Goal: Task Accomplishment & Management: Manage account settings

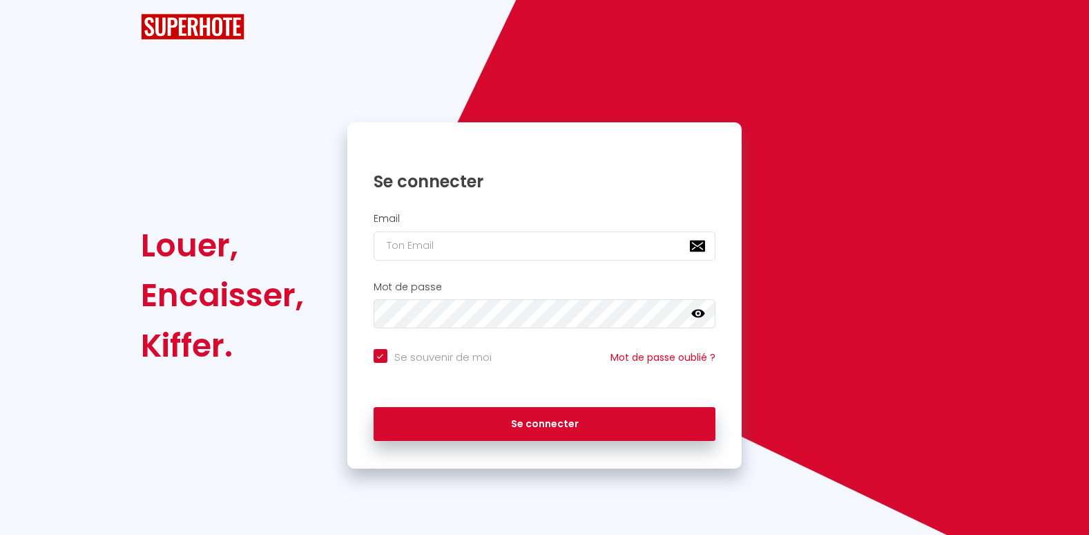
checkbox input "true"
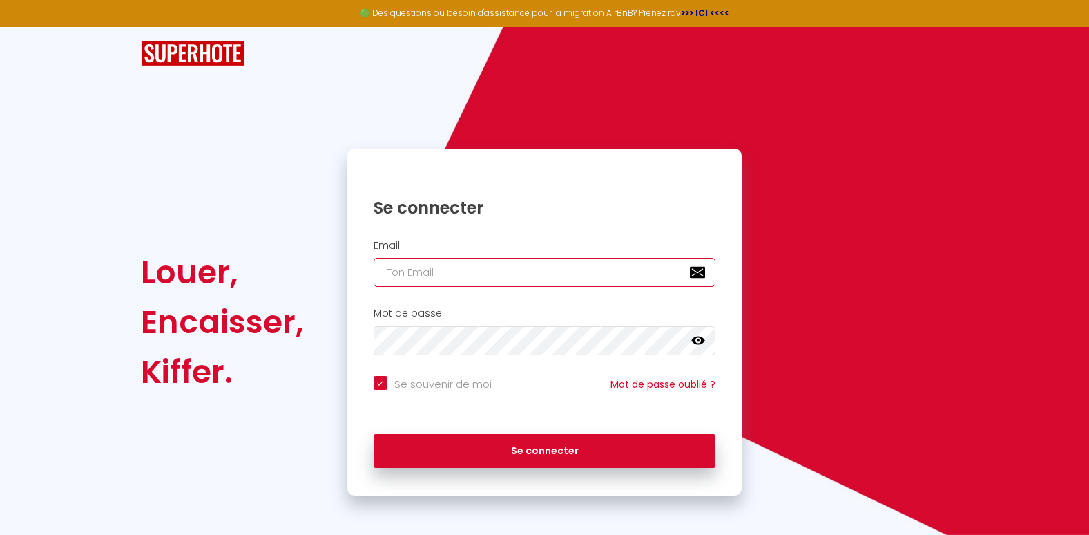
type input "[EMAIL_ADDRESS][DOMAIN_NAME]"
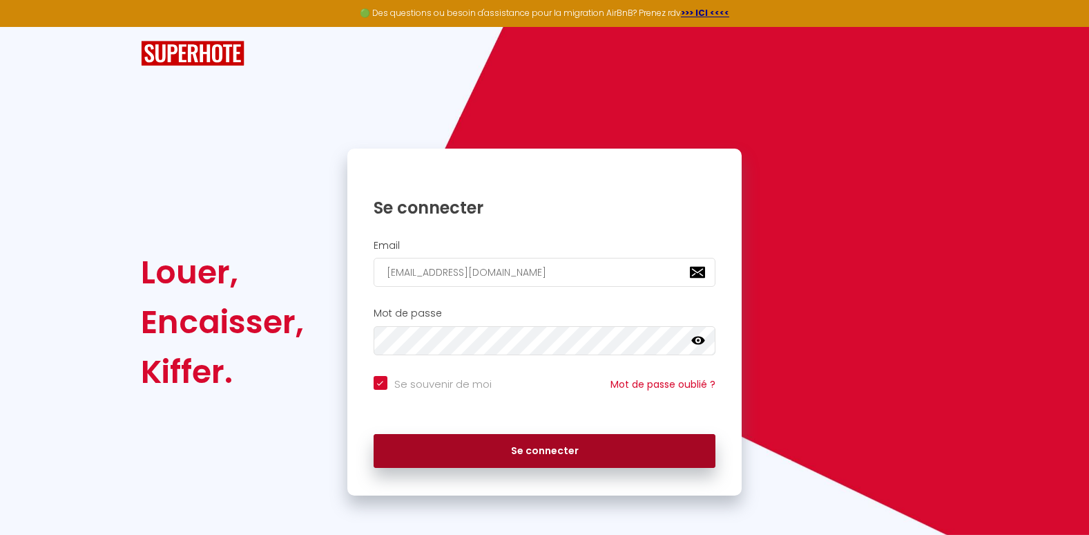
click at [497, 448] on button "Se connecter" at bounding box center [545, 451] width 343 height 35
checkbox input "true"
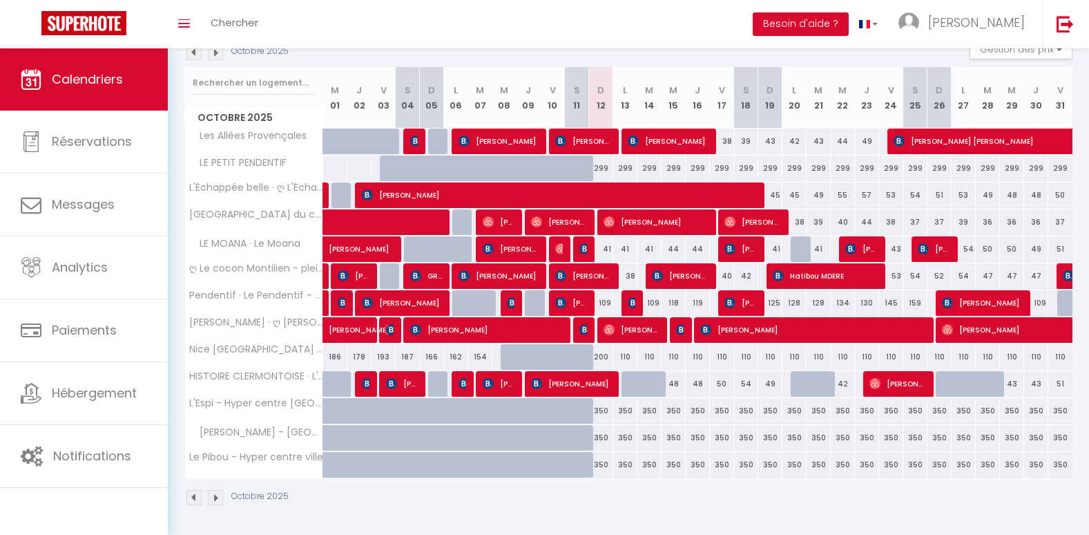
scroll to position [161, 0]
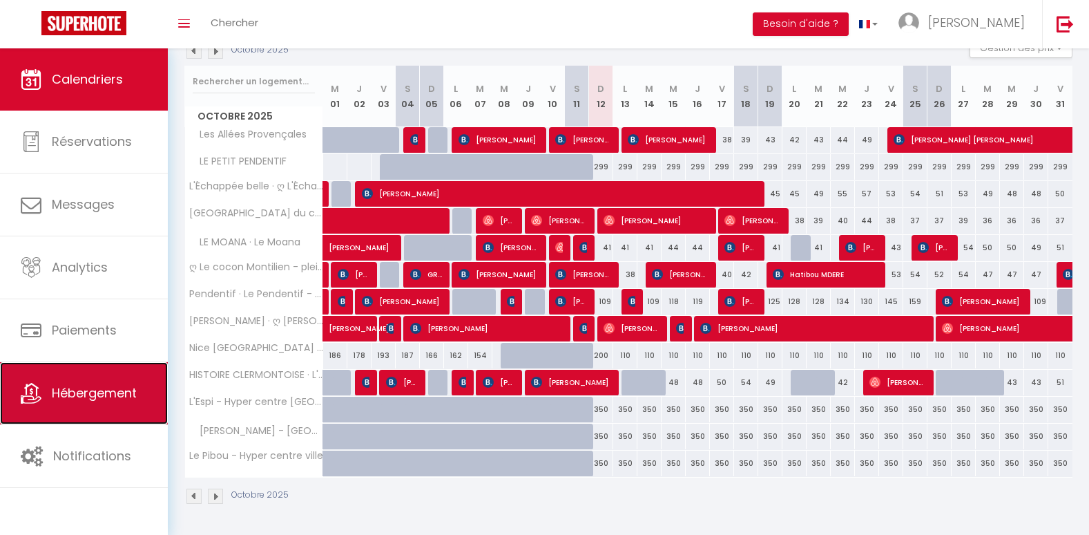
click at [91, 405] on link "Hébergement" at bounding box center [84, 393] width 168 height 62
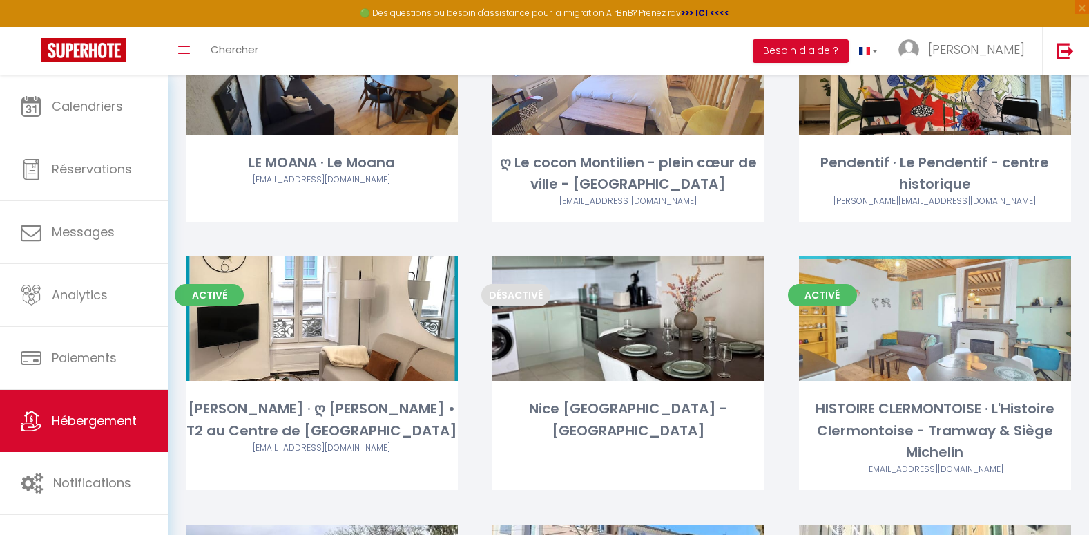
scroll to position [414, 0]
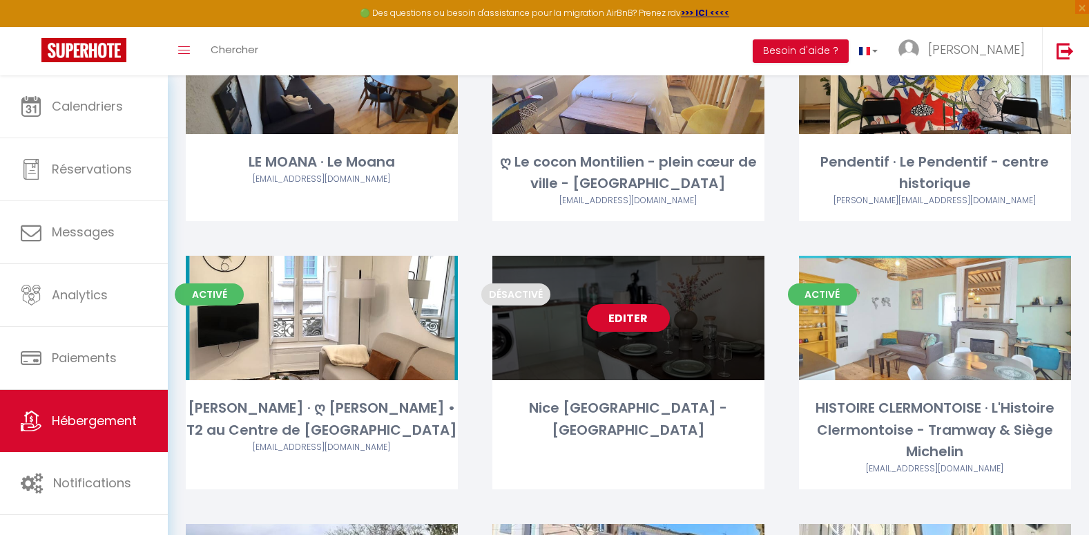
click at [610, 358] on div "Editer" at bounding box center [628, 318] width 272 height 124
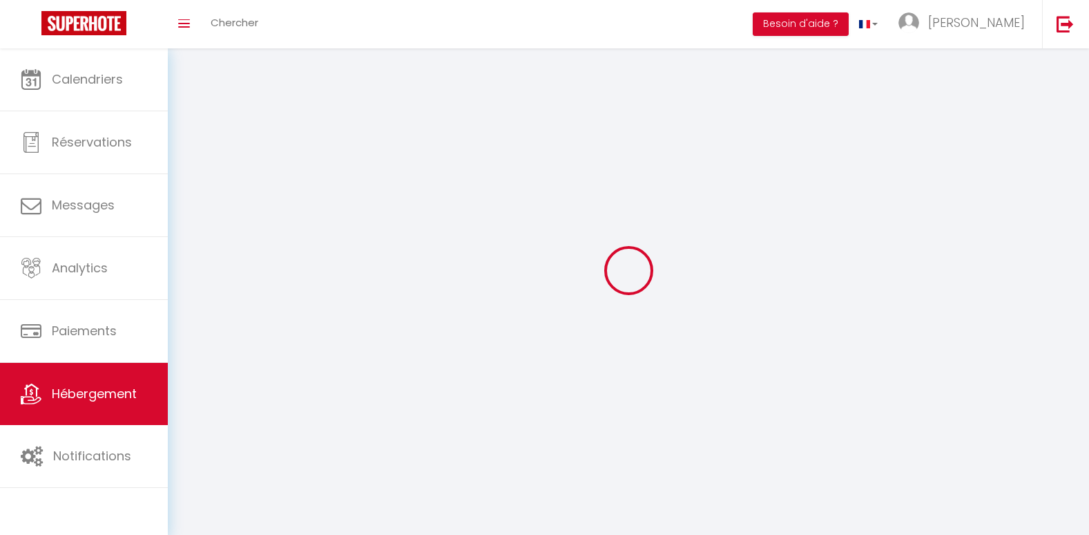
select select "1"
select select
select select "28"
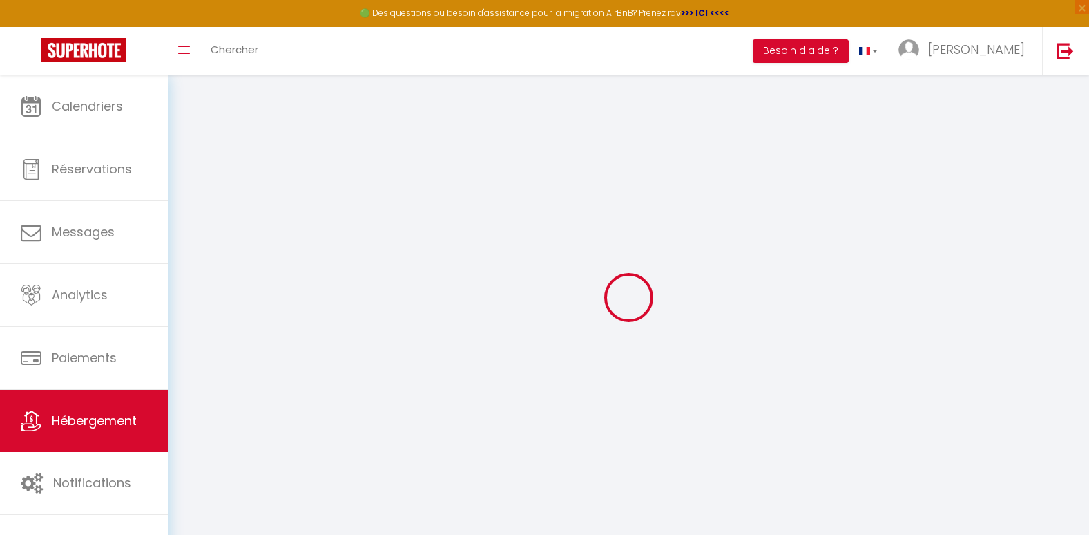
select select
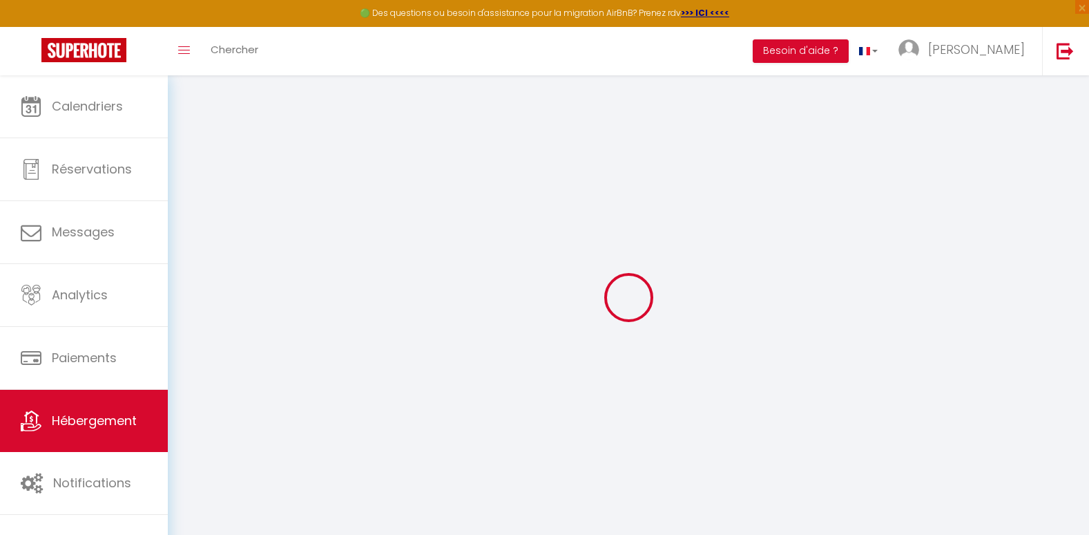
select select
checkbox input "false"
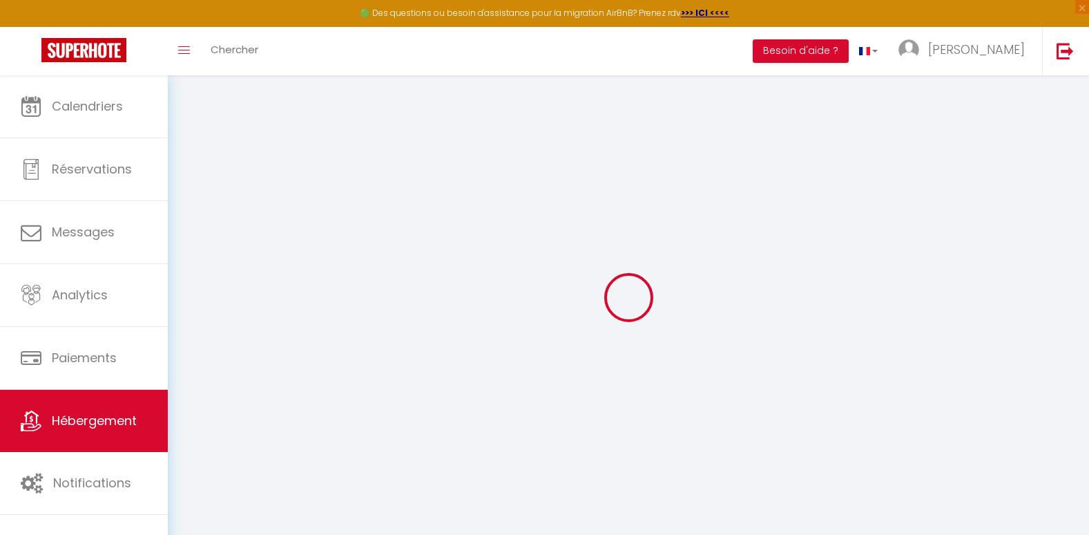
select select
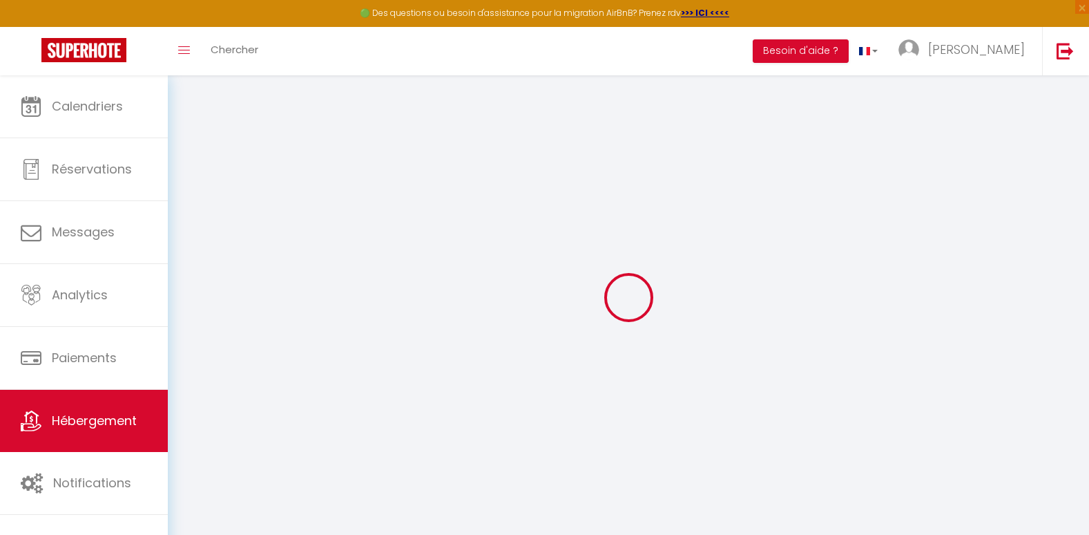
select select
checkbox input "false"
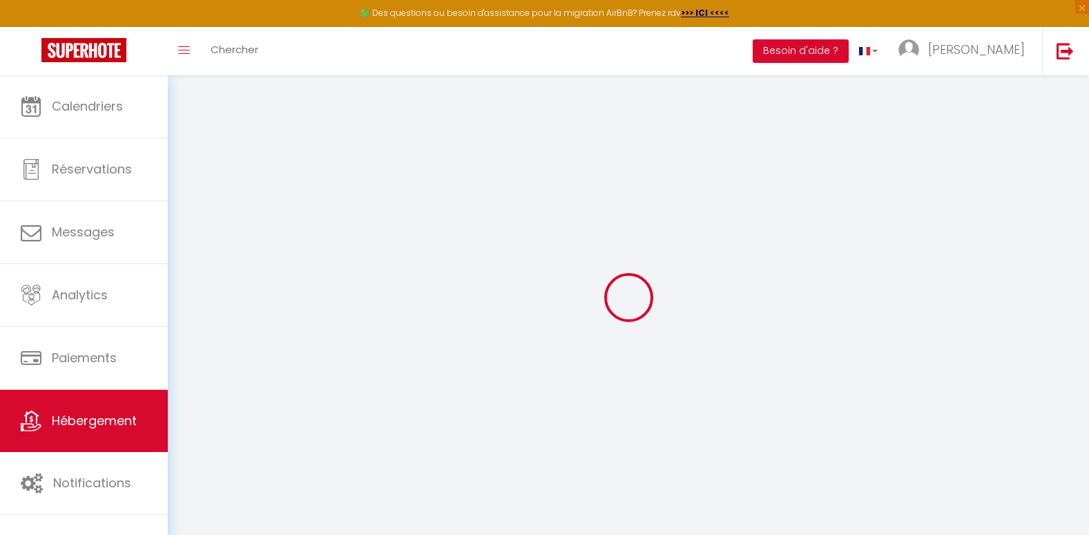
checkbox input "false"
select select
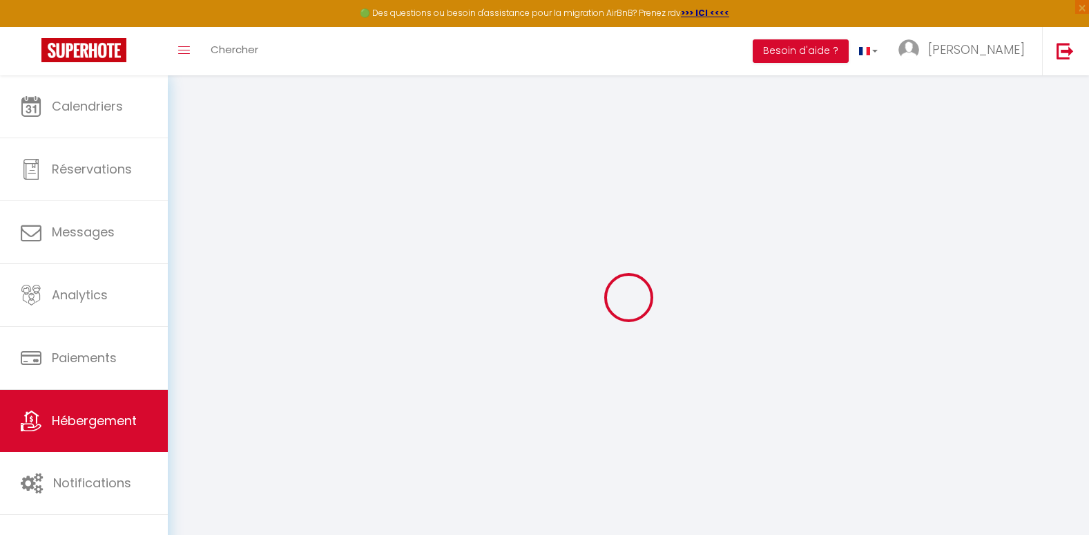
select select
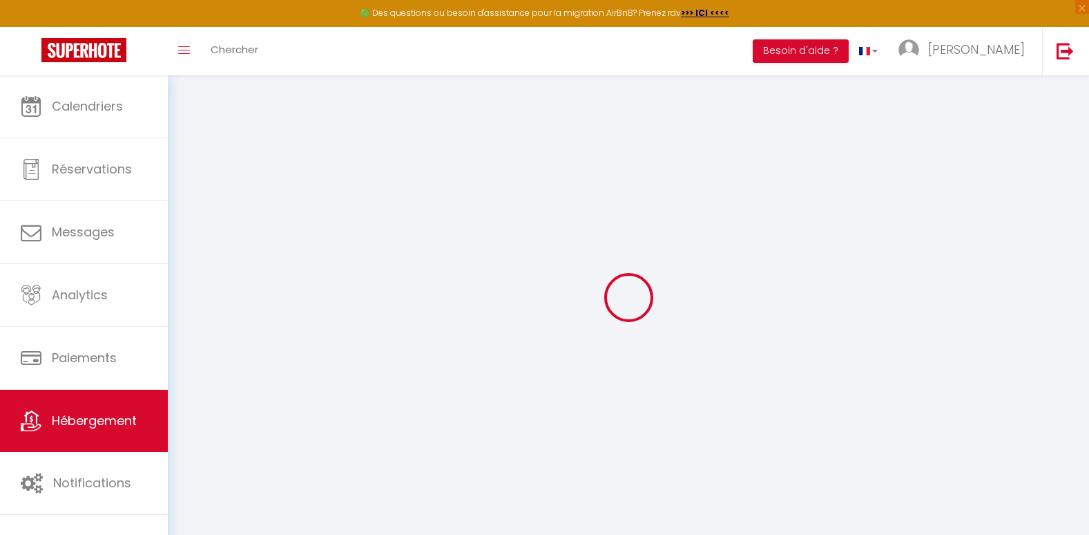
checkbox input "false"
select select
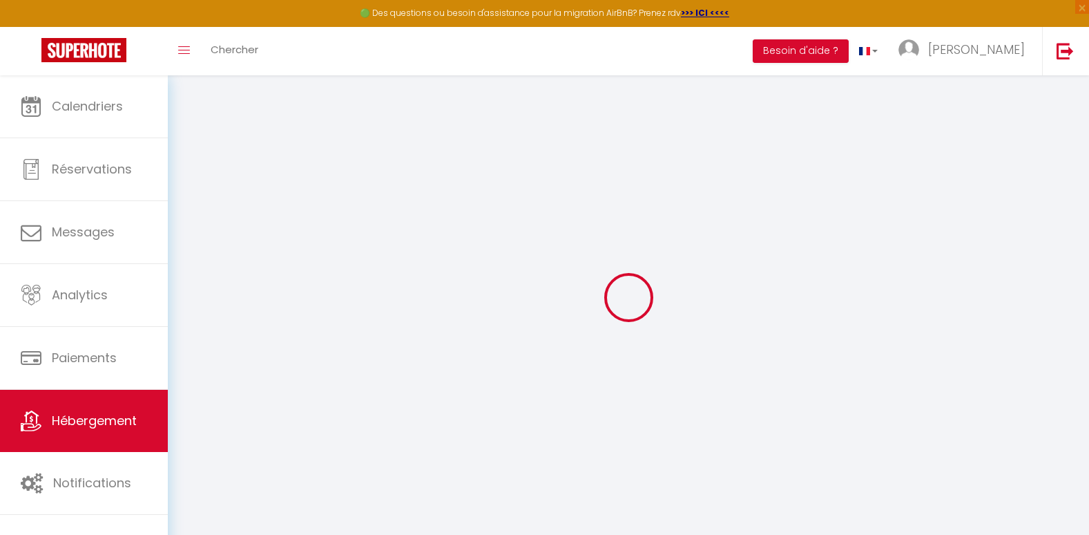
select select
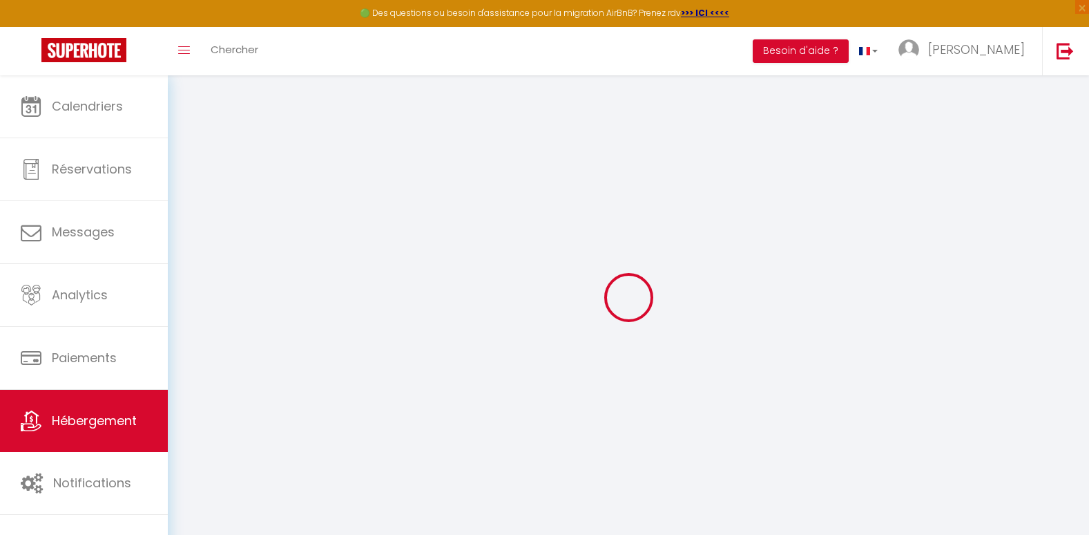
select select
checkbox input "false"
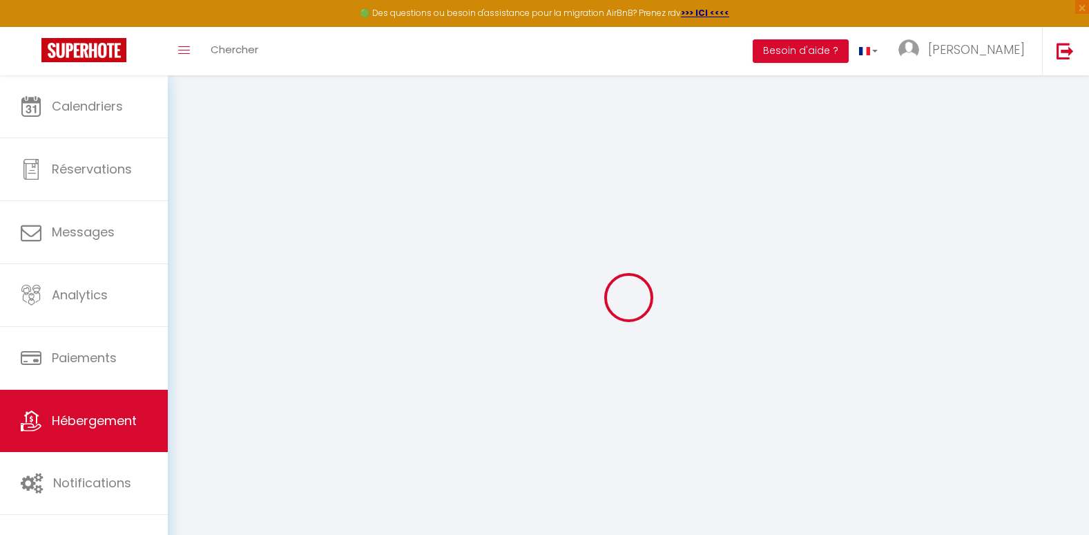
checkbox input "false"
select select
type input "Nice [GEOGRAPHIC_DATA] - [GEOGRAPHIC_DATA]"
type input "[PERSON_NAME]"
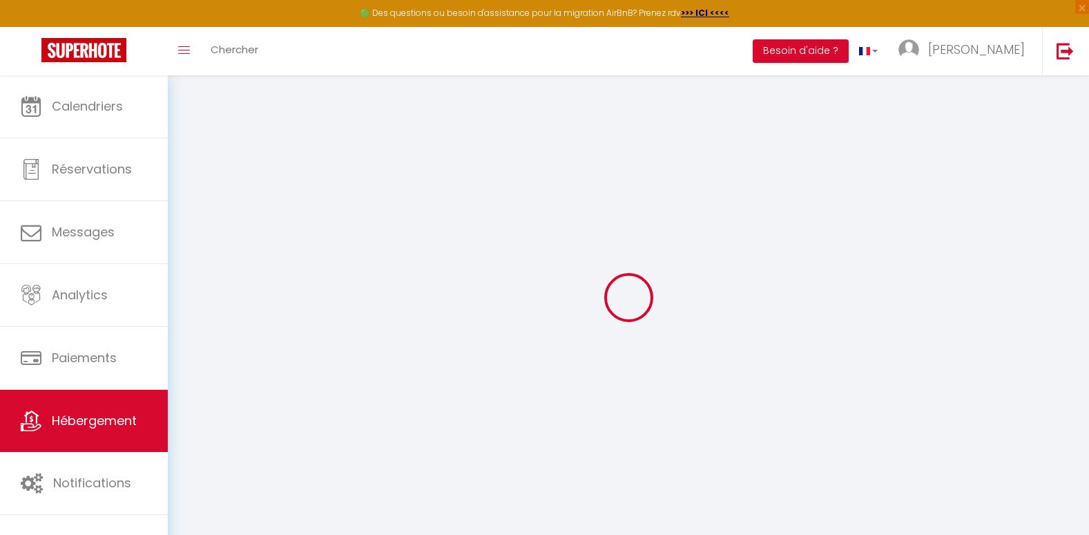
select select "6"
select select "2"
type input "130"
type input "65"
type input "5"
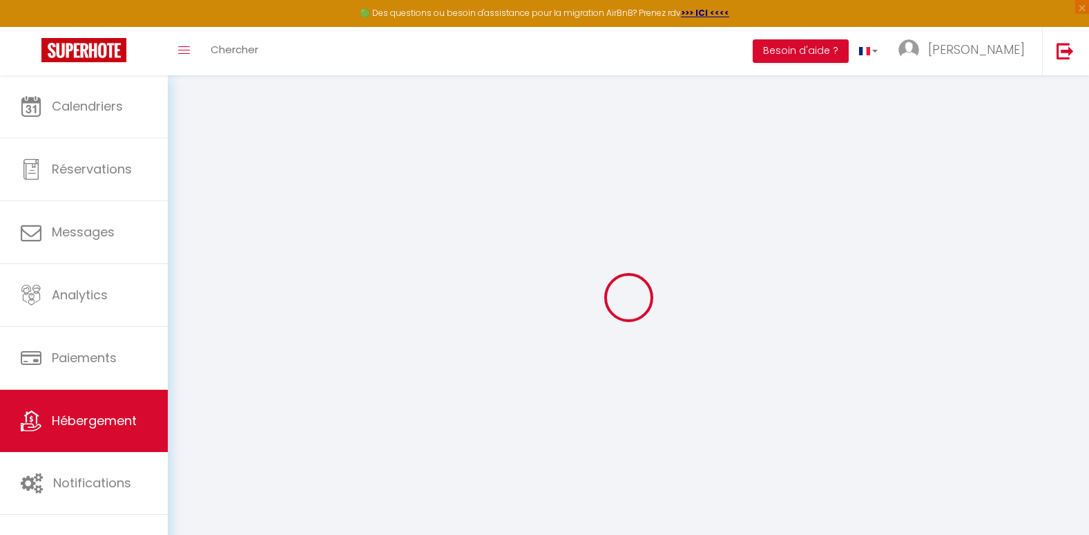
type input "5"
type input "300"
select select
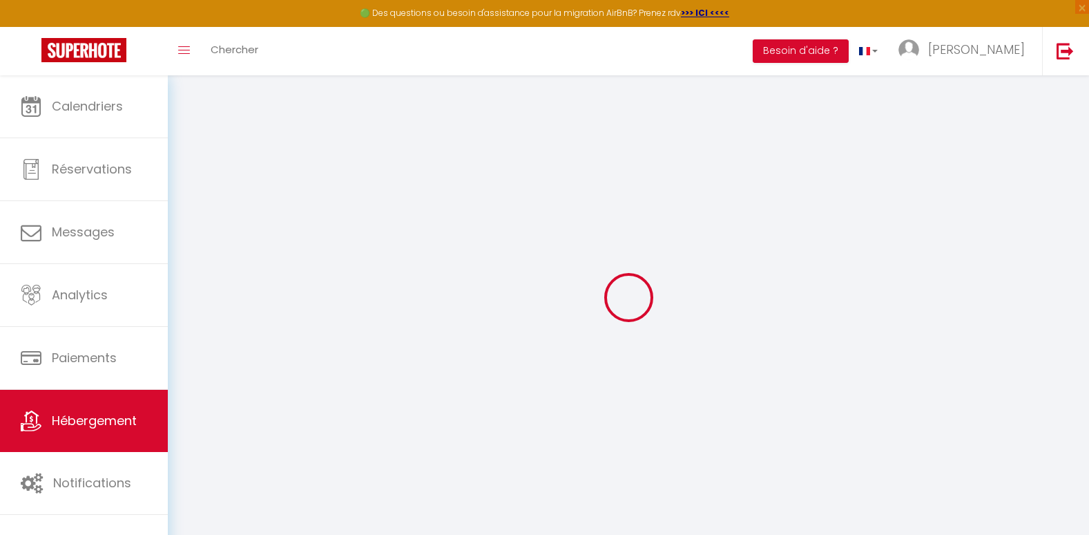
select select
type input "[STREET_ADDRESS][PERSON_NAME]"
type input "06300"
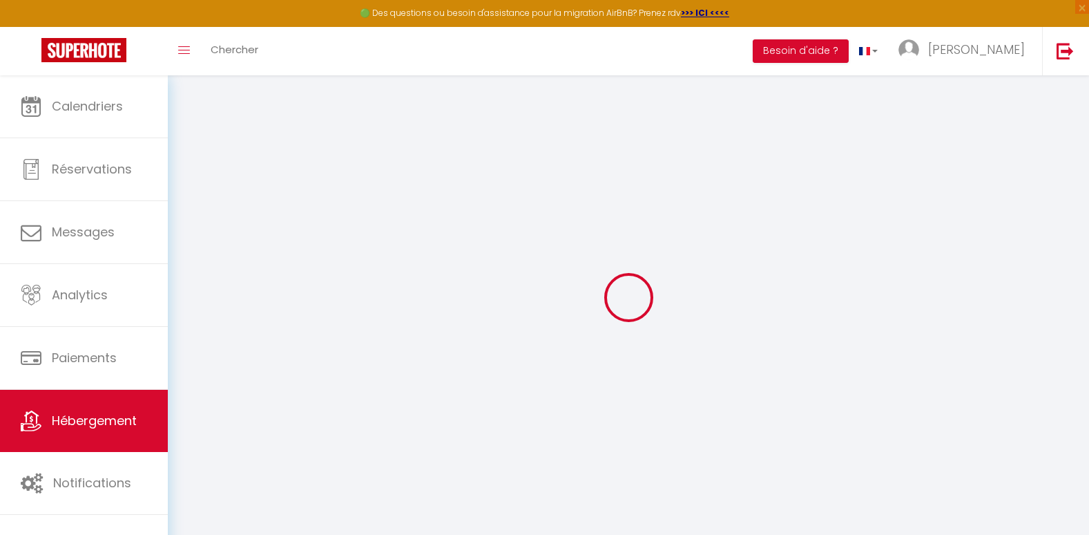
type input "Nice"
type input "[EMAIL_ADDRESS][DOMAIN_NAME]"
select select
checkbox input "false"
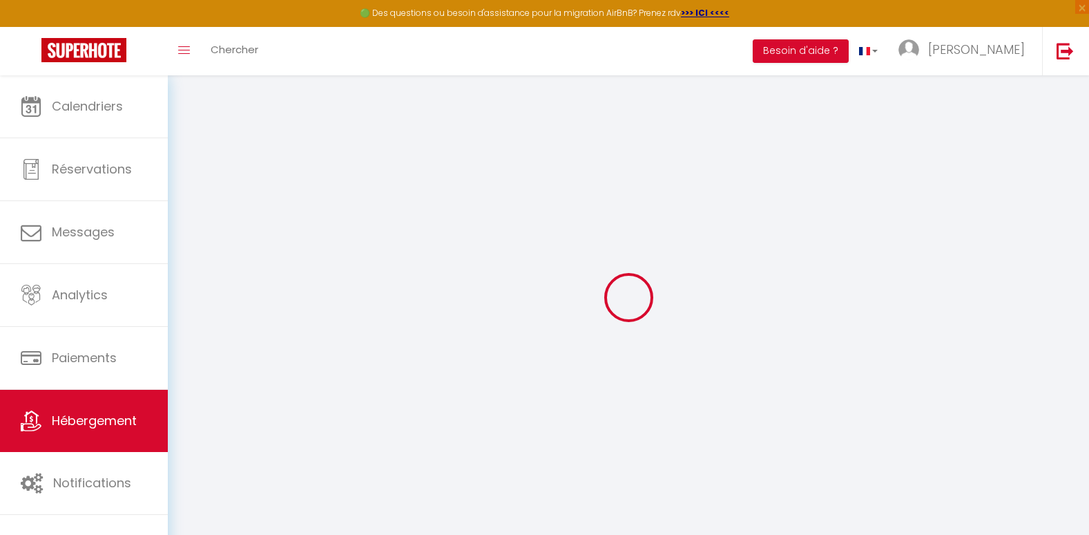
checkbox input "false"
radio input "true"
type input "5"
type input "65"
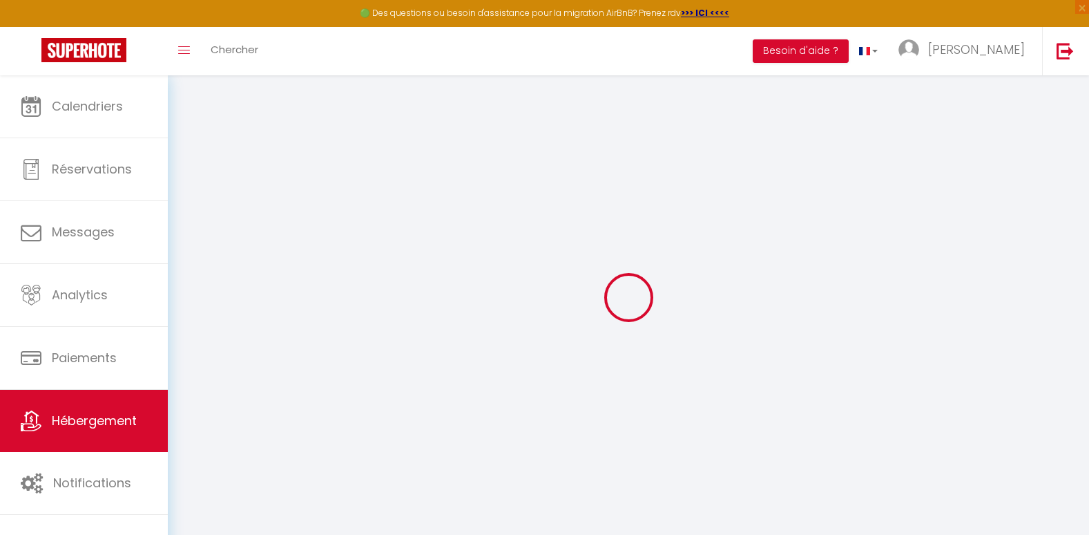
type input "0"
select select
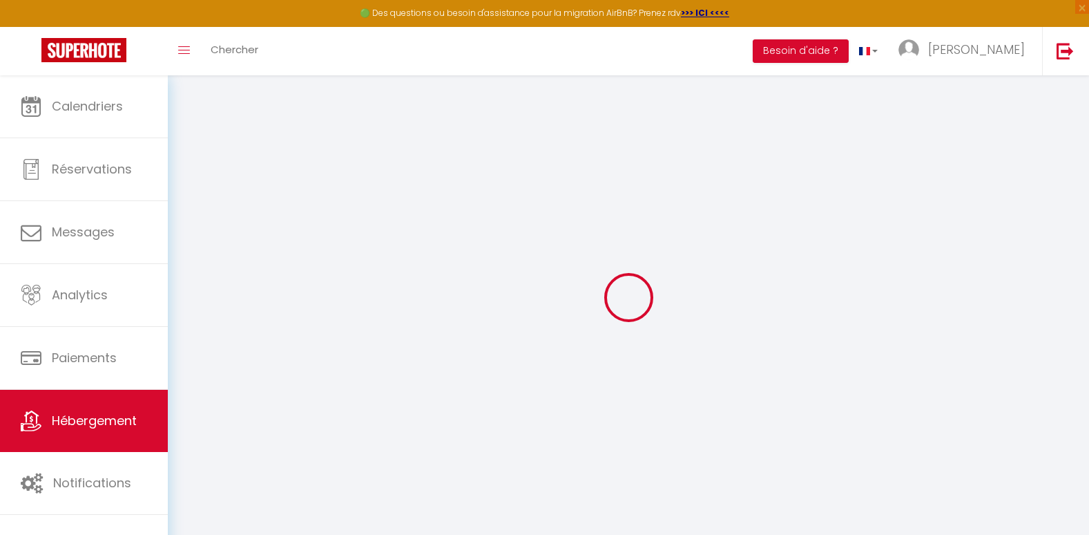
select select
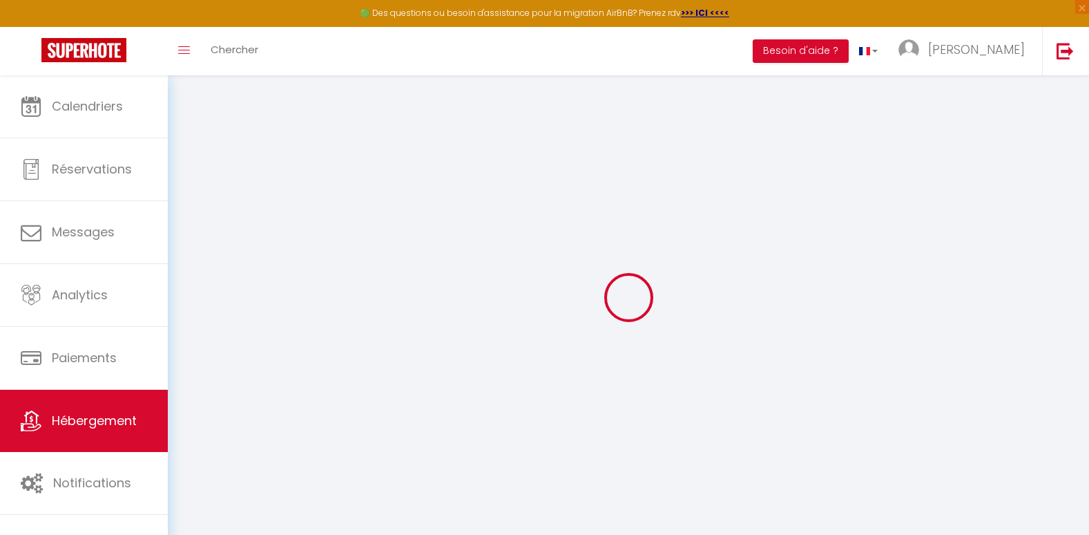
checkbox input "false"
select select
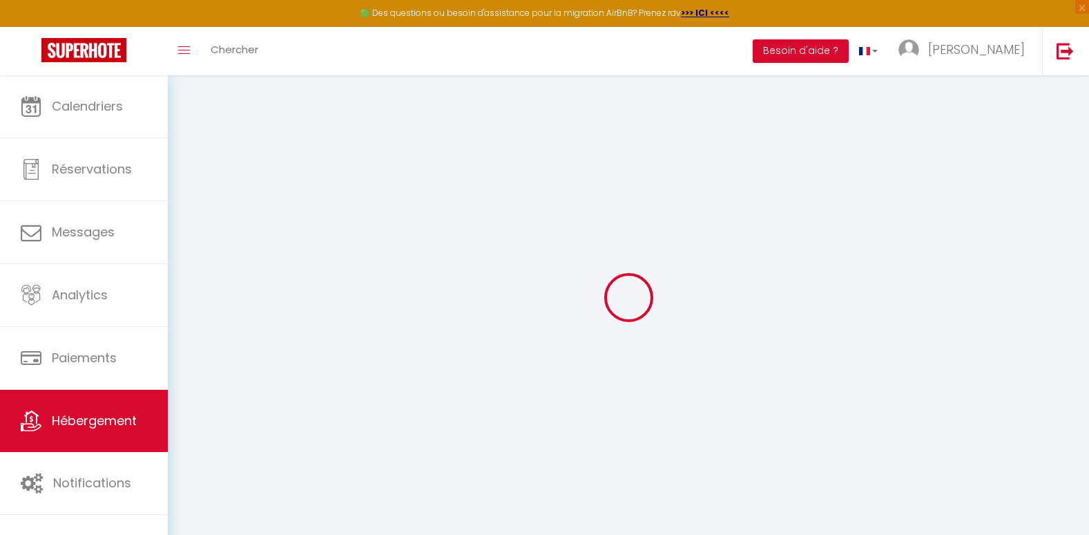
select select
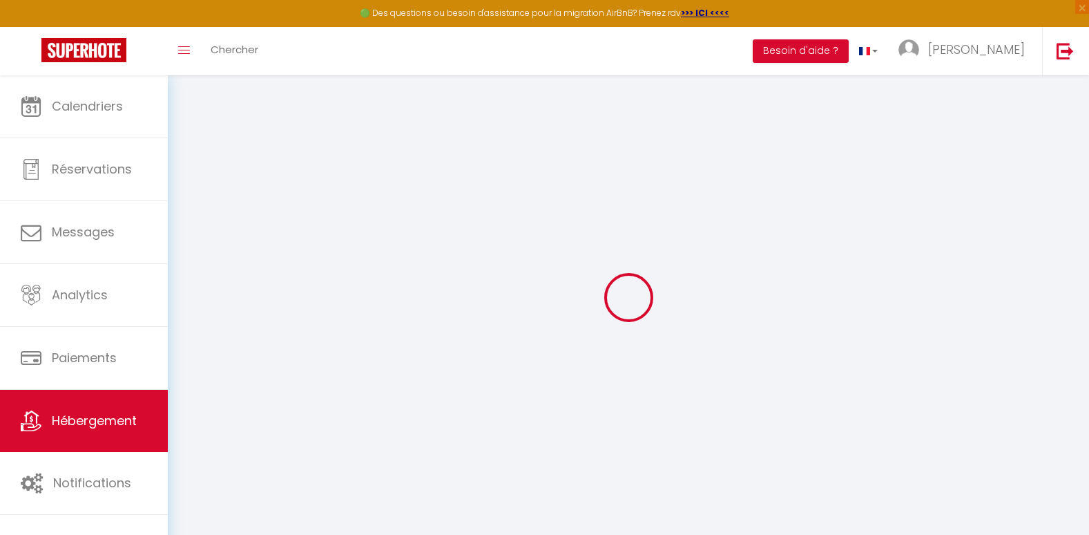
select select
checkbox input "false"
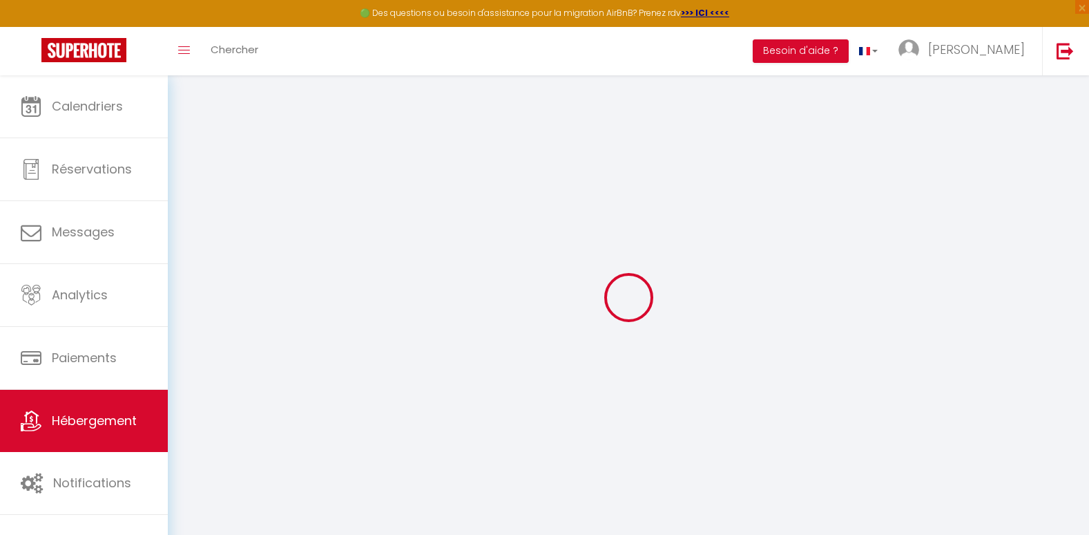
select select
checkbox input "false"
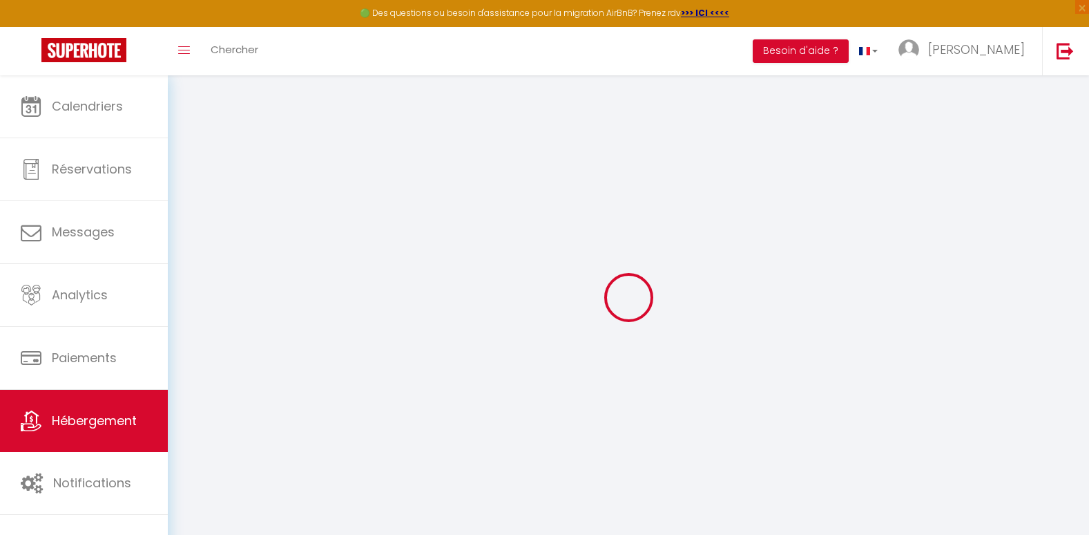
select select
checkbox input "false"
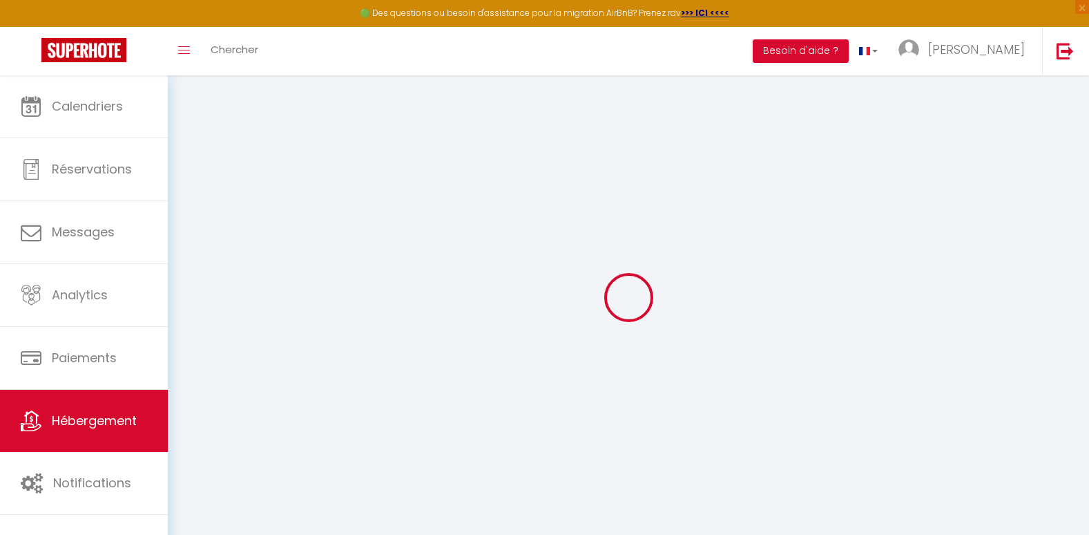
select select "16:00"
select select "23:45"
select select "10:00"
select select "15"
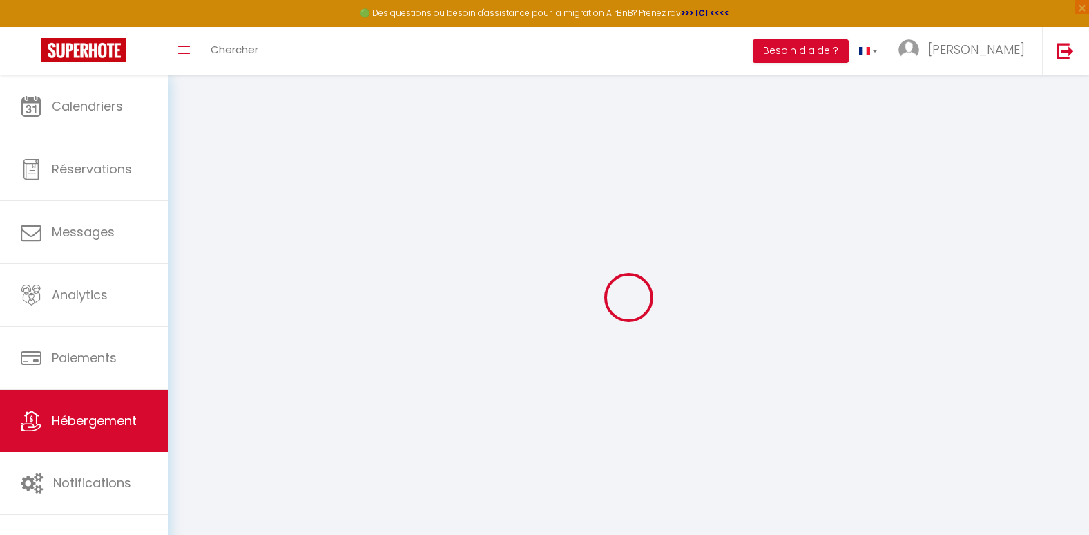
select select "20:00"
select select
checkbox input "false"
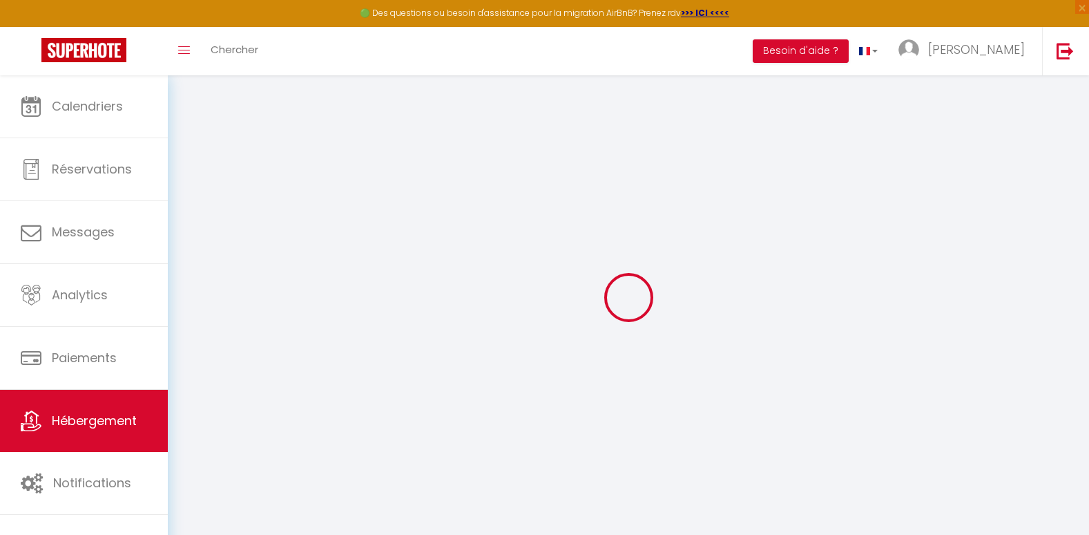
checkbox input "false"
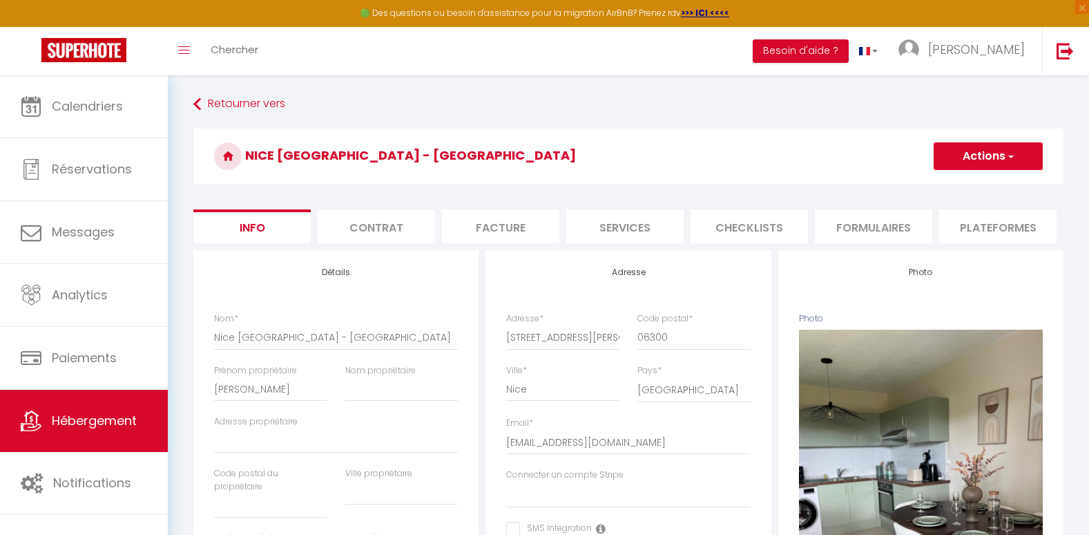
click at [1017, 155] on button "Actions" at bounding box center [988, 156] width 109 height 28
click at [945, 221] on link "Supprimer" at bounding box center [968, 222] width 148 height 18
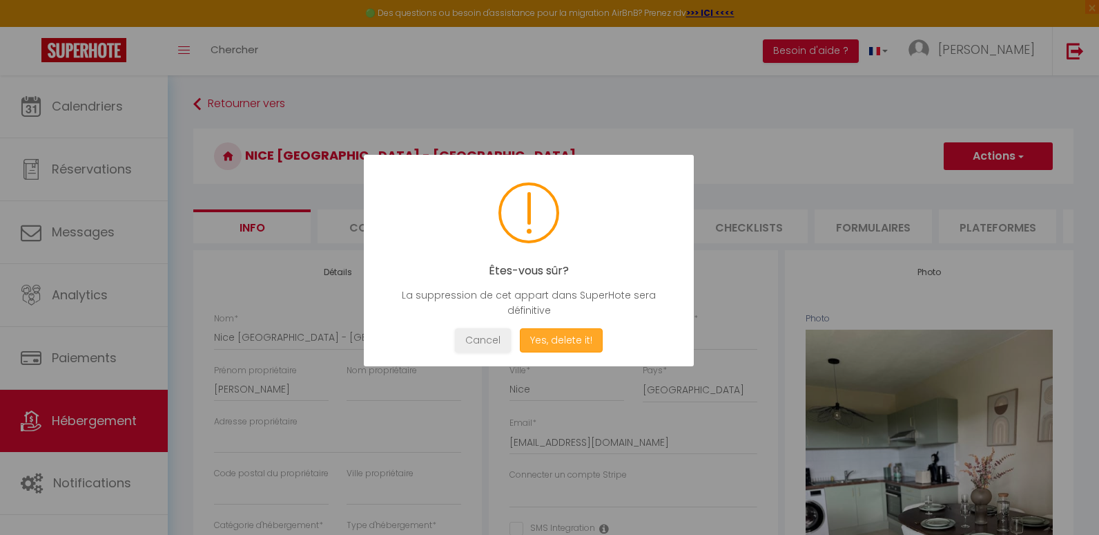
click at [555, 338] on button "Yes, delete it!" at bounding box center [561, 340] width 83 height 24
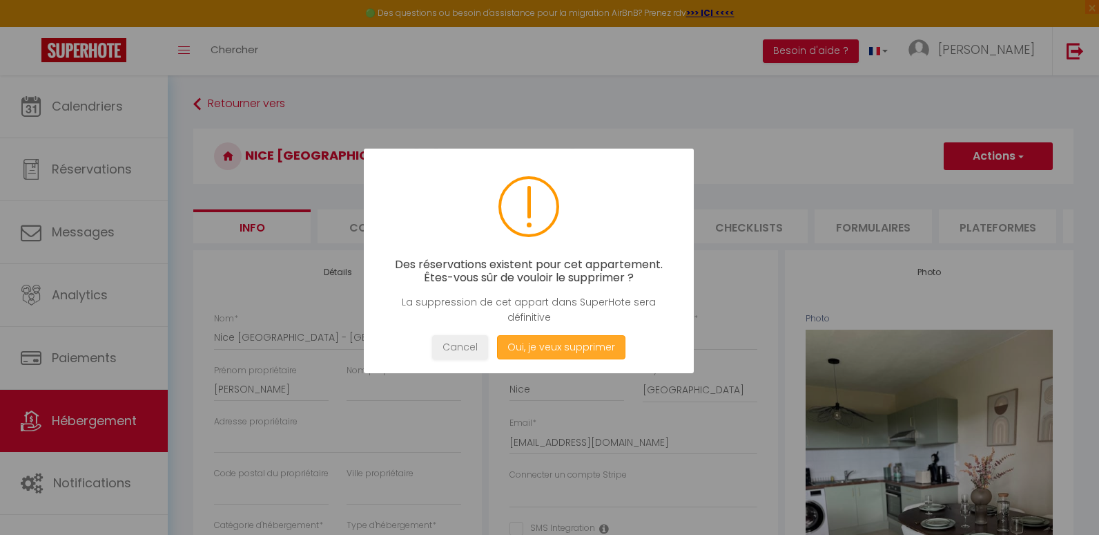
click at [555, 338] on button "Oui, je veux supprimer" at bounding box center [561, 347] width 128 height 24
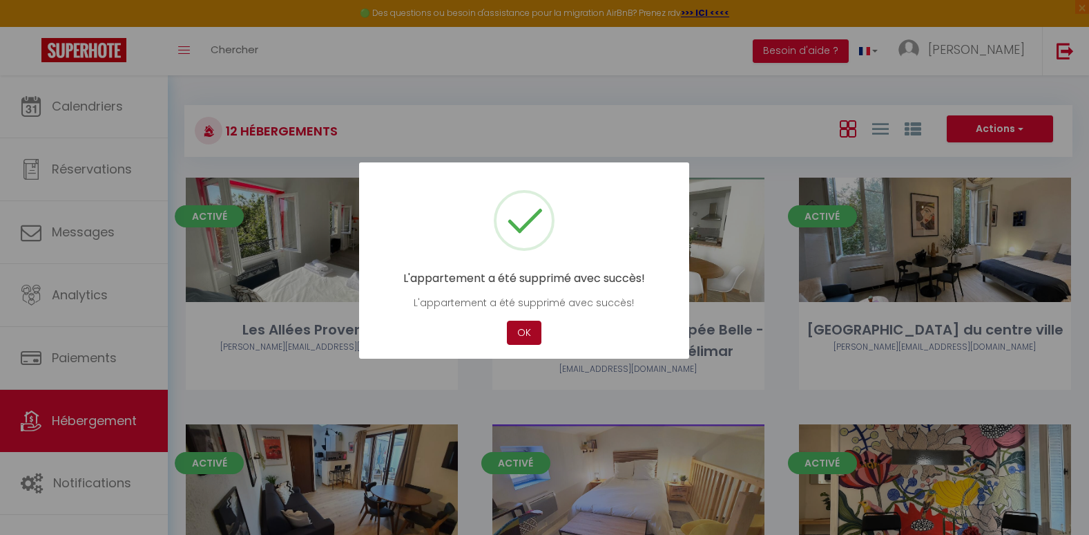
click at [530, 329] on button "OK" at bounding box center [524, 332] width 35 height 24
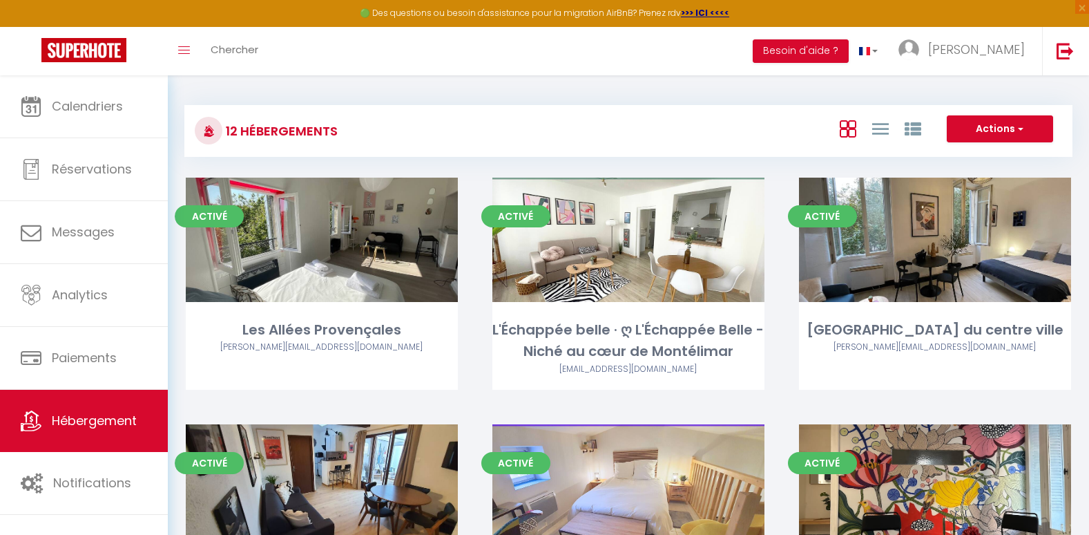
click at [459, 95] on div "12 Hébergements Actions Créer un Hébergement Nouveau groupe Initialiser les app…" at bounding box center [628, 124] width 888 height 65
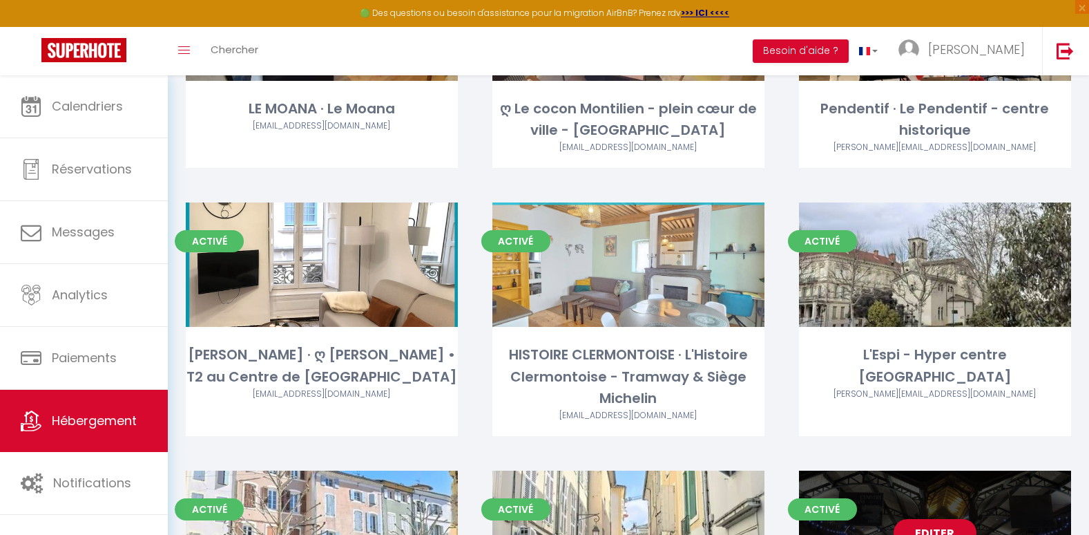
click at [997, 492] on div "Editer" at bounding box center [935, 532] width 272 height 124
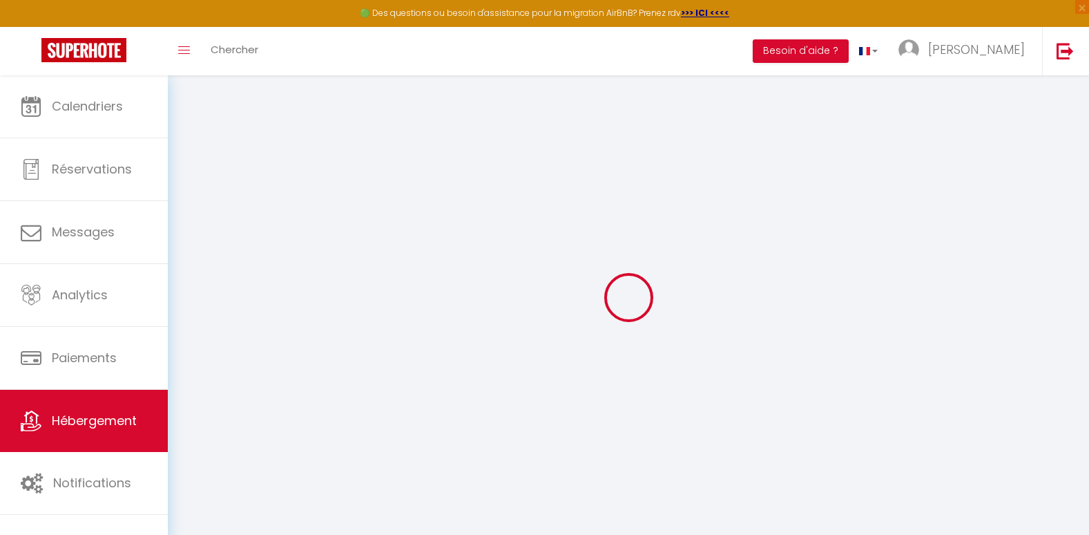
checkbox input "false"
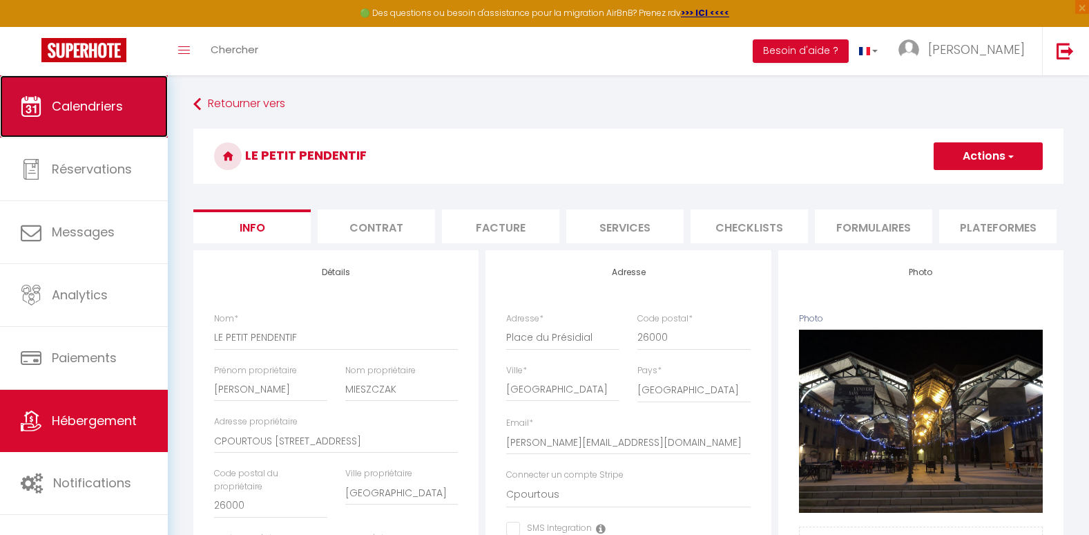
click at [108, 104] on span "Calendriers" at bounding box center [87, 105] width 71 height 17
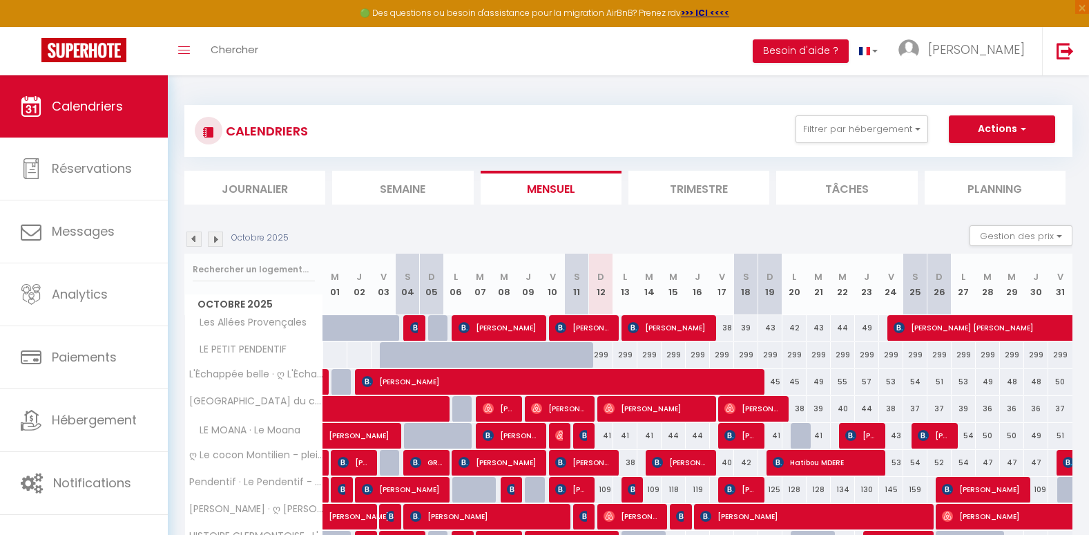
click at [603, 356] on div "299" at bounding box center [601, 355] width 24 height 26
type input "299"
type input "Dim 12 Octobre 2025"
type input "Lun 13 Octobre 2025"
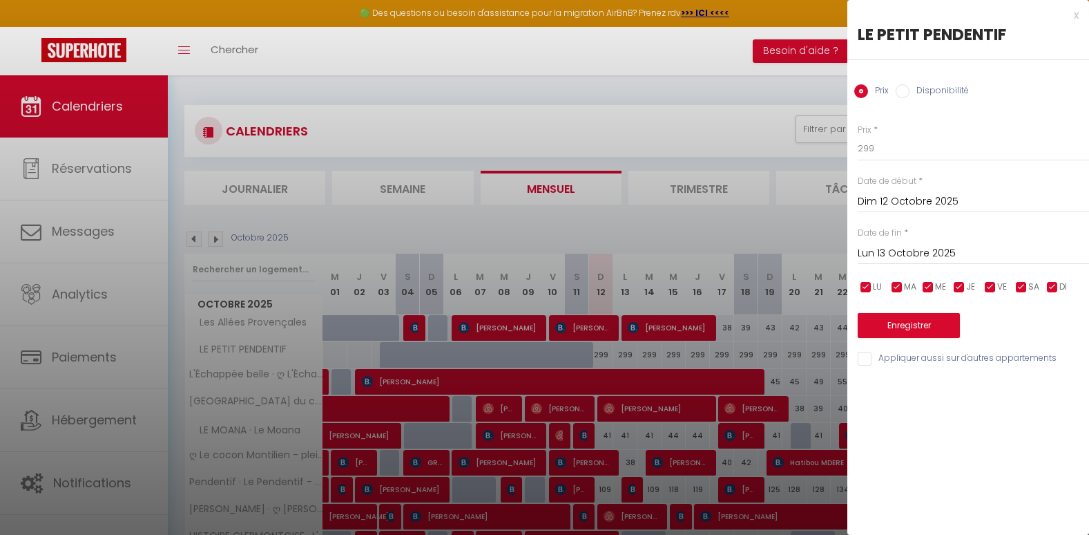
click at [905, 95] on input "Disponibilité" at bounding box center [903, 91] width 14 height 14
radio input "true"
radio input "false"
click at [900, 250] on input "Lun 13 Octobre 2025" at bounding box center [973, 255] width 231 height 18
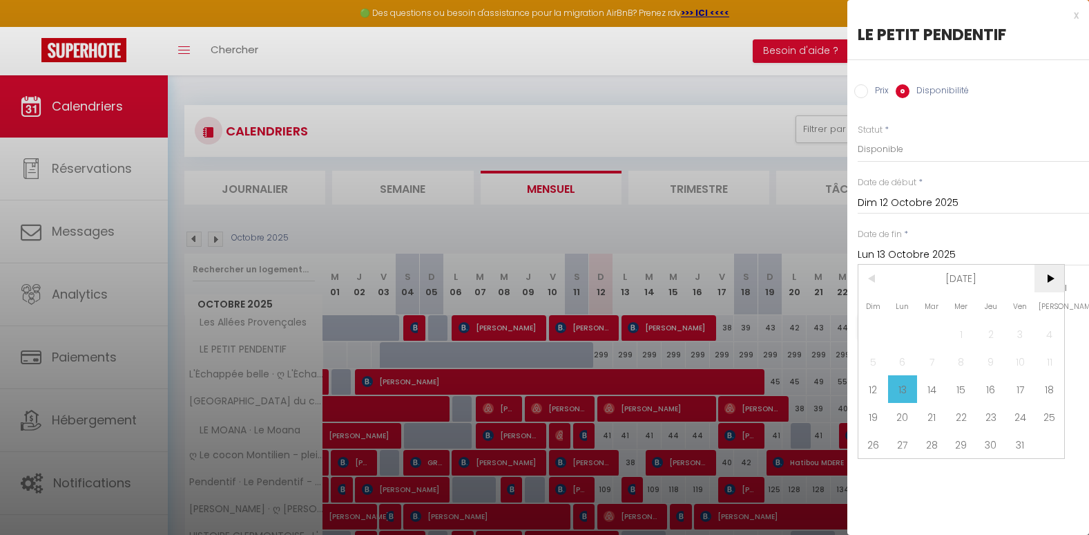
click at [1049, 273] on span ">" at bounding box center [1050, 279] width 30 height 28
click at [1017, 388] on span "16" at bounding box center [1021, 389] width 30 height 28
type input "Ven 16 Janvier 2026"
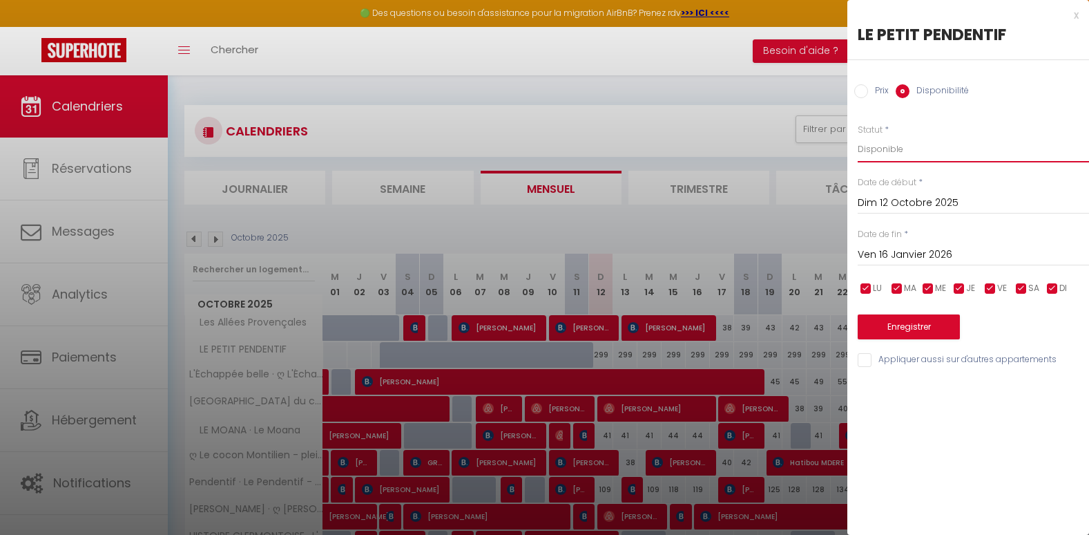
click at [896, 147] on select "Disponible Indisponible" at bounding box center [973, 149] width 231 height 26
select select "0"
click at [858, 136] on select "Disponible Indisponible" at bounding box center [973, 149] width 231 height 26
click at [899, 326] on button "Enregistrer" at bounding box center [909, 326] width 102 height 25
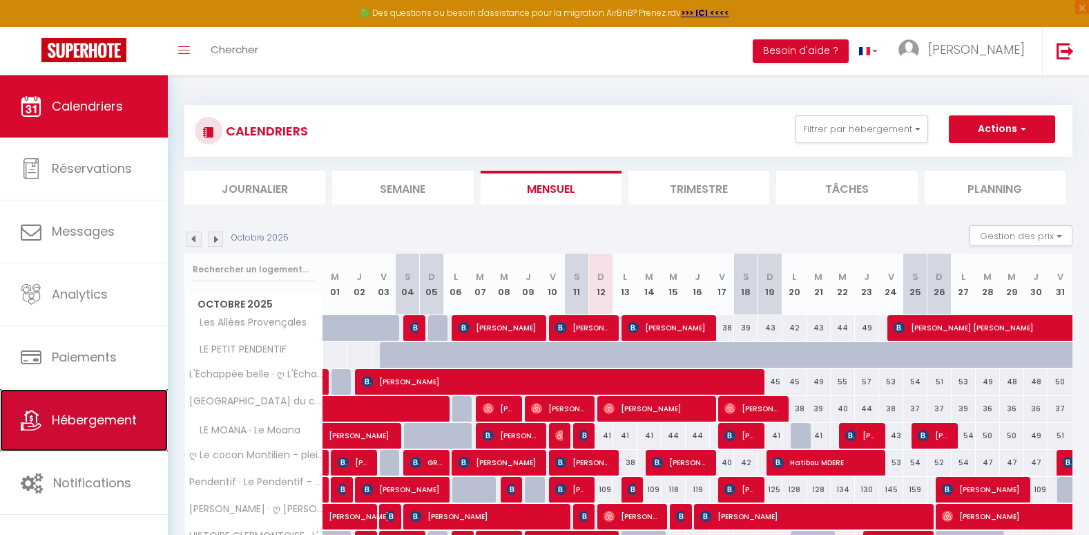
click at [106, 435] on link "Hébergement" at bounding box center [84, 420] width 168 height 62
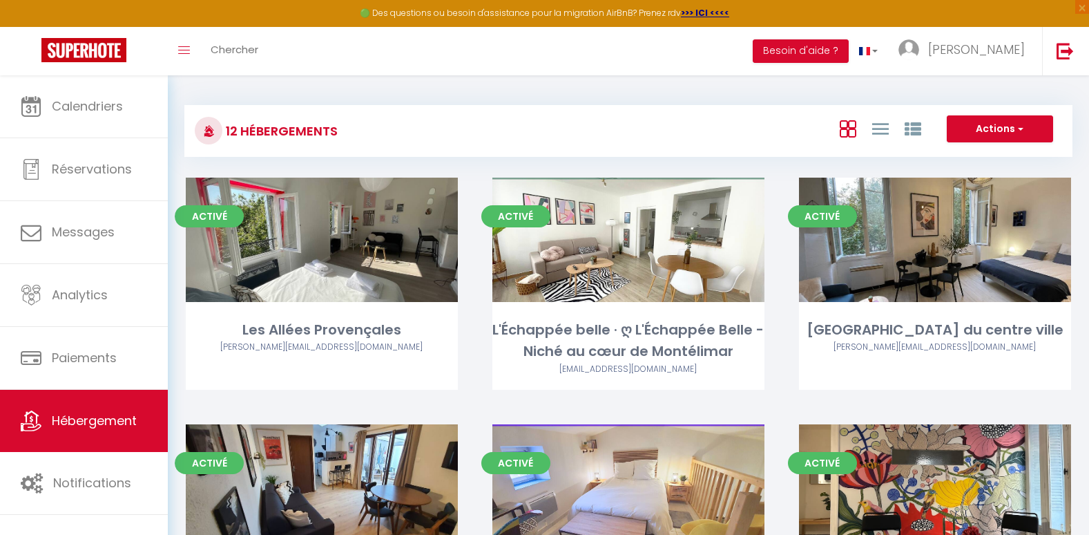
scroll to position [468, 0]
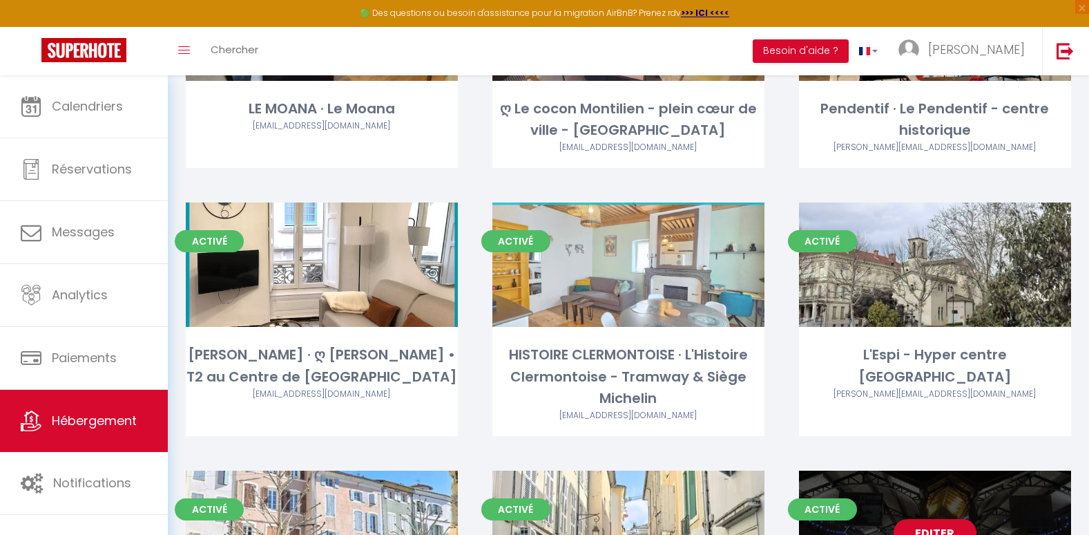
click at [963, 490] on div "Editer" at bounding box center [935, 532] width 272 height 124
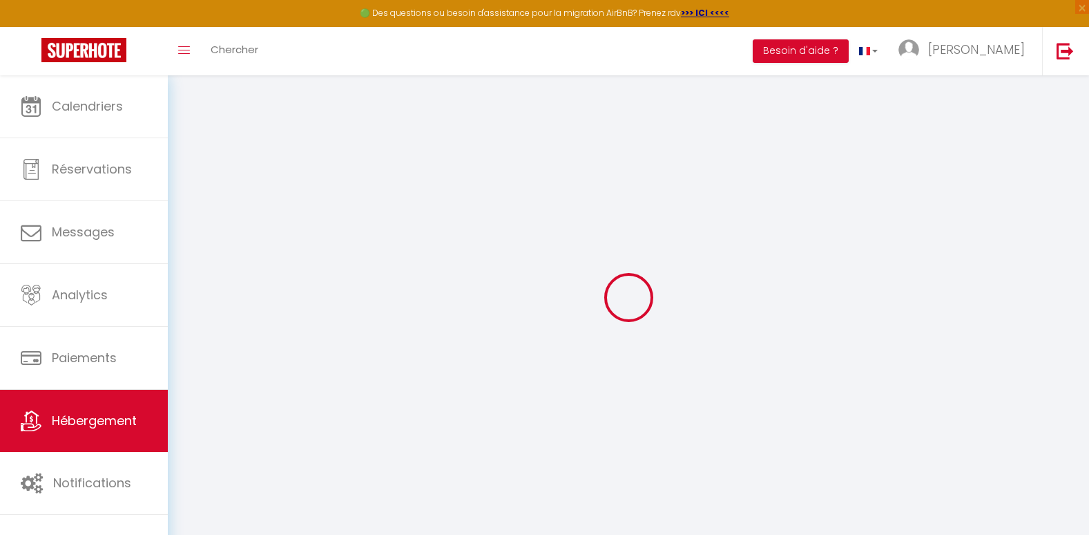
select select
checkbox input "false"
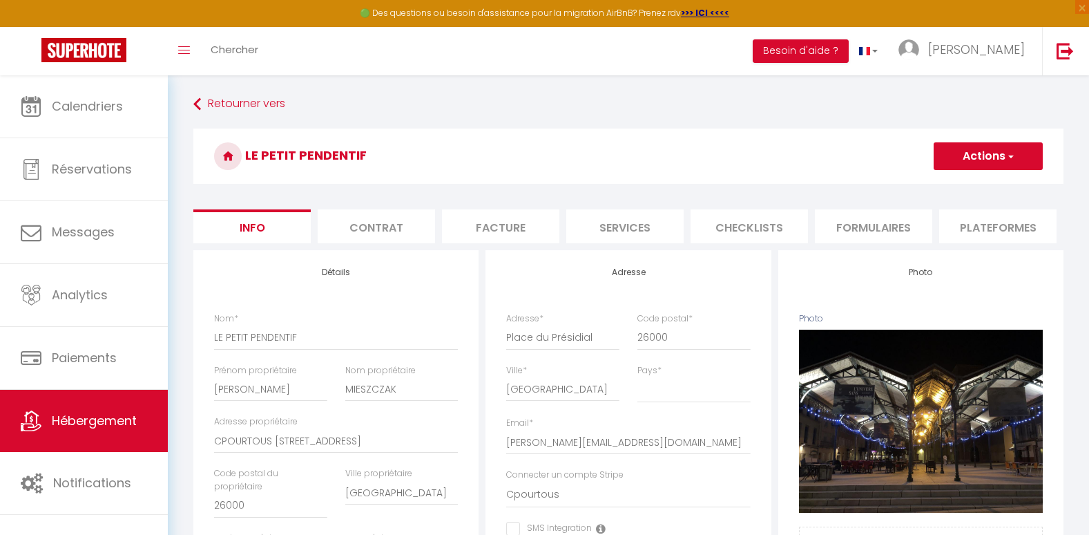
click at [627, 229] on li "Services" at bounding box center [624, 226] width 117 height 34
select select
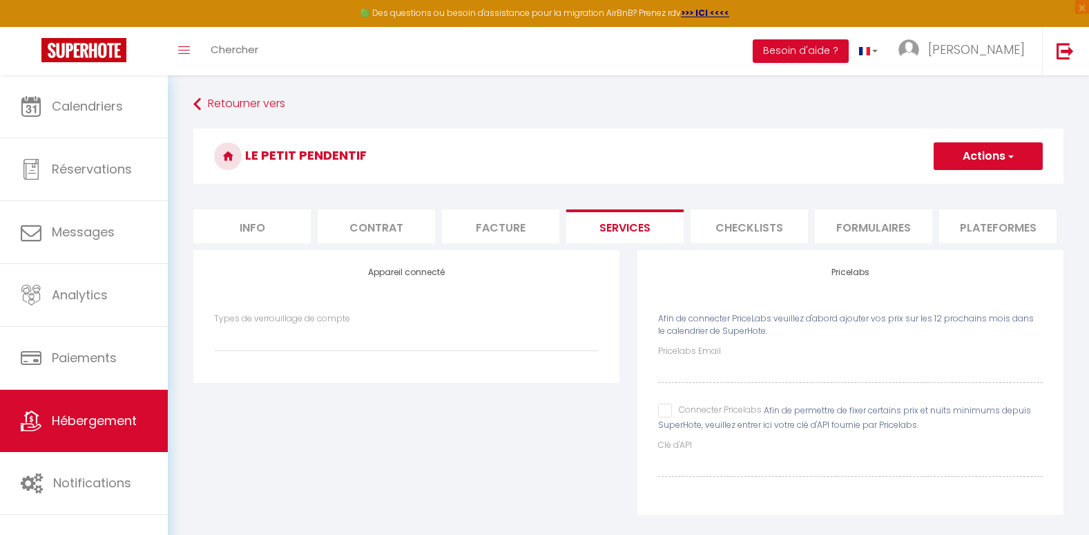
click at [664, 417] on input "Connecter Pricelabs" at bounding box center [710, 410] width 104 height 14
checkbox input "true"
select select
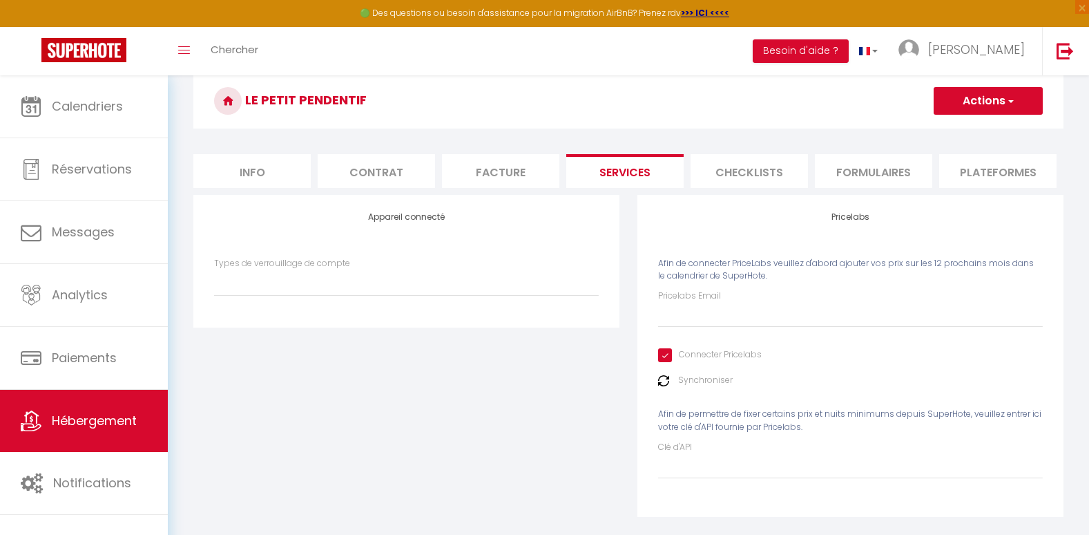
scroll to position [82, 0]
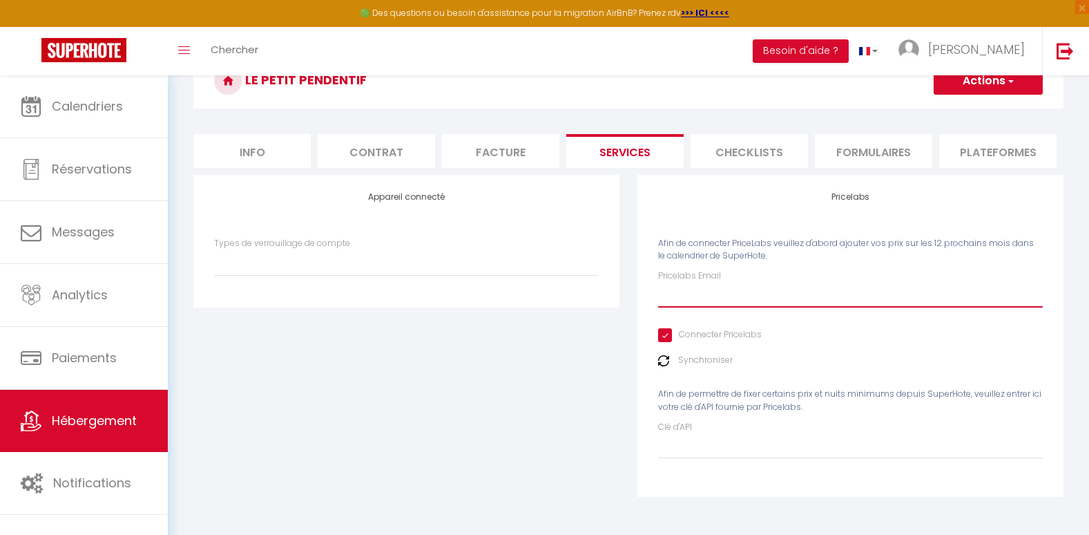
click at [677, 300] on input "Pricelabs Email" at bounding box center [850, 294] width 385 height 25
type input "[EMAIL_ADDRESS][DOMAIN_NAME]"
select select
click at [663, 365] on img at bounding box center [663, 360] width 11 height 11
click at [665, 360] on img at bounding box center [663, 360] width 11 height 11
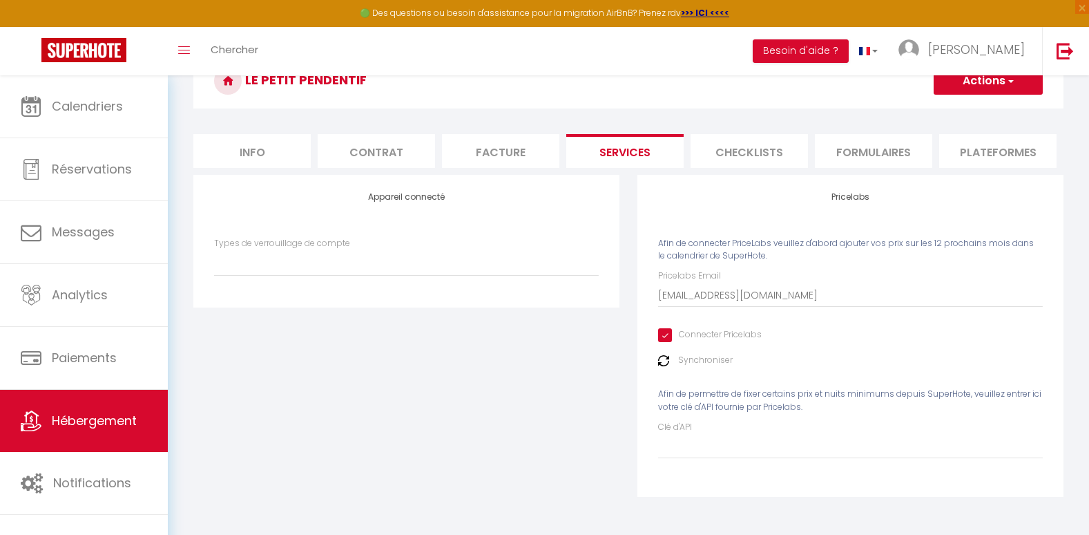
click at [665, 364] on img at bounding box center [663, 360] width 11 height 11
click at [667, 362] on img at bounding box center [663, 360] width 11 height 11
click at [96, 421] on span "Hébergement" at bounding box center [94, 420] width 85 height 17
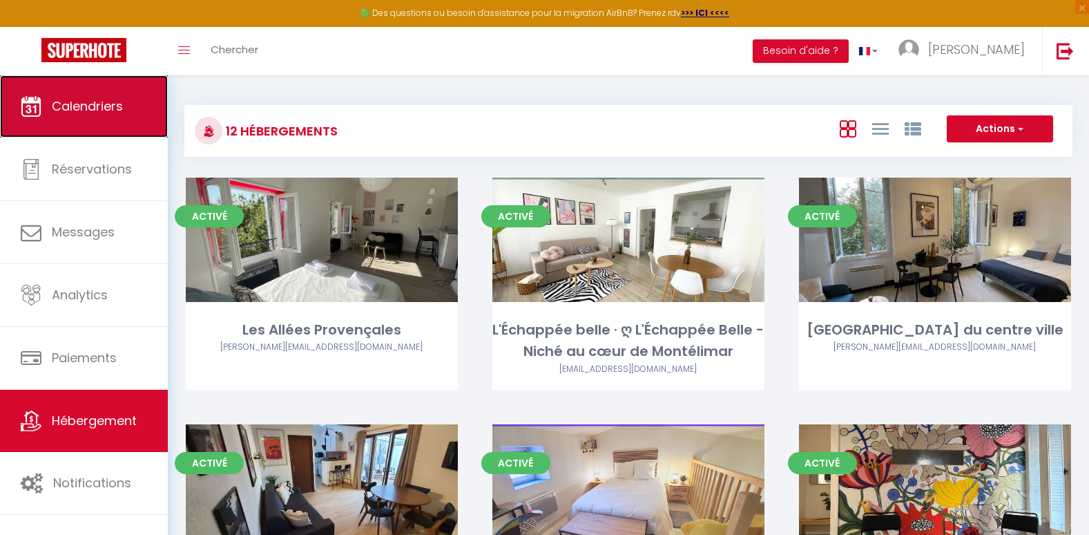
click at [88, 125] on link "Calendriers" at bounding box center [84, 106] width 168 height 62
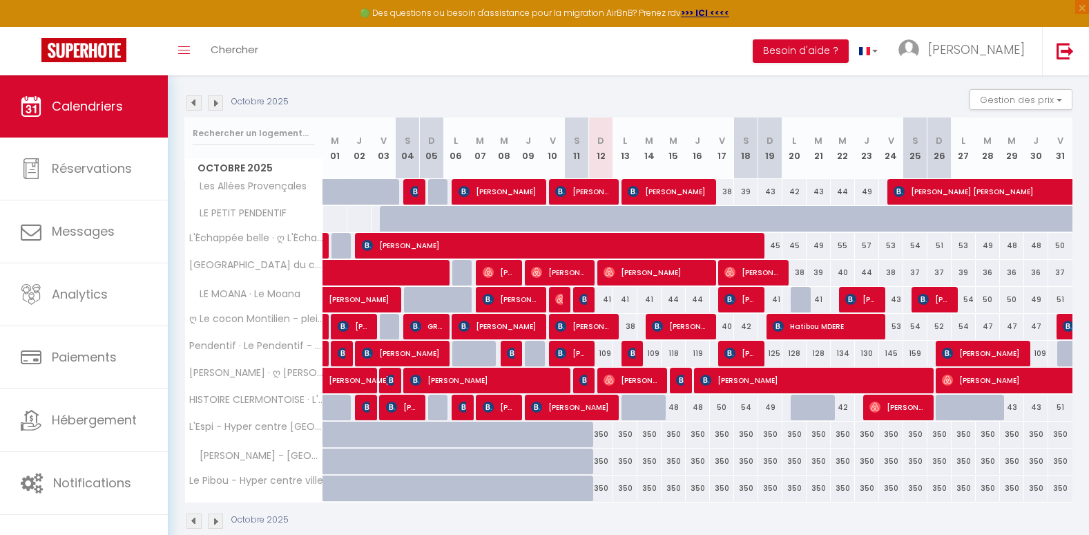
scroll to position [119, 0]
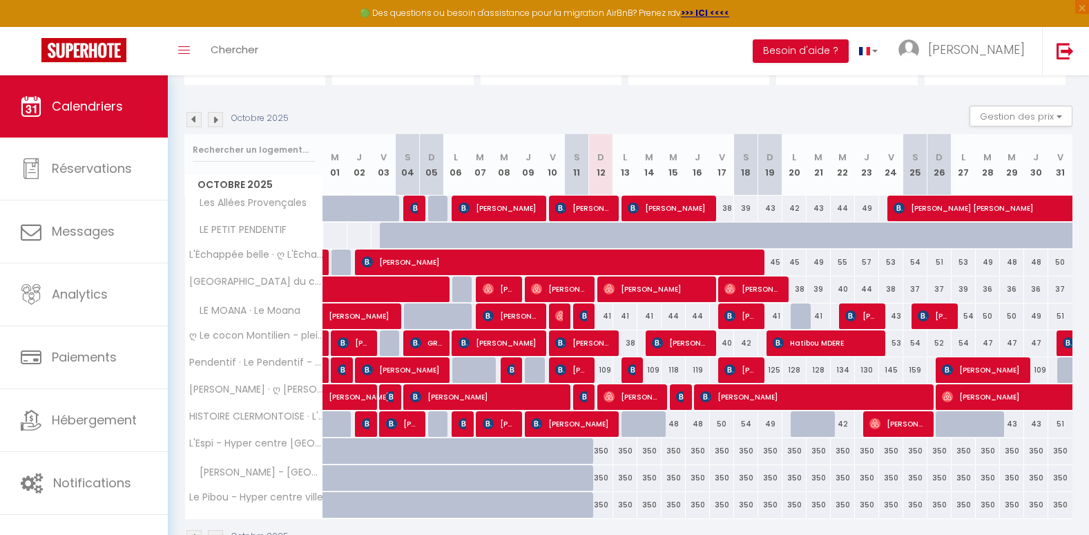
click at [603, 236] on div at bounding box center [609, 243] width 24 height 26
type input "299"
select select "1"
type input "Dim 12 Octobre 2025"
type input "Lun 13 Octobre 2025"
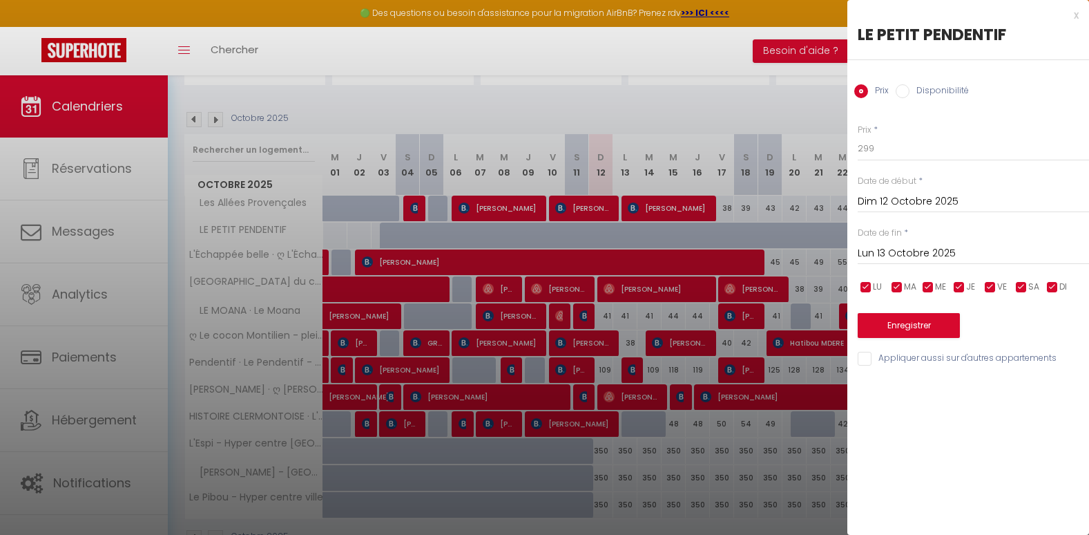
click at [903, 94] on input "Disponibilité" at bounding box center [903, 91] width 14 height 14
radio input "true"
radio input "false"
click at [898, 250] on input "Lun 13 Octobre 2025" at bounding box center [973, 255] width 231 height 18
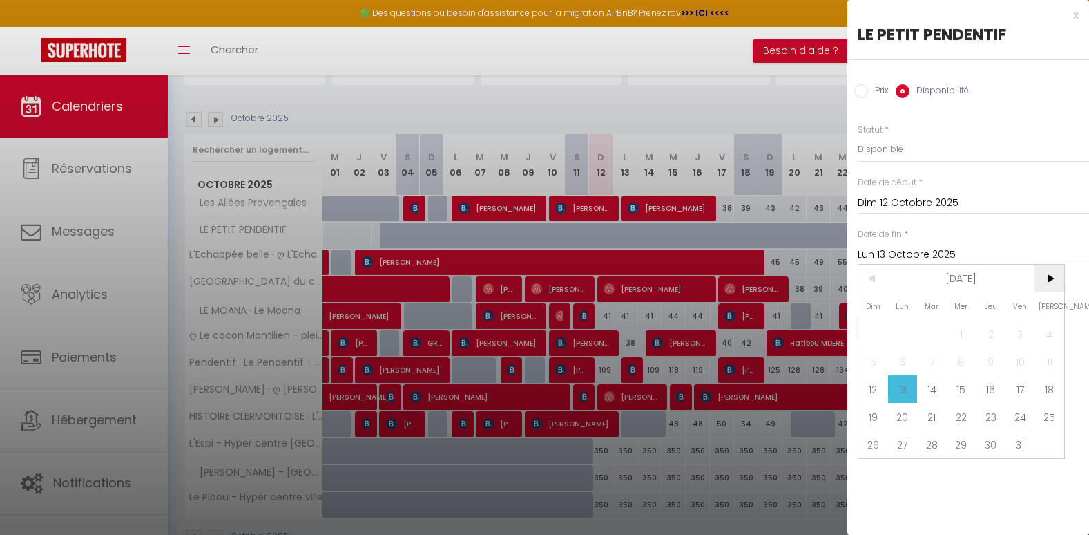
click at [1046, 276] on span ">" at bounding box center [1050, 279] width 30 height 28
click at [1021, 386] on span "16" at bounding box center [1021, 389] width 30 height 28
type input "Ven 16 Janvier 2026"
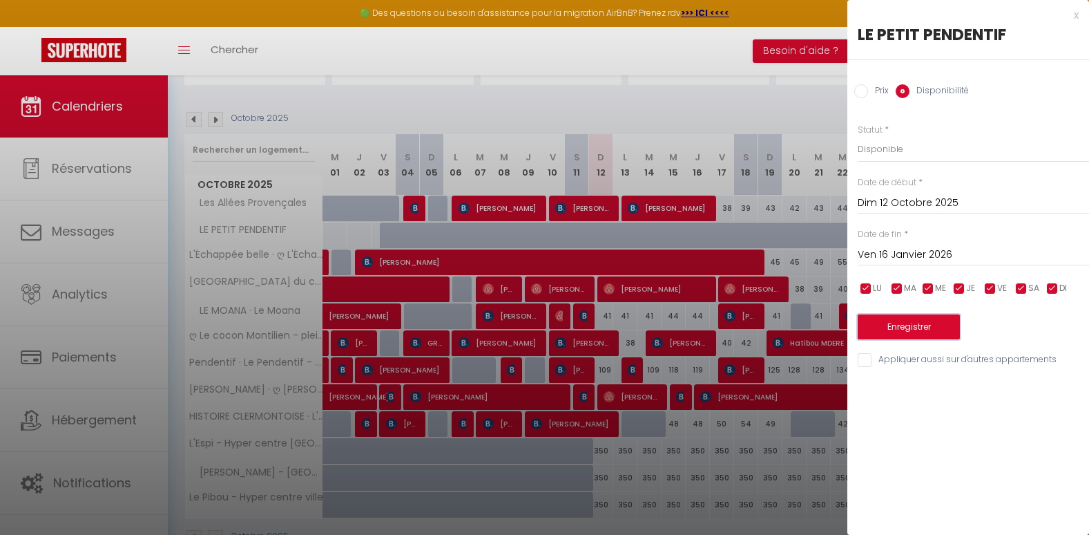
click at [914, 327] on button "Enregistrer" at bounding box center [909, 326] width 102 height 25
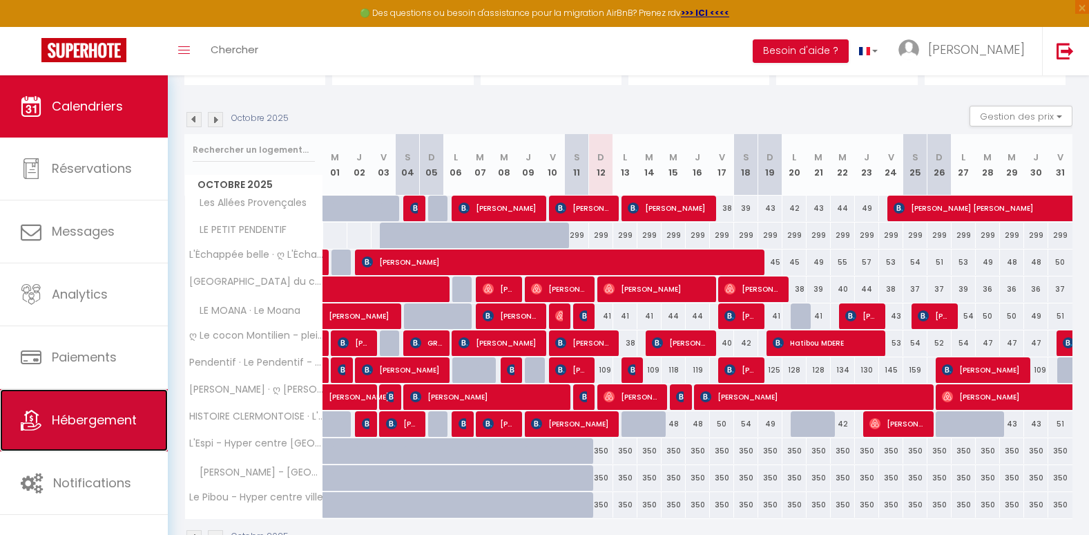
click at [94, 423] on span "Hébergement" at bounding box center [94, 419] width 85 height 17
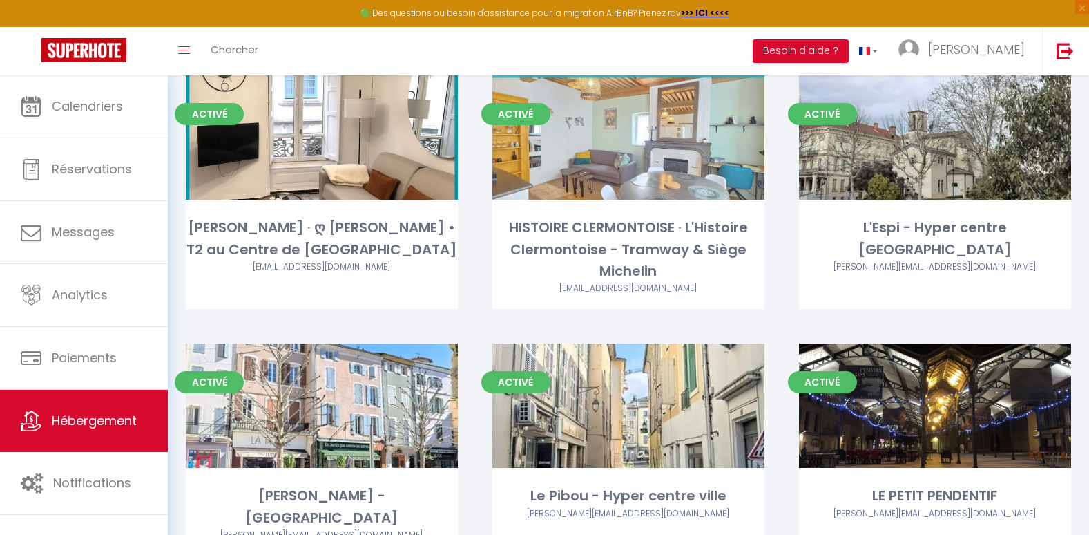
scroll to position [606, 0]
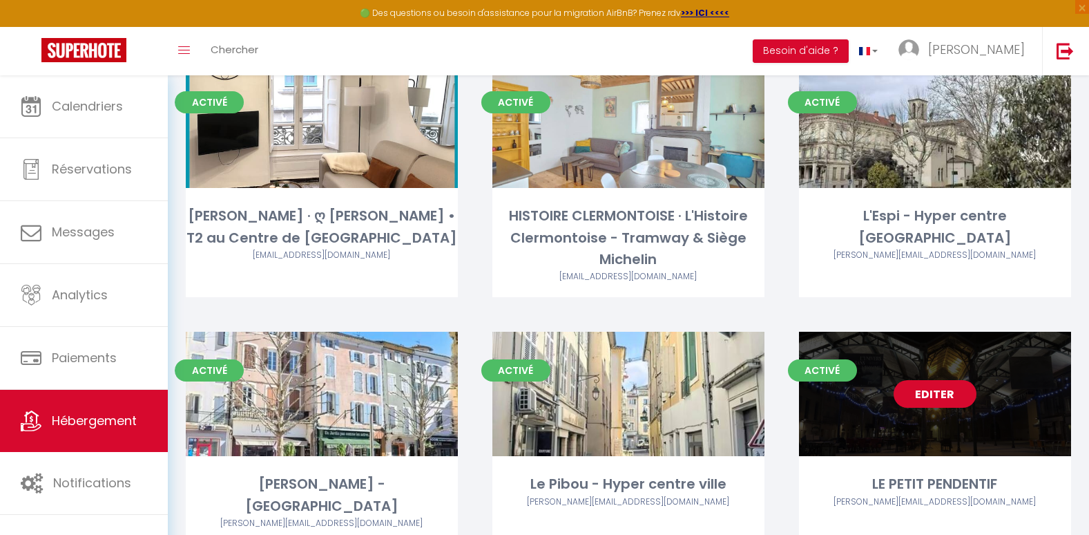
click at [916, 398] on link "Editer" at bounding box center [935, 394] width 83 height 28
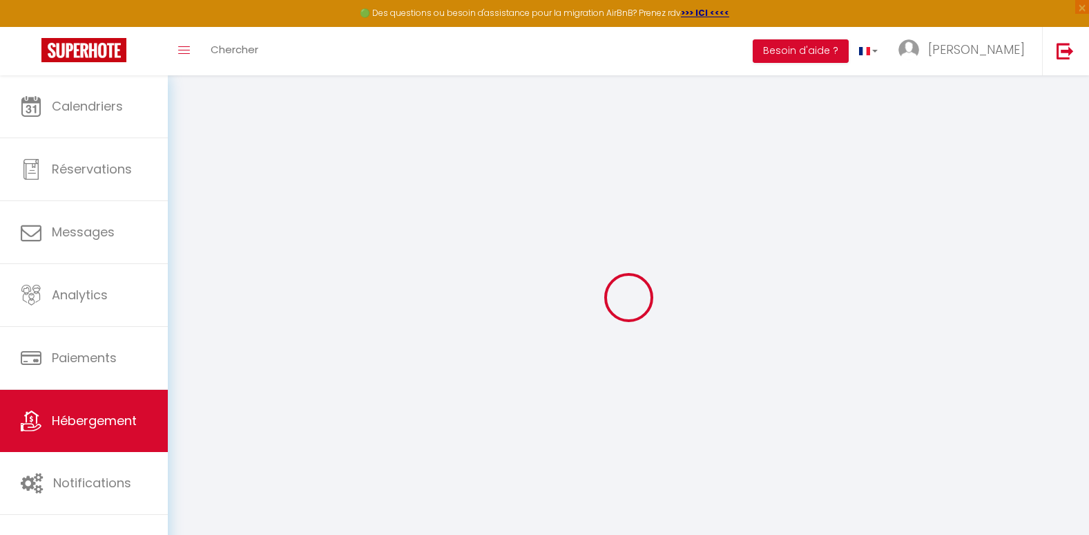
type input "Oups ! Les dates sélectionnées sont indisponibles."
type textarea "Malheureusement les dates sélectionnées sont indisponibles. Nous vous invitons …"
checkbox input "false"
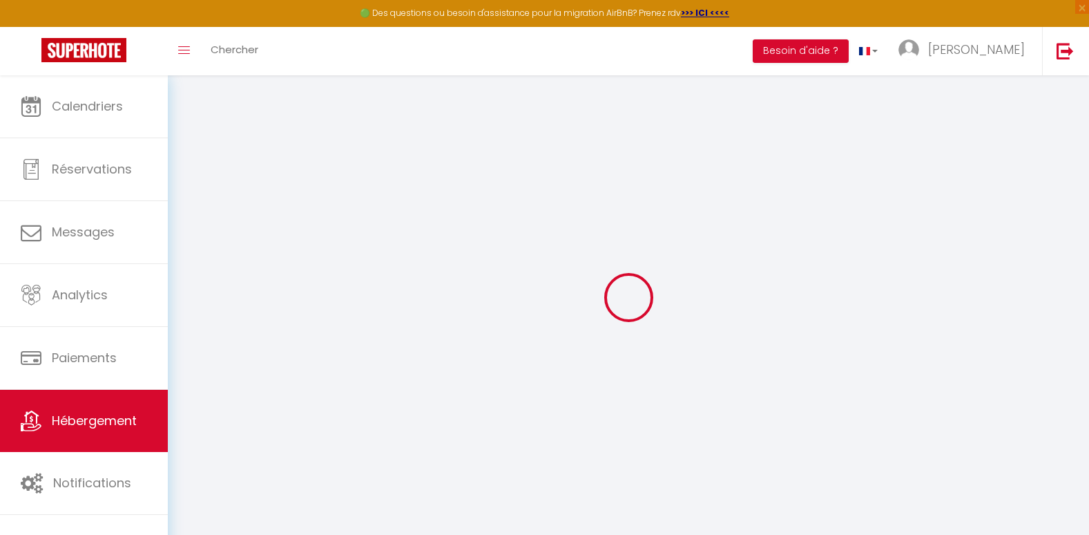
checkbox input "false"
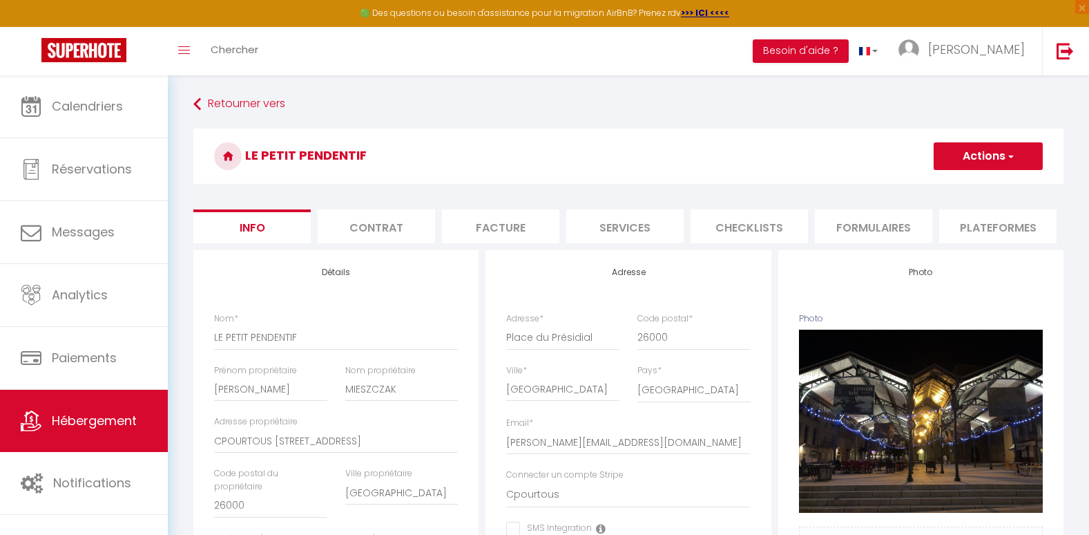
scroll to position [0, 373]
click at [875, 226] on li "website" at bounding box center [873, 226] width 117 height 34
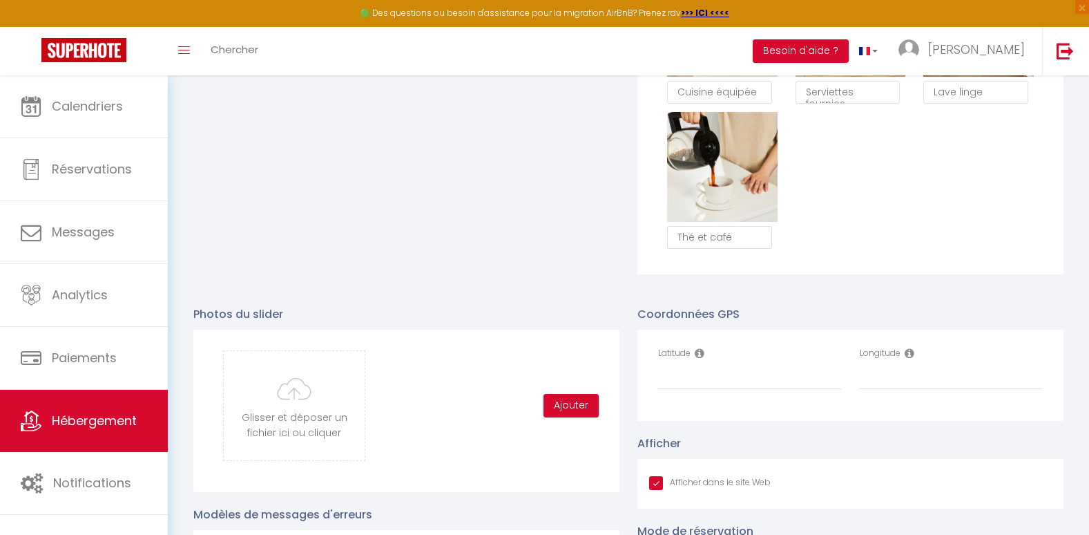
scroll to position [1244, 0]
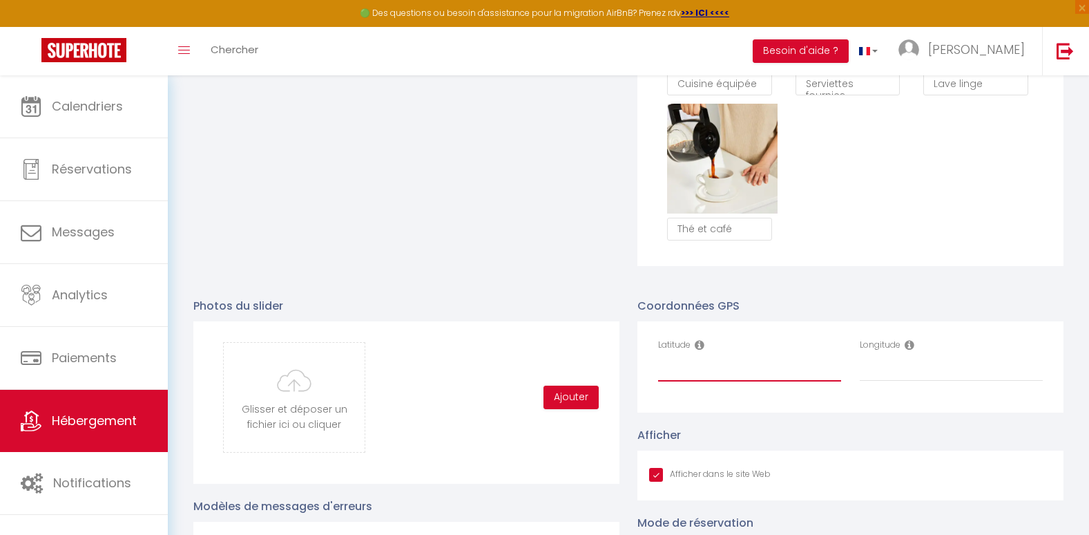
click at [677, 376] on input "Latitude" at bounding box center [749, 368] width 183 height 25
paste input "44.9320787"
type input "44.9320787"
click at [872, 381] on input "Longitude" at bounding box center [951, 368] width 183 height 25
paste input "4.8870575"
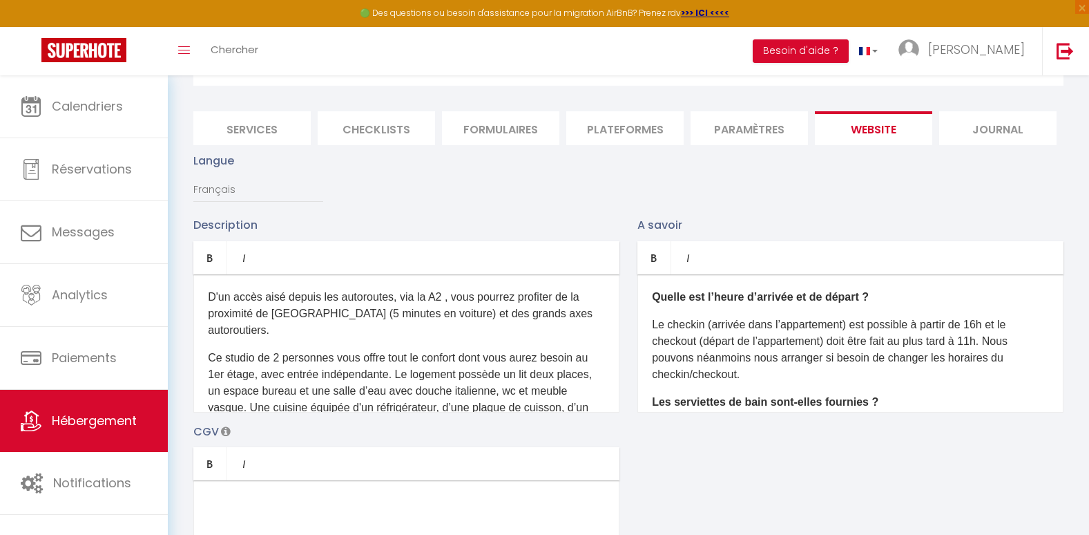
scroll to position [42, 0]
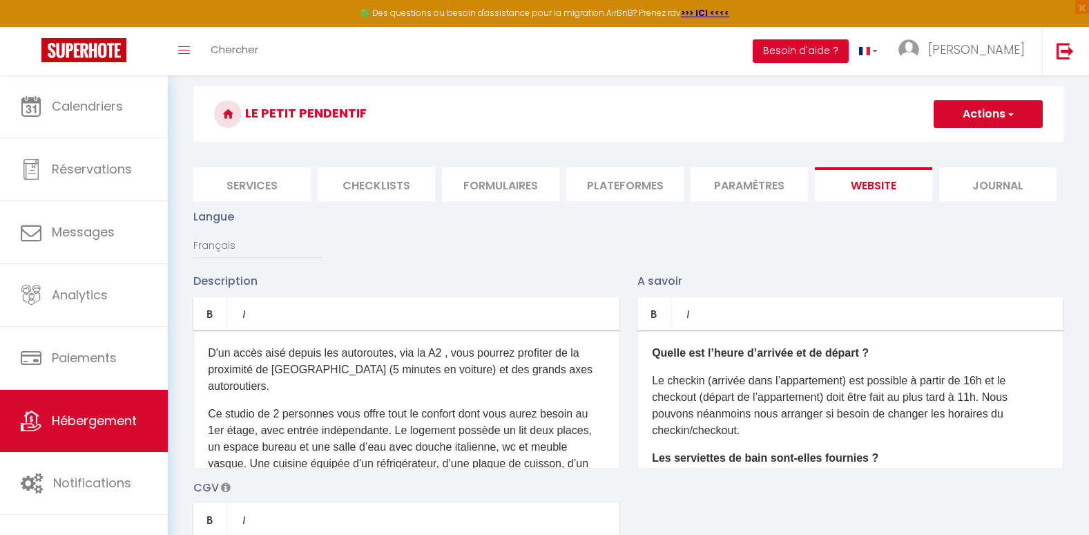
type input "4.8870575"
click at [1015, 112] on button "Actions" at bounding box center [988, 114] width 109 height 28
click at [967, 142] on input "Enregistrer" at bounding box center [972, 144] width 51 height 14
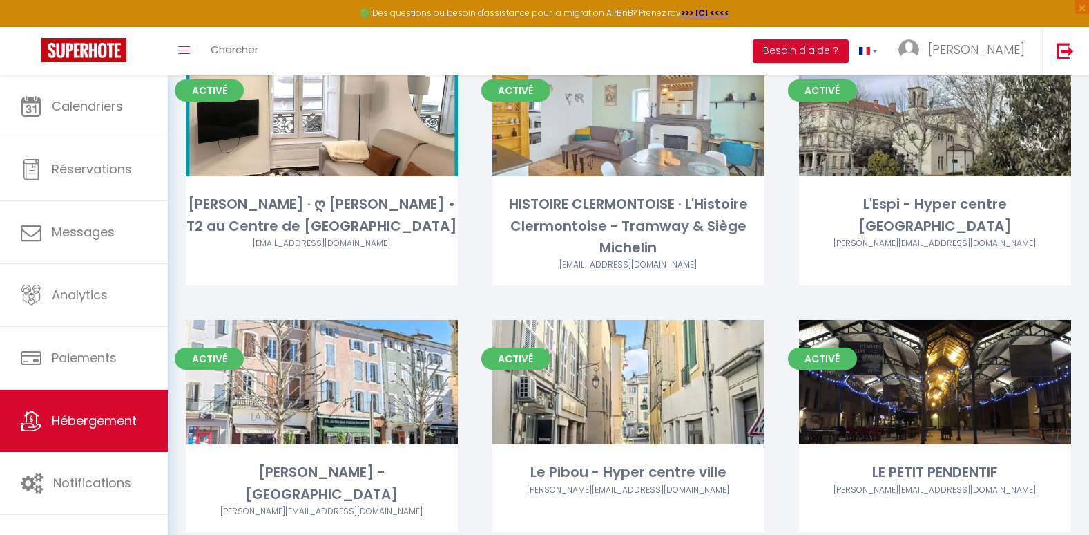
scroll to position [645, 0]
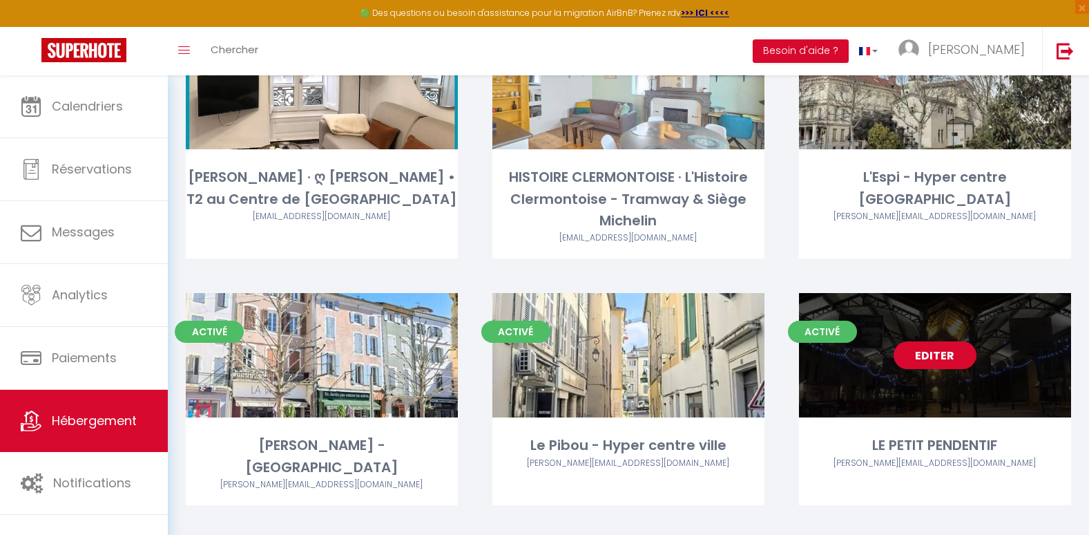
click at [890, 407] on div "Editer" at bounding box center [935, 355] width 272 height 124
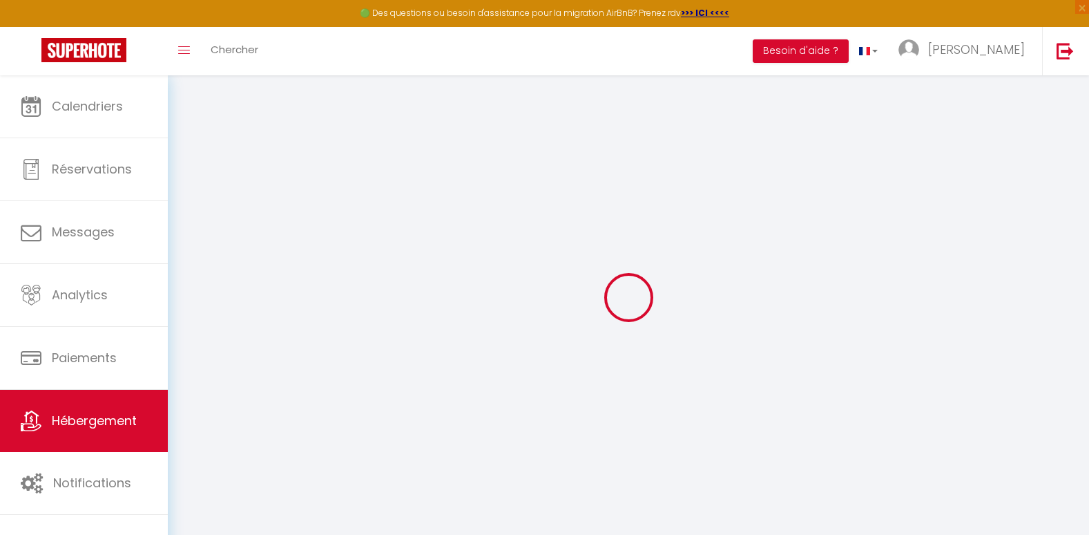
select select
checkbox input "false"
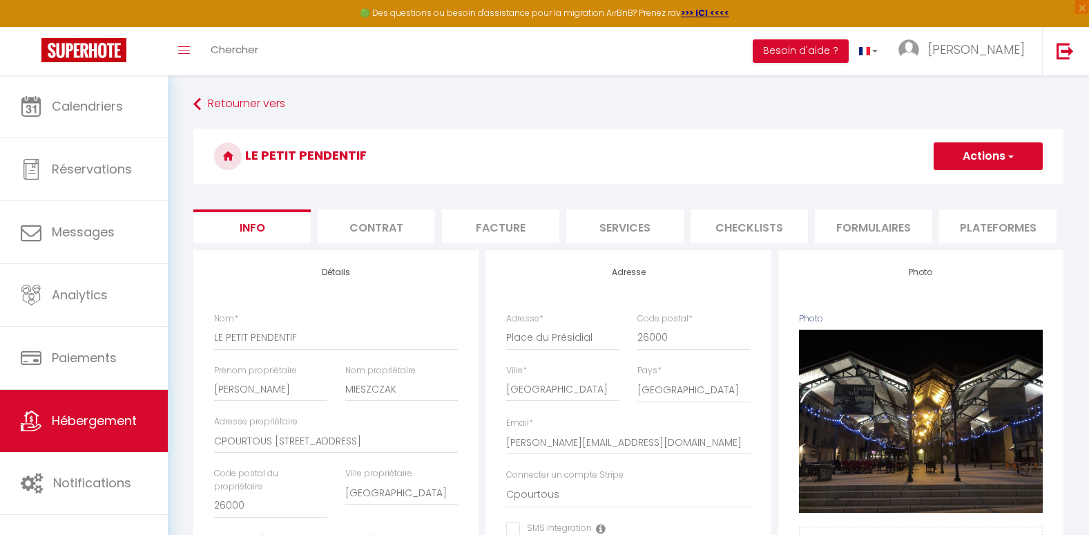
click at [646, 229] on li "Services" at bounding box center [624, 226] width 117 height 34
select select
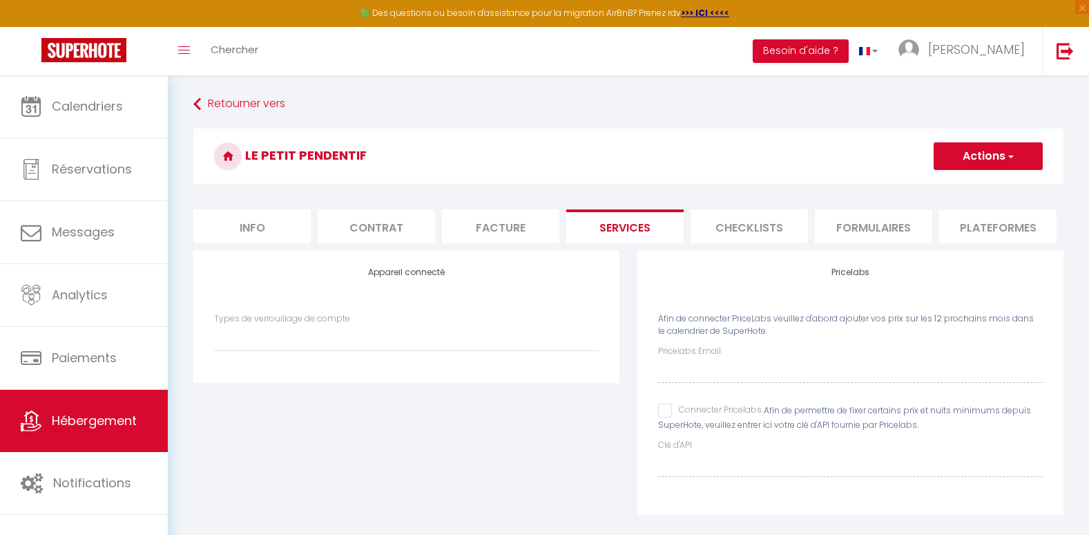
scroll to position [75, 0]
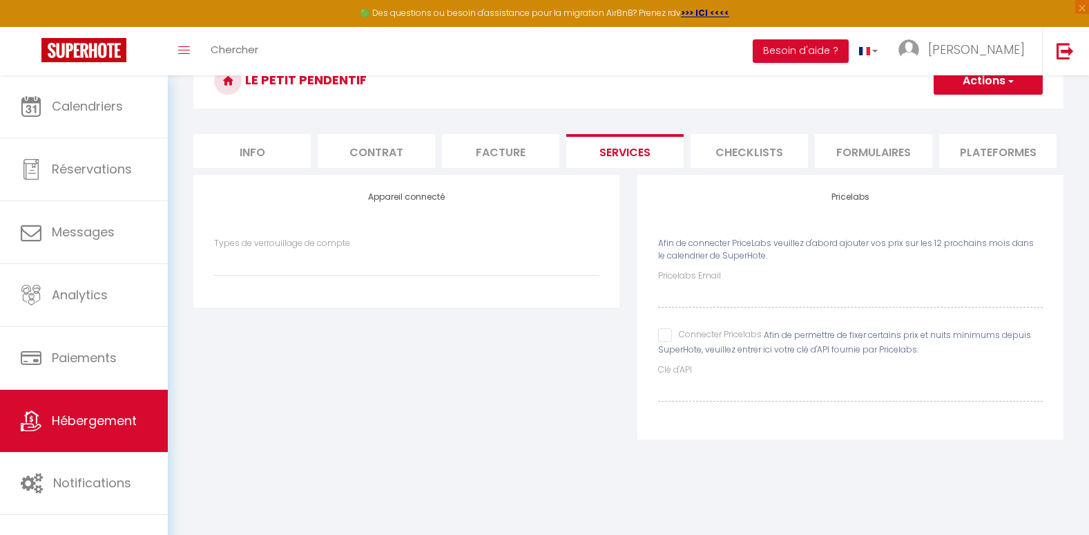
click at [662, 342] on input "Connecter Pricelabs" at bounding box center [710, 335] width 104 height 14
checkbox input "true"
select select
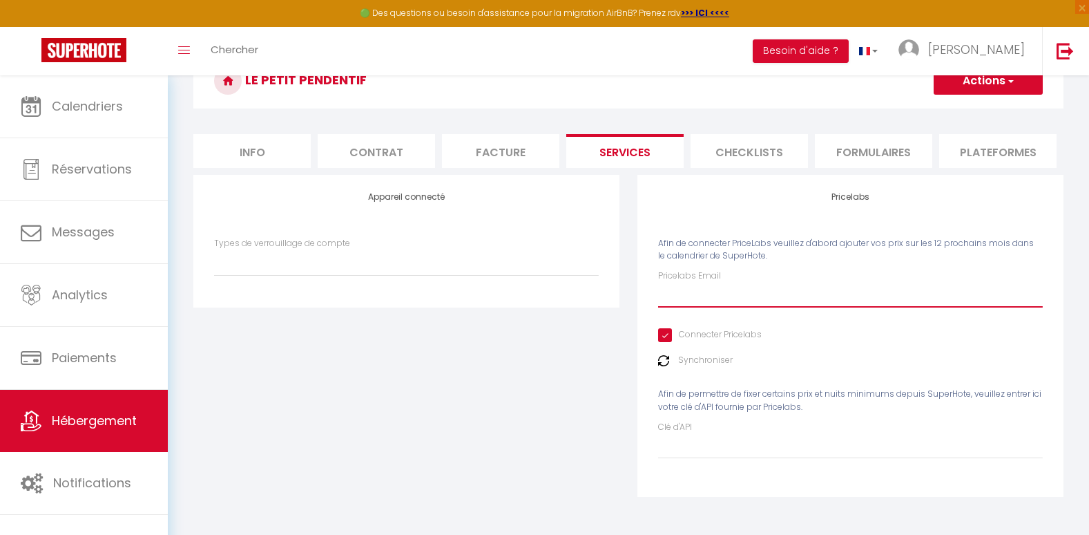
click at [675, 307] on input "Pricelabs Email" at bounding box center [850, 294] width 385 height 25
type input "[EMAIL_ADDRESS][DOMAIN_NAME]"
select select
click at [658, 366] on img at bounding box center [663, 360] width 11 height 11
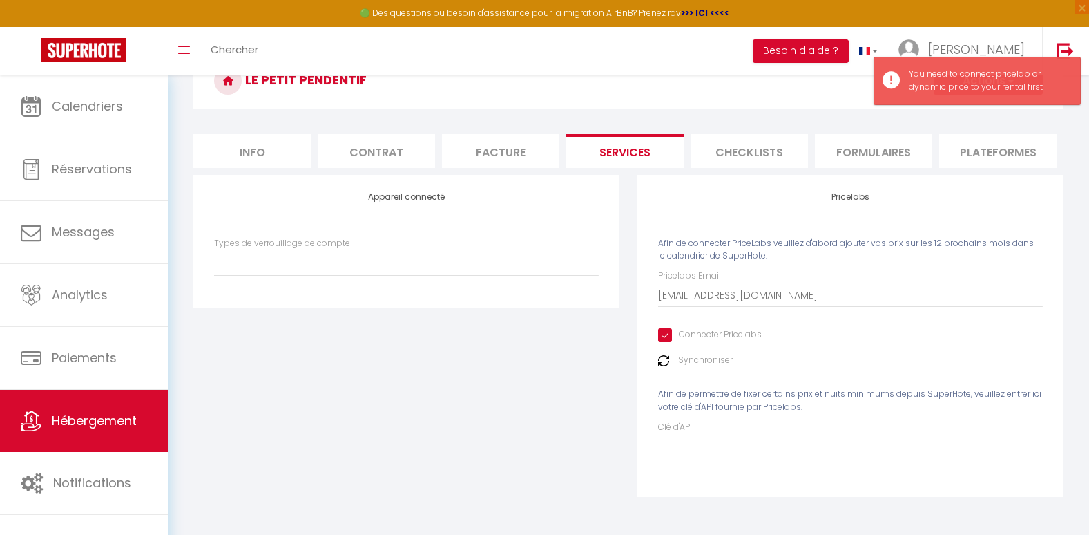
click at [683, 367] on label "Synchroniser" at bounding box center [705, 360] width 55 height 13
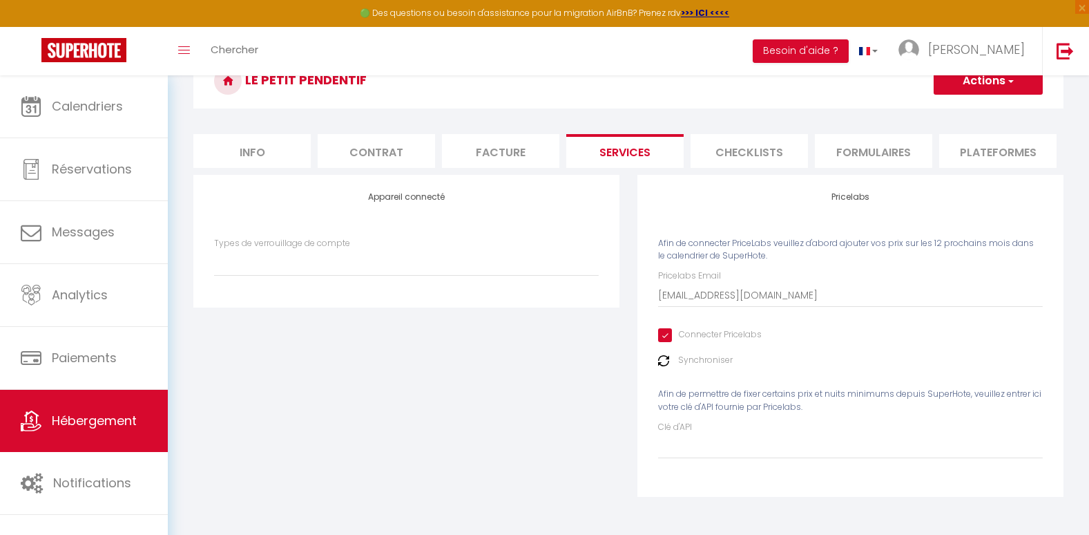
scroll to position [0, 373]
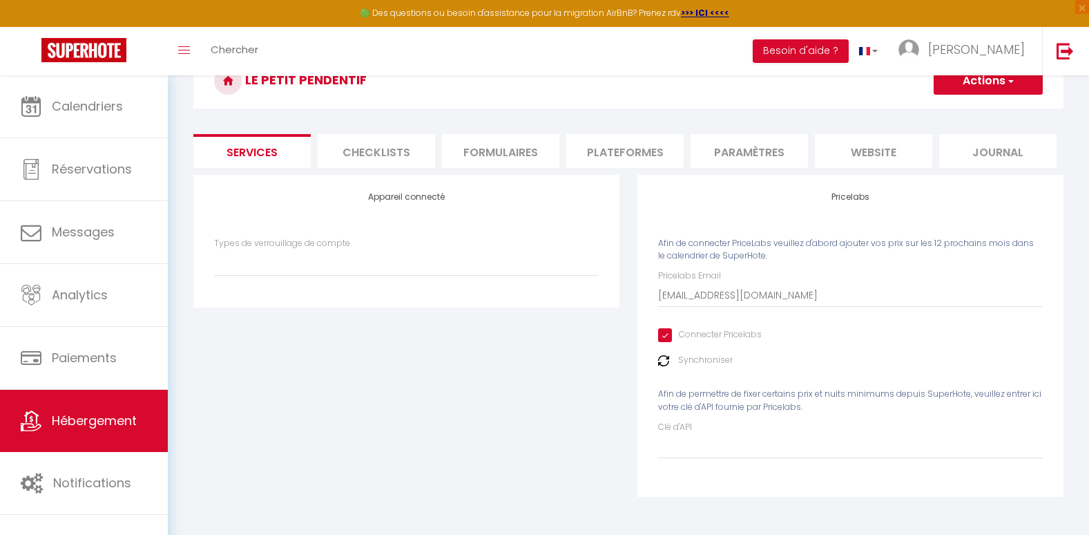
click at [884, 155] on li "website" at bounding box center [873, 151] width 117 height 34
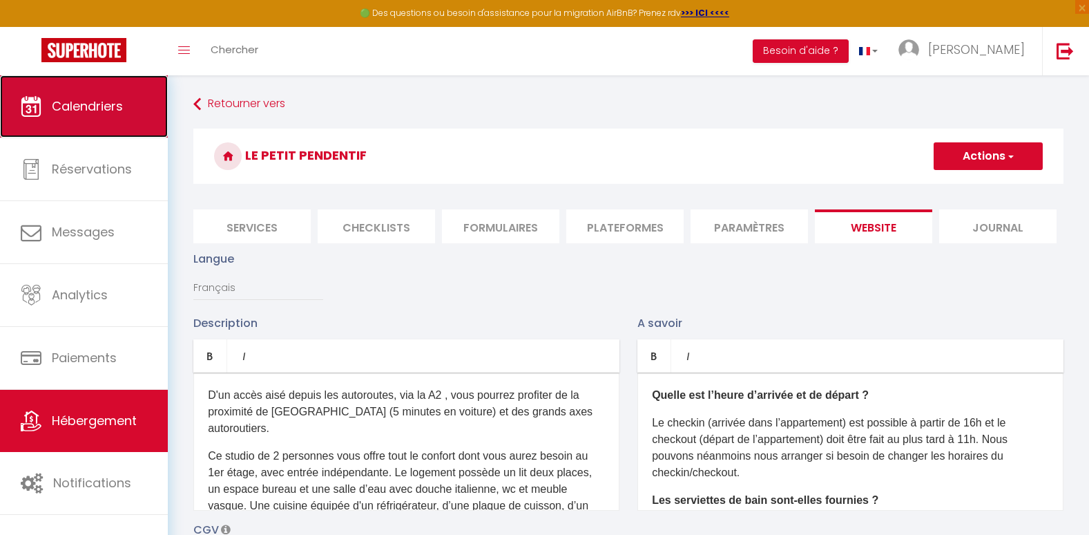
click at [94, 108] on span "Calendriers" at bounding box center [87, 105] width 71 height 17
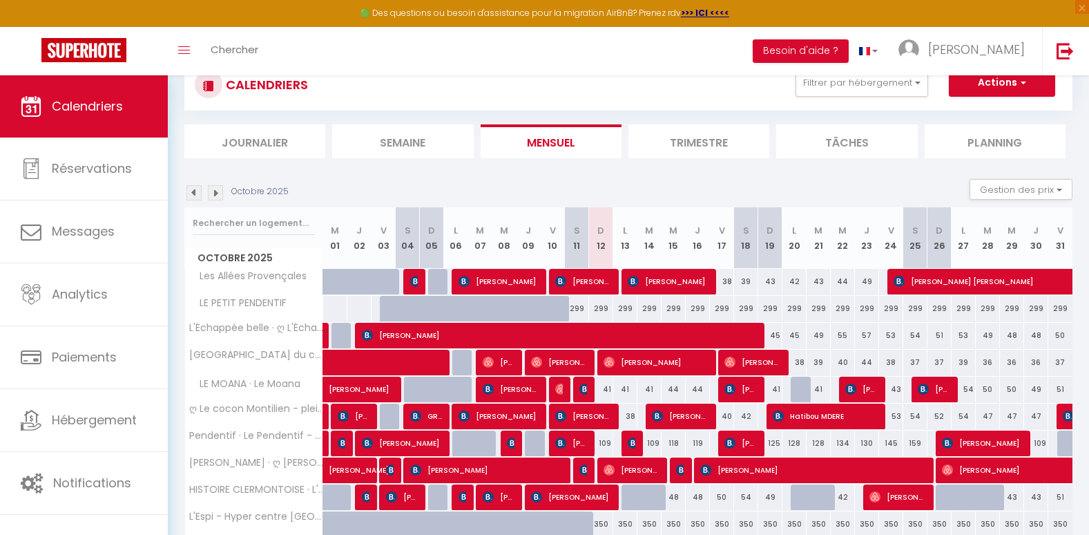
scroll to position [50, 0]
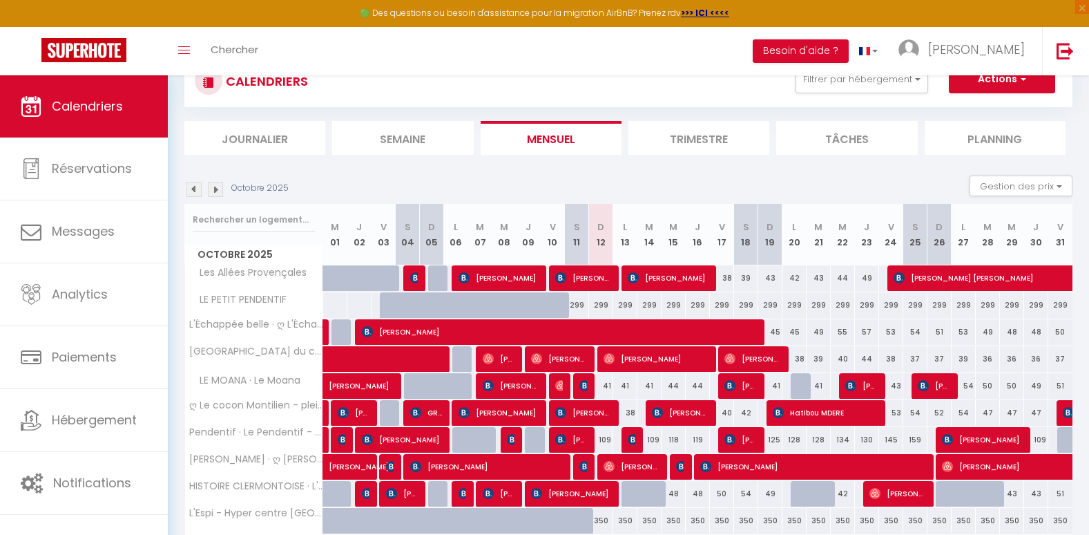
click at [217, 189] on img at bounding box center [215, 189] width 15 height 15
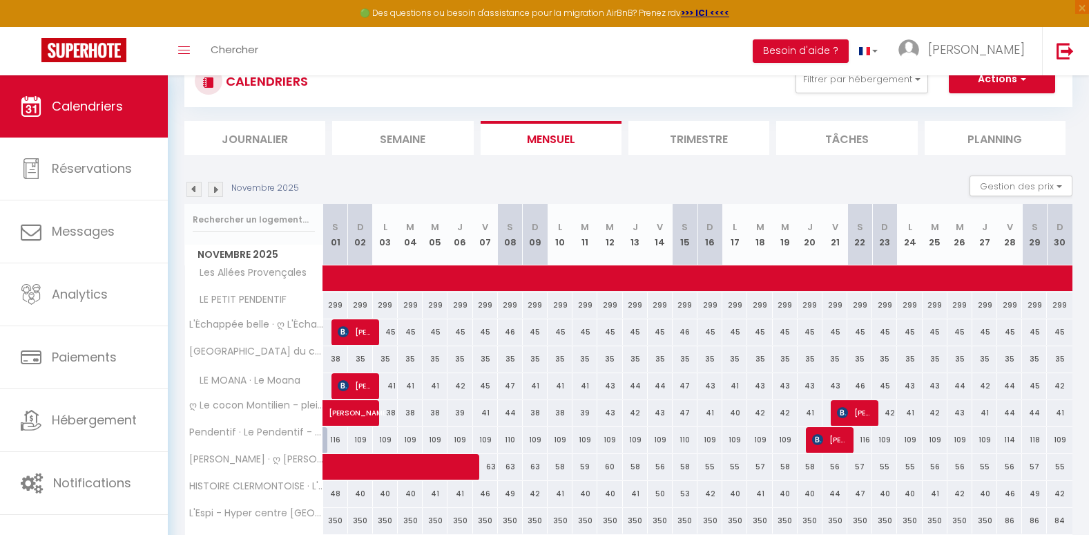
click at [217, 189] on img at bounding box center [215, 189] width 15 height 15
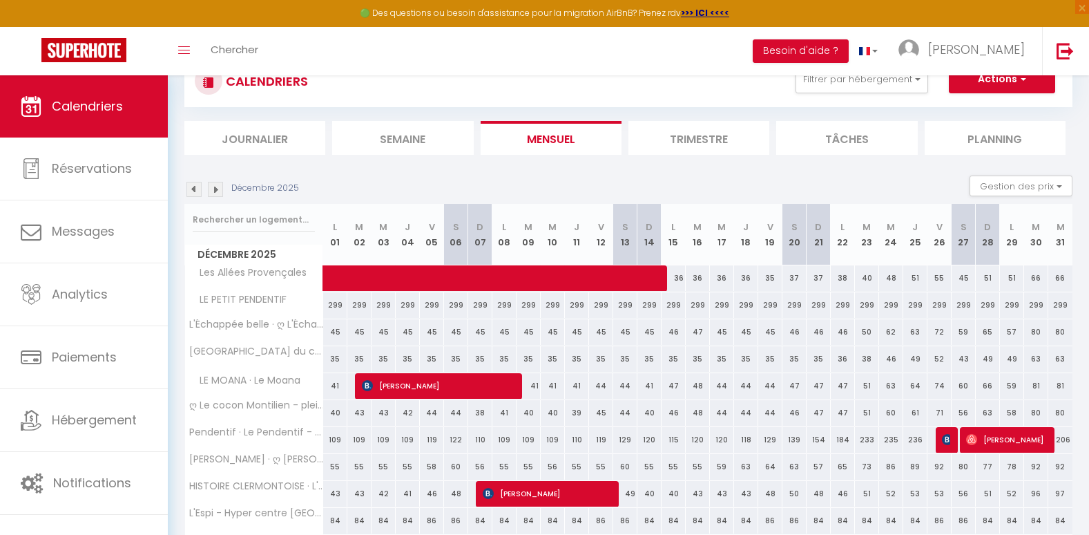
click at [217, 189] on img at bounding box center [215, 189] width 15 height 15
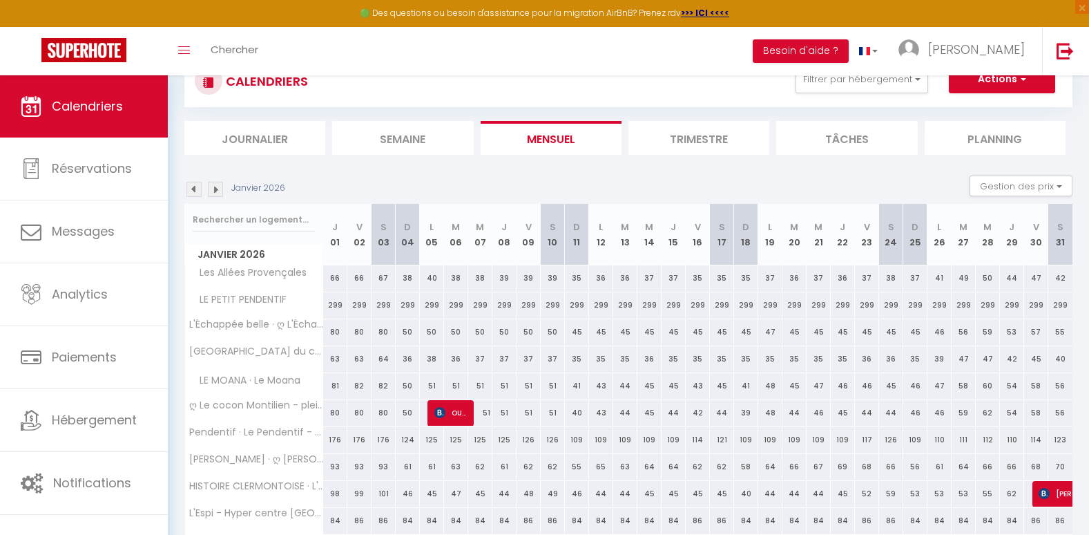
click at [217, 189] on img at bounding box center [215, 189] width 15 height 15
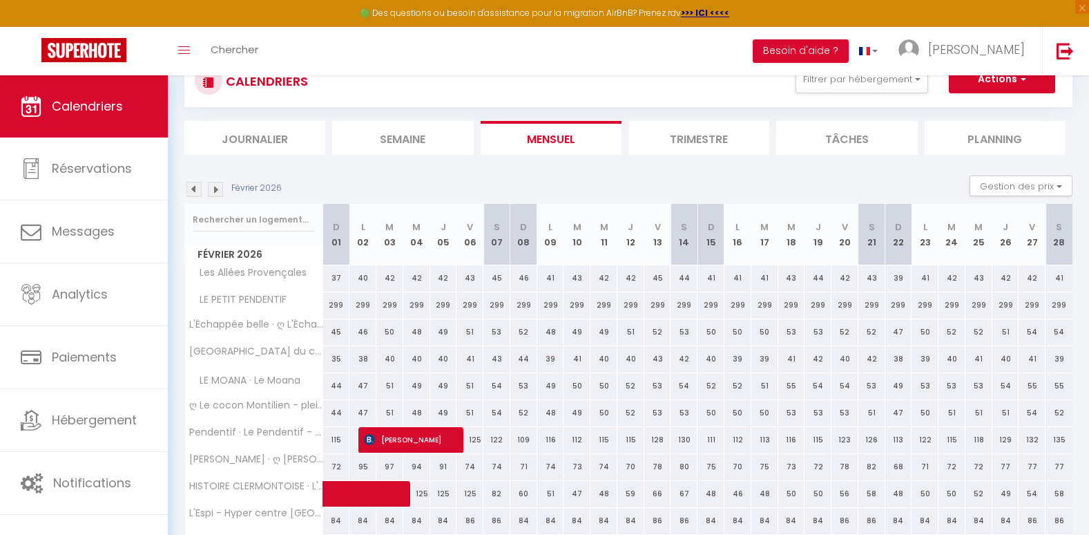
click at [217, 189] on img at bounding box center [215, 189] width 15 height 15
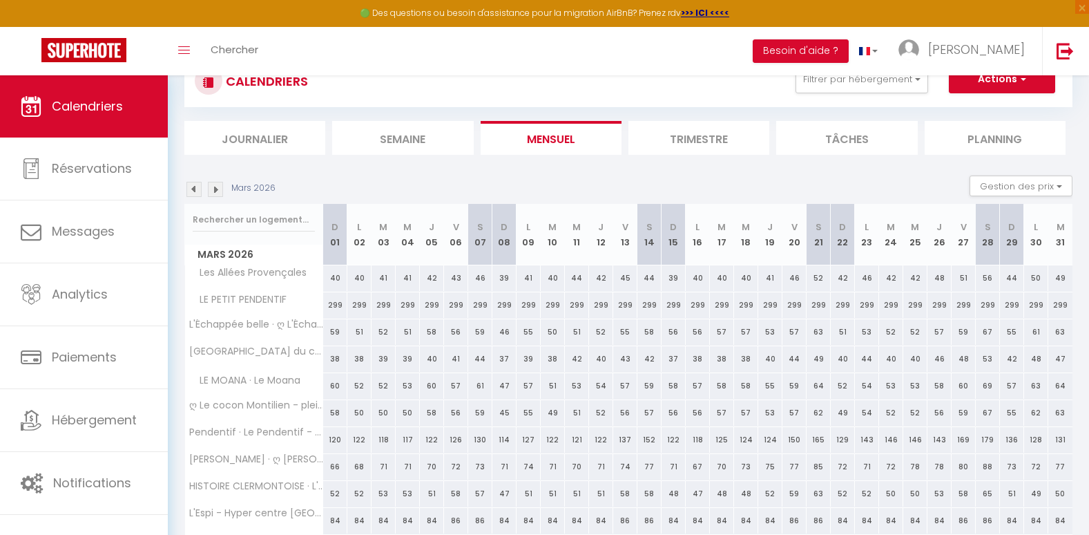
click at [217, 189] on img at bounding box center [215, 189] width 15 height 15
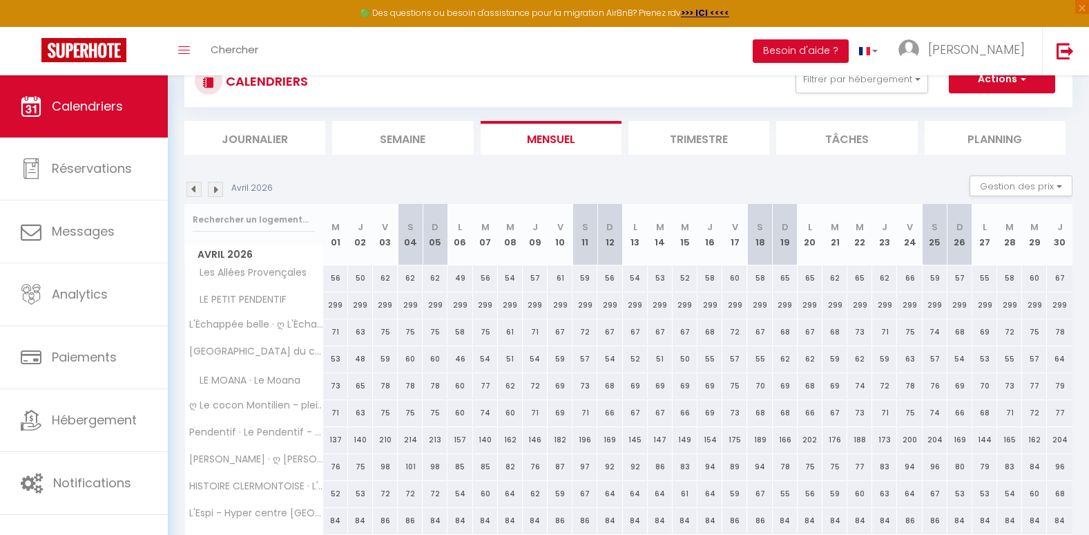
click at [217, 189] on img at bounding box center [215, 189] width 15 height 15
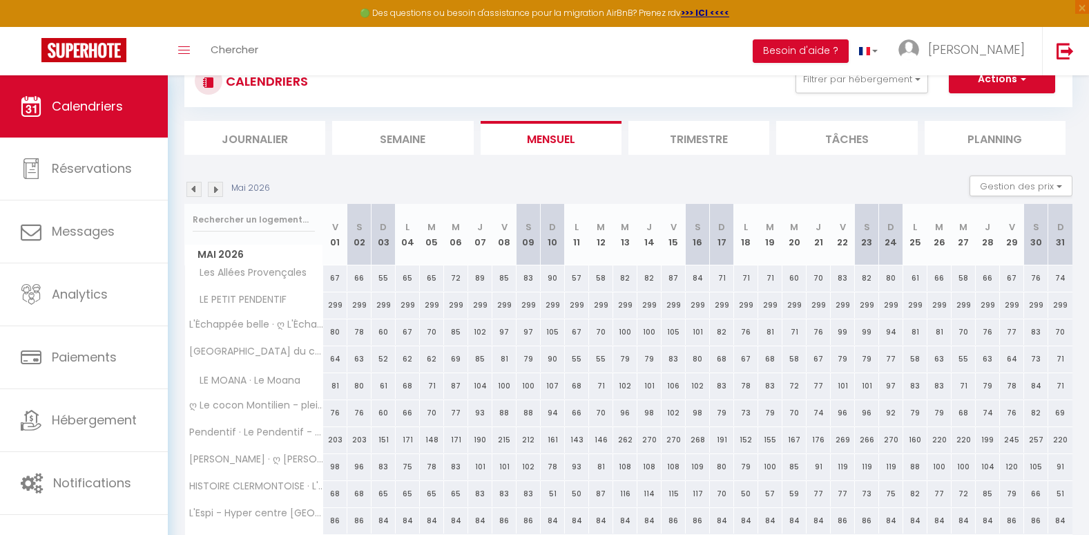
click at [217, 189] on img at bounding box center [215, 189] width 15 height 15
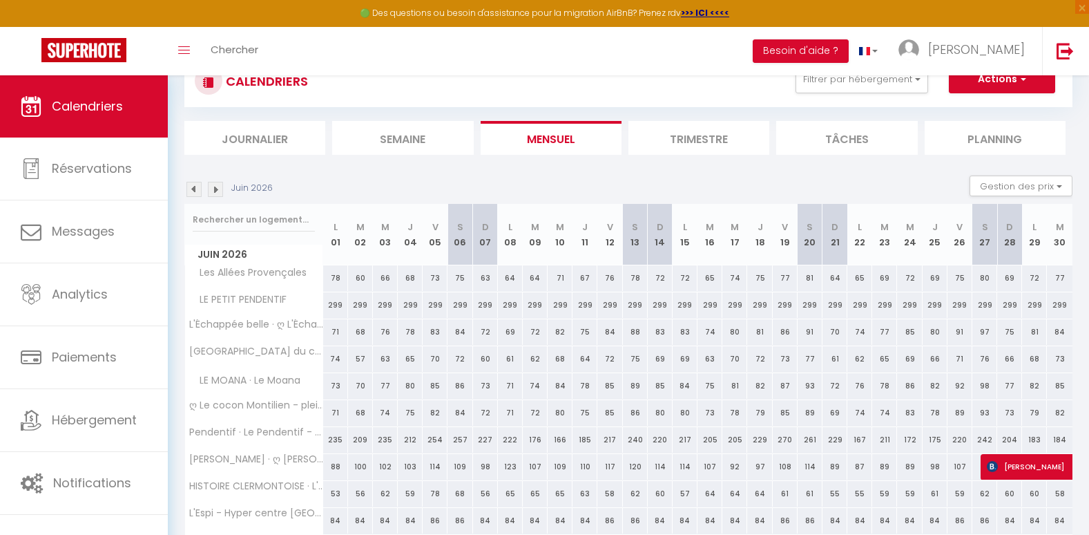
click at [217, 189] on img at bounding box center [215, 189] width 15 height 15
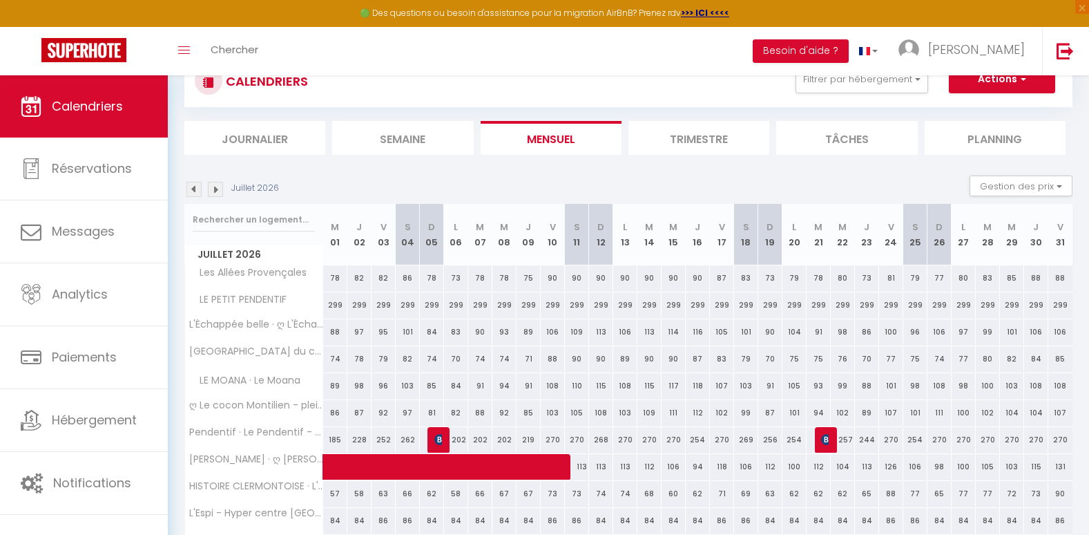
click at [217, 189] on img at bounding box center [215, 189] width 15 height 15
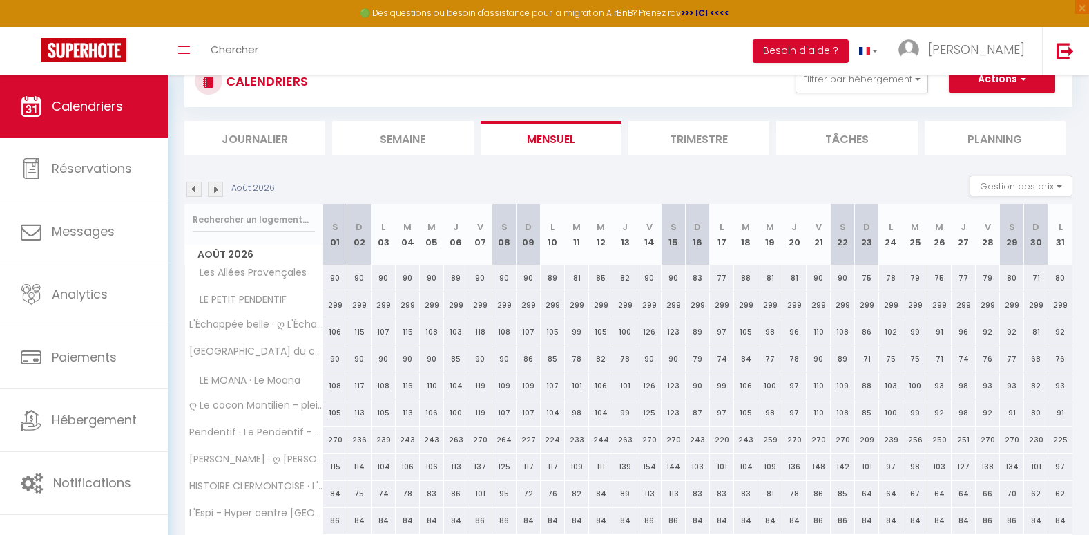
click at [217, 189] on img at bounding box center [215, 189] width 15 height 15
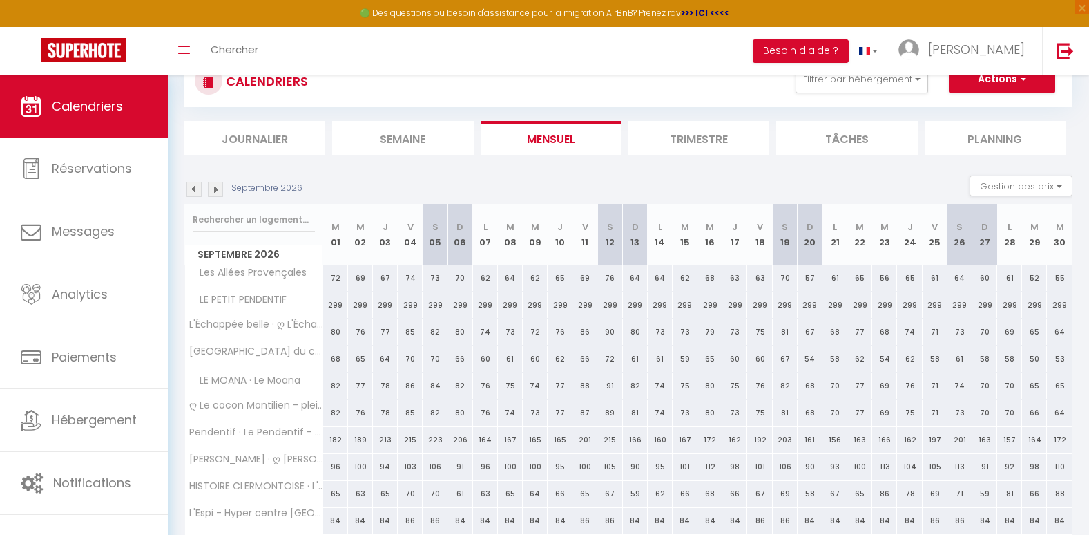
click at [217, 189] on img at bounding box center [215, 189] width 15 height 15
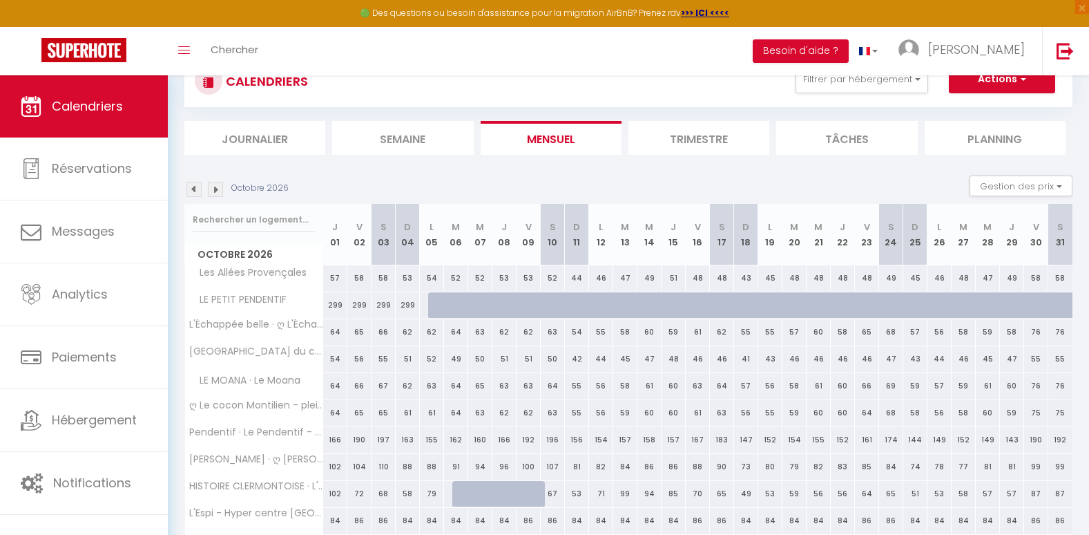
click at [217, 189] on img at bounding box center [215, 189] width 15 height 15
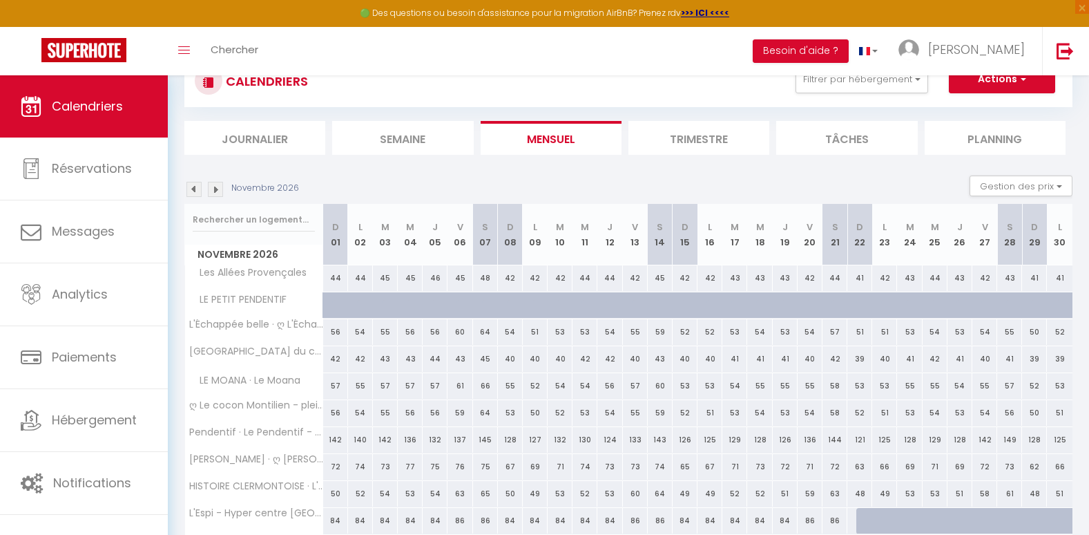
click at [193, 190] on img at bounding box center [193, 189] width 15 height 15
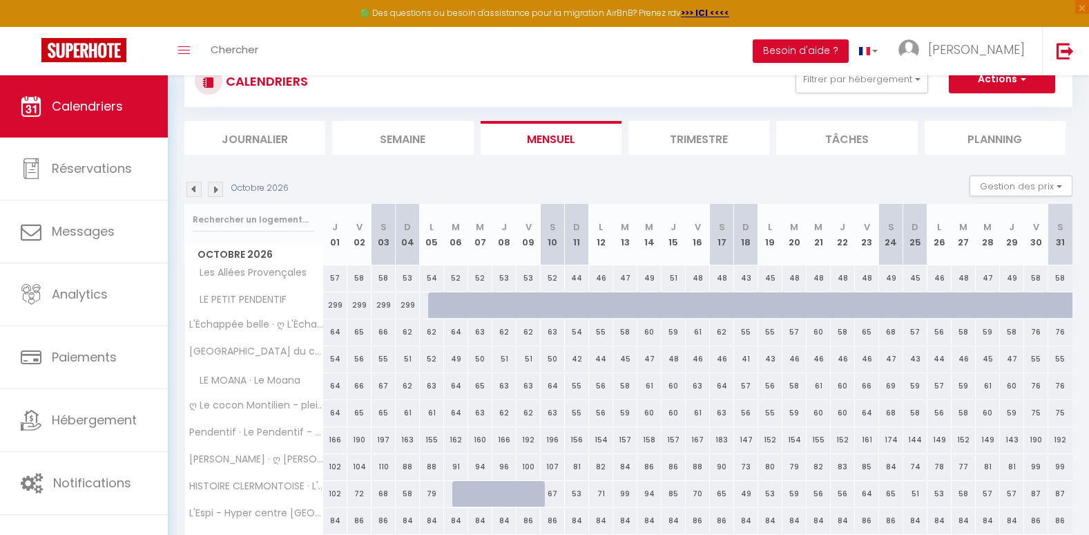
click at [432, 303] on div at bounding box center [440, 305] width 24 height 26
type input "Lun 05 Octobre 2026"
type input "[DATE] Octobre 2026"
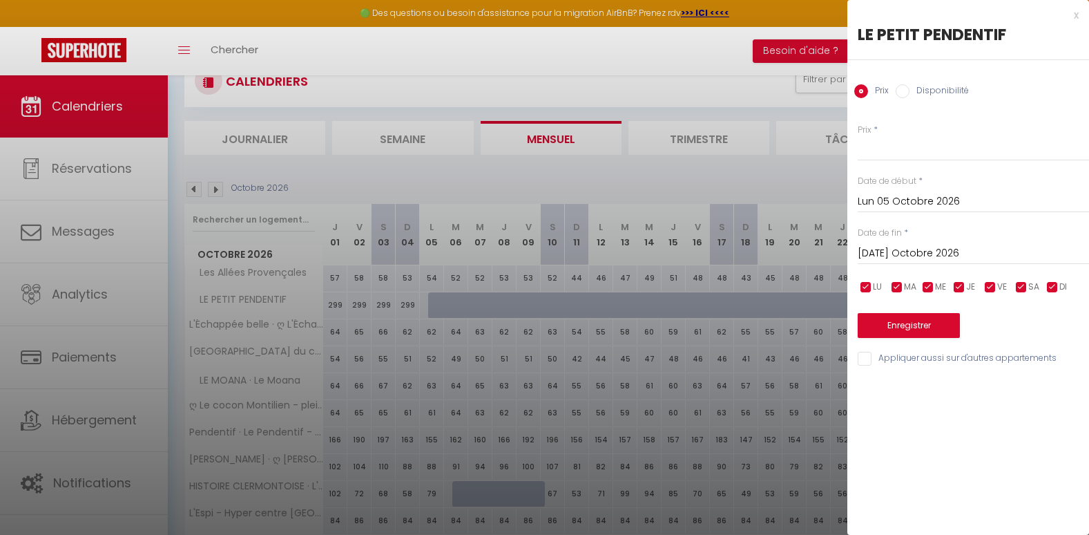
click at [912, 92] on label "Disponibilité" at bounding box center [939, 91] width 59 height 15
click at [910, 92] on input "Disponibilité" at bounding box center [903, 91] width 14 height 14
radio input "true"
radio input "false"
click at [899, 253] on input "[DATE] Octobre 2026" at bounding box center [973, 255] width 231 height 18
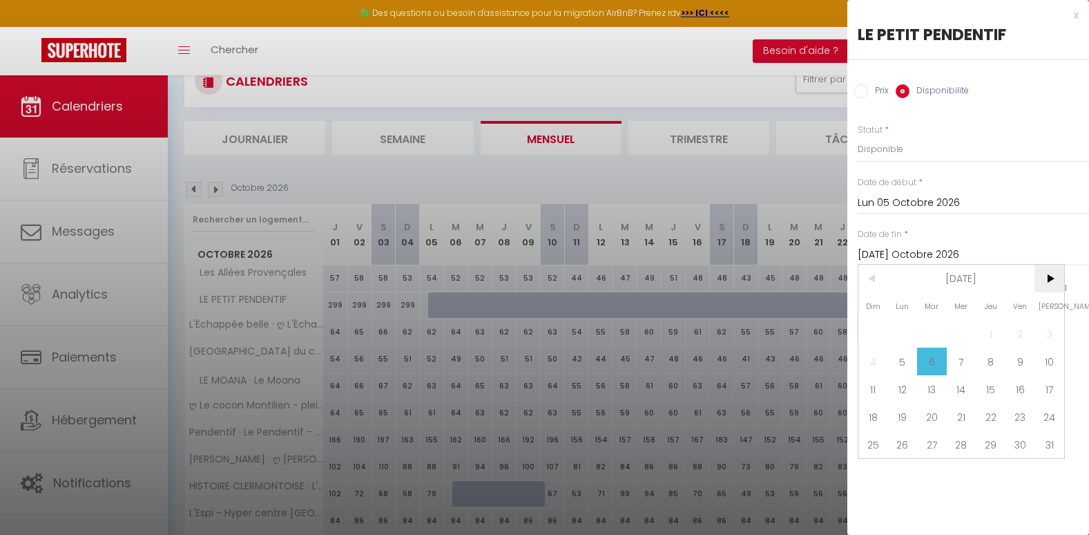
click at [1048, 277] on span ">" at bounding box center [1050, 279] width 30 height 28
click at [876, 475] on span "31" at bounding box center [873, 472] width 30 height 28
type input "Dim 31 Janvier 2027"
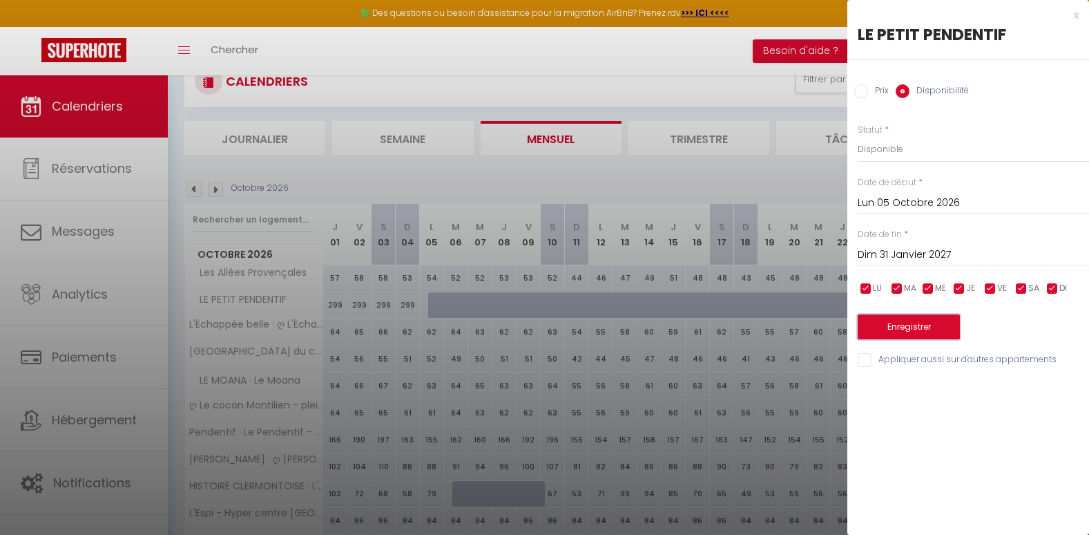
click at [910, 327] on button "Enregistrer" at bounding box center [909, 326] width 102 height 25
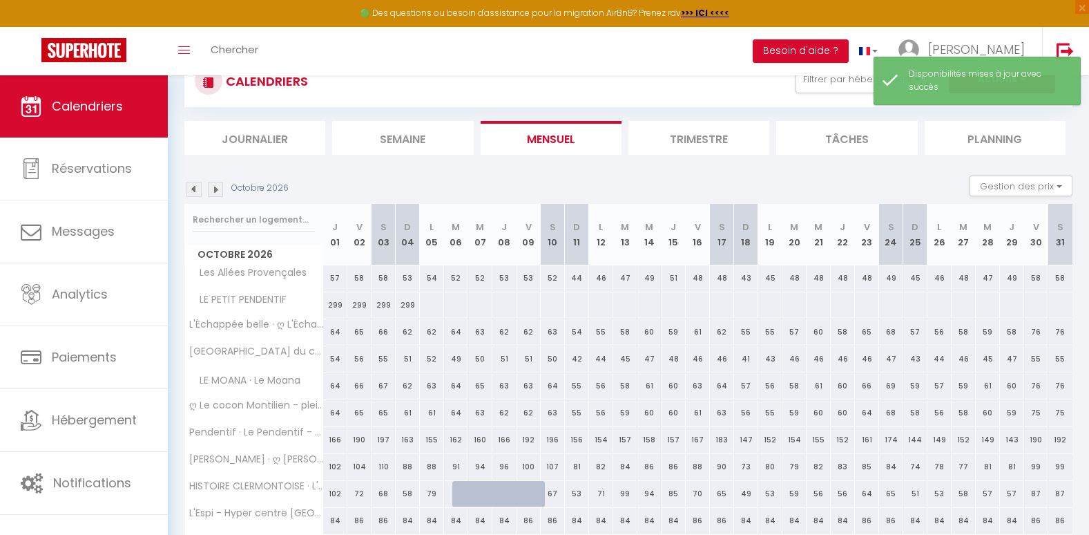
click at [427, 307] on div at bounding box center [431, 305] width 25 height 26
select select "1"
type input "Lun 05 Octobre 2026"
type input "[DATE] Octobre 2026"
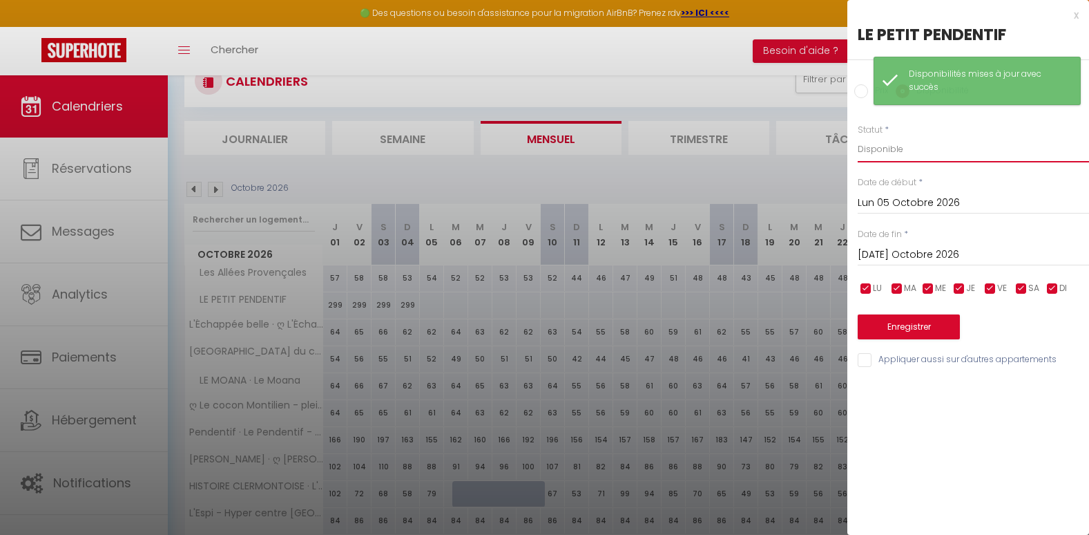
click at [889, 148] on select "Disponible Indisponible" at bounding box center [973, 149] width 231 height 26
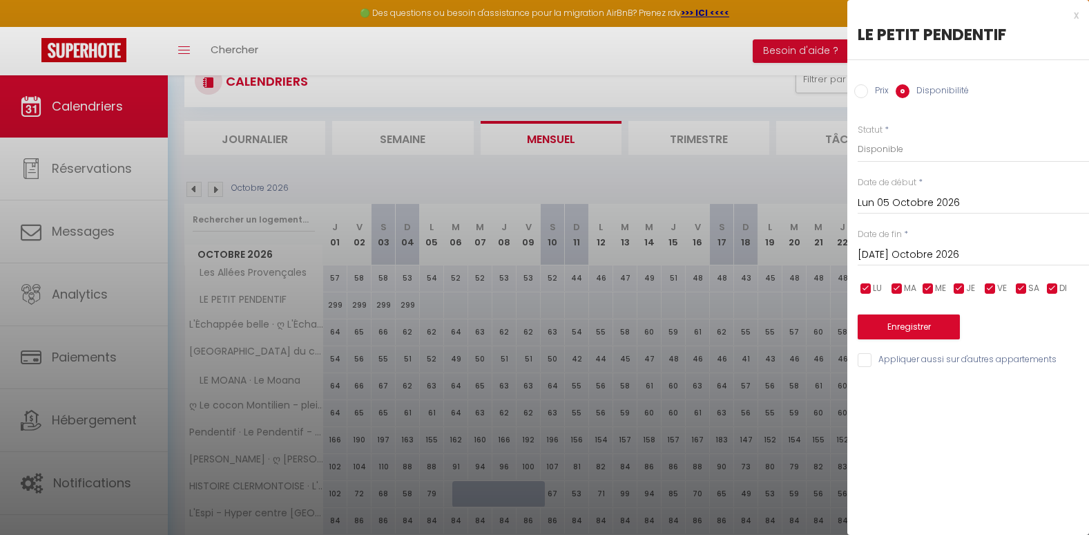
click at [863, 96] on input "Prix" at bounding box center [861, 91] width 14 height 14
radio input "true"
radio input "false"
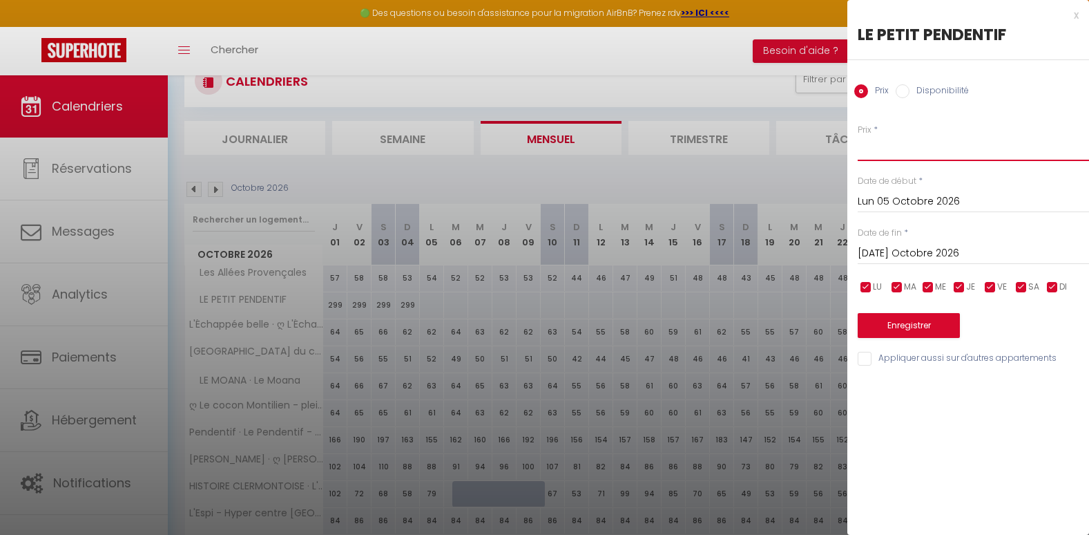
click at [884, 152] on input "Prix" at bounding box center [973, 148] width 231 height 25
type input "299"
click at [903, 250] on input "[DATE] Octobre 2026" at bounding box center [973, 253] width 231 height 18
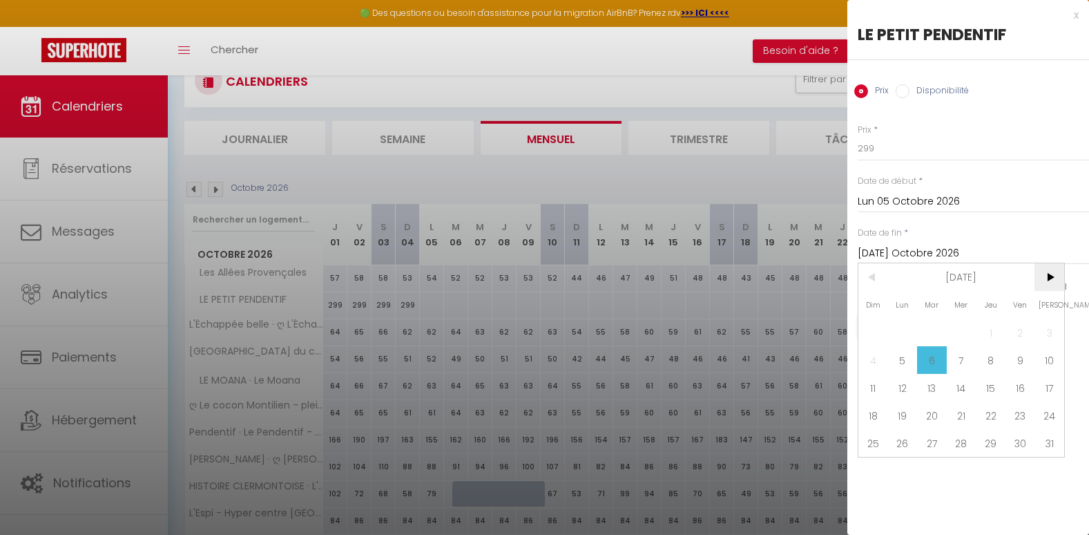
click at [1052, 273] on span ">" at bounding box center [1050, 277] width 30 height 28
click at [874, 468] on span "31" at bounding box center [873, 470] width 30 height 28
type input "Dim 31 Janvier 2027"
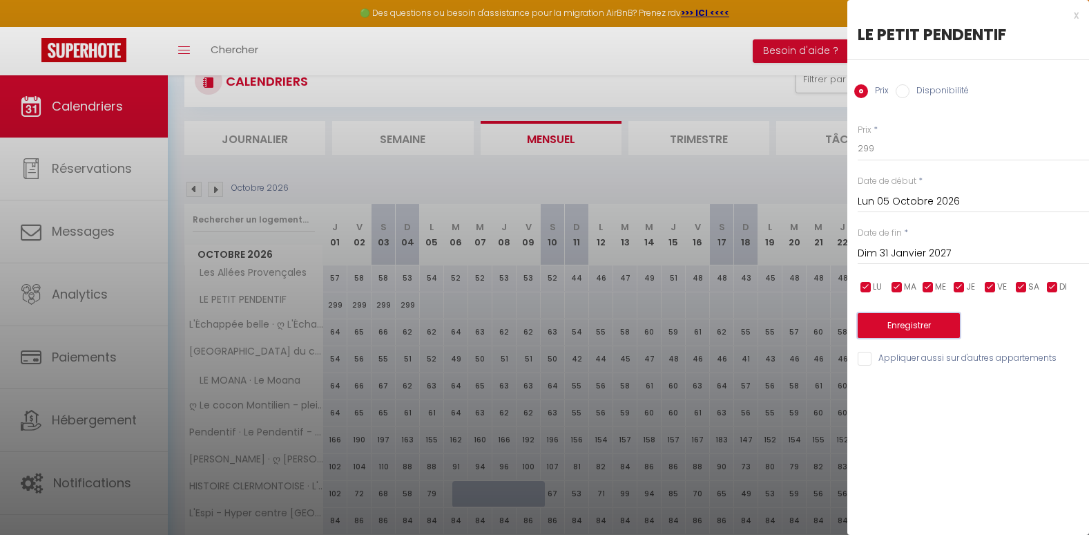
click at [905, 321] on button "Enregistrer" at bounding box center [909, 325] width 102 height 25
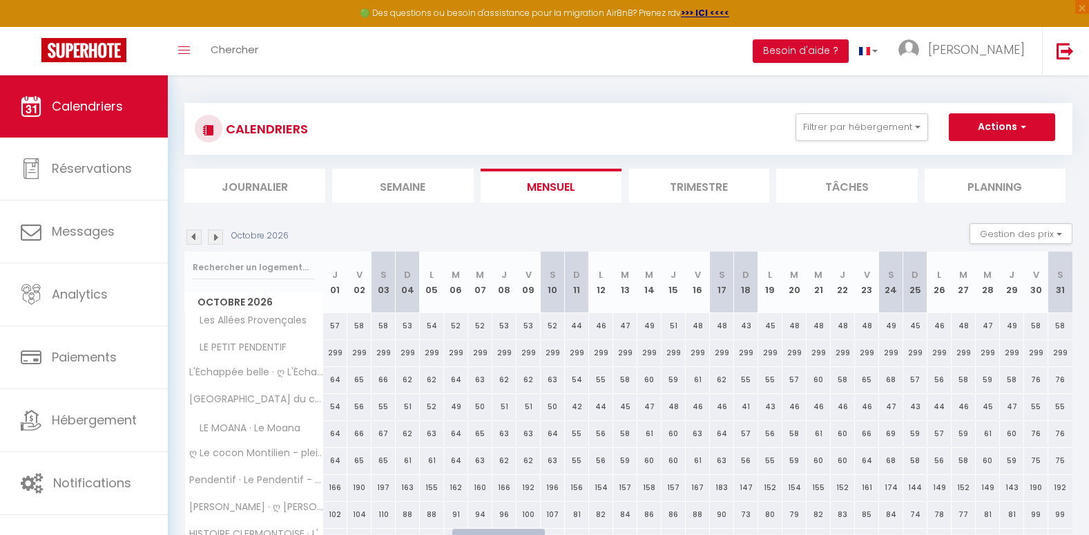
scroll to position [0, 0]
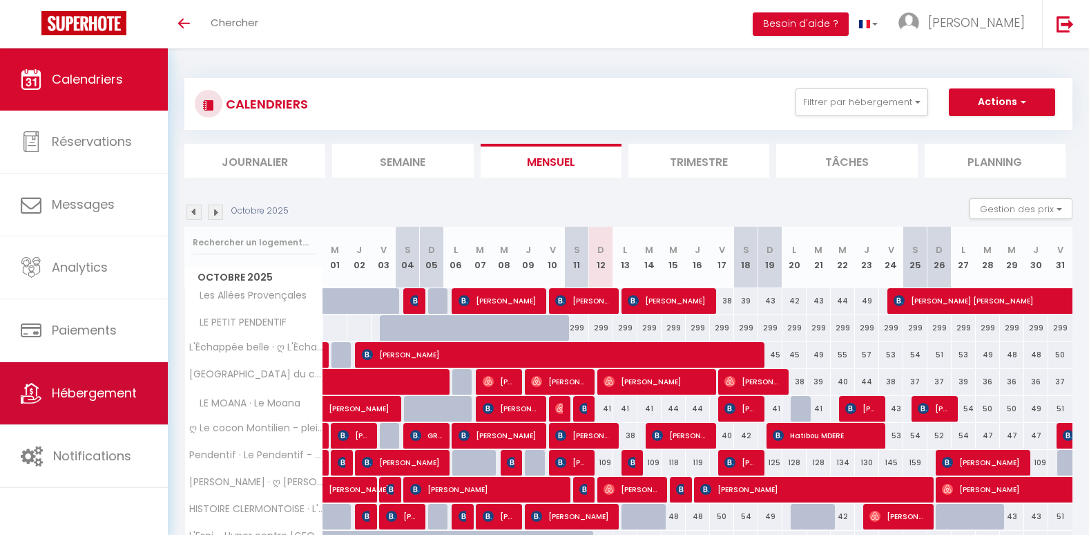
click at [94, 401] on span "Hébergement" at bounding box center [94, 392] width 85 height 17
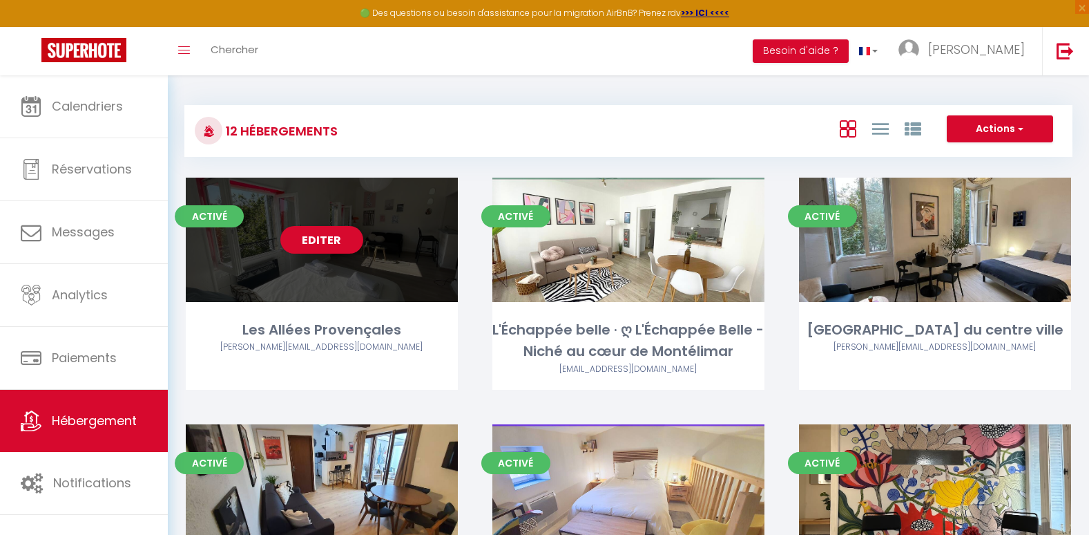
click at [346, 294] on div "Editer" at bounding box center [322, 239] width 272 height 124
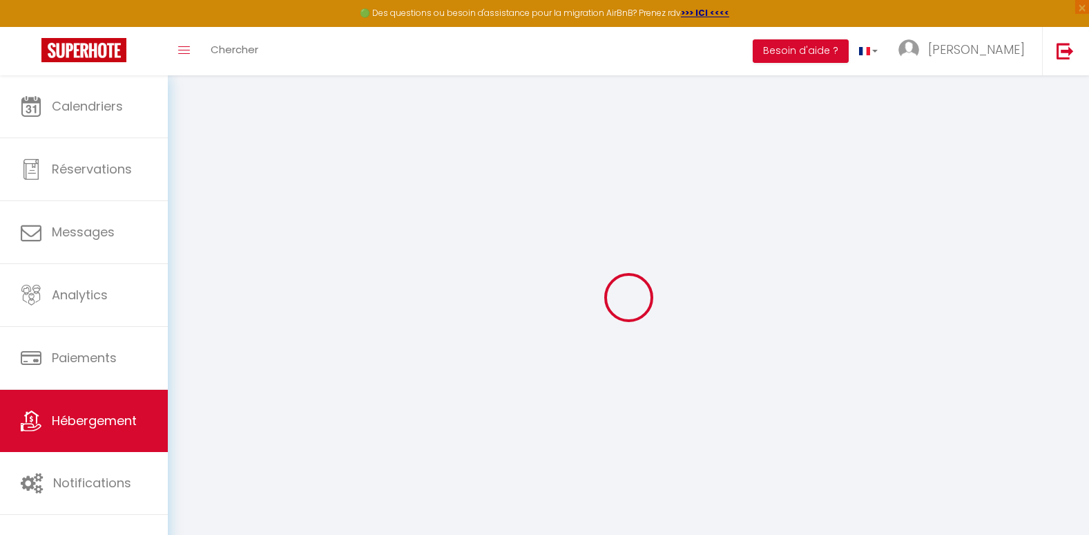
select select
type input "[EMAIL_ADDRESS][DOMAIN_NAME]"
checkbox input "true"
select select
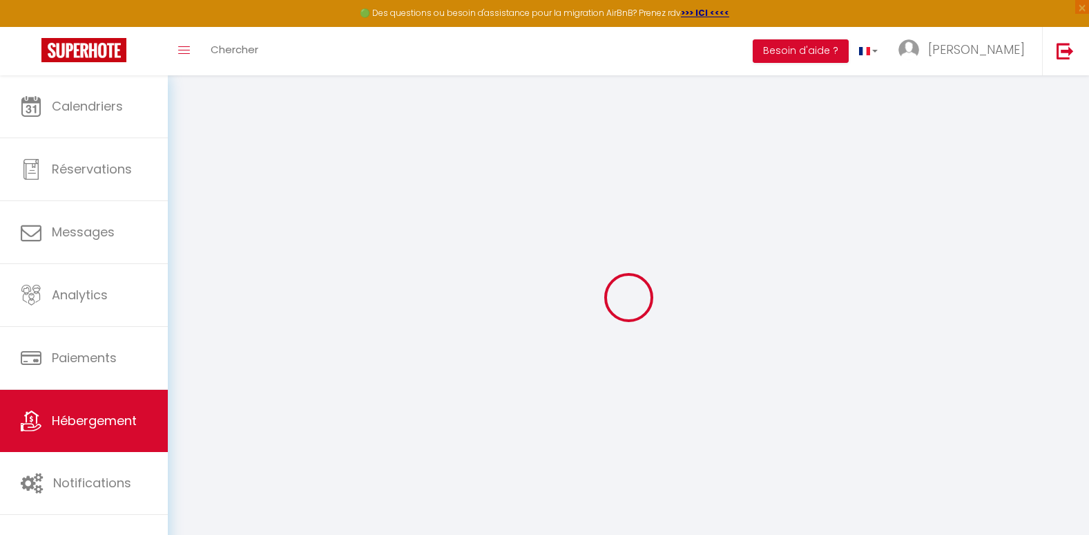
checkbox input "false"
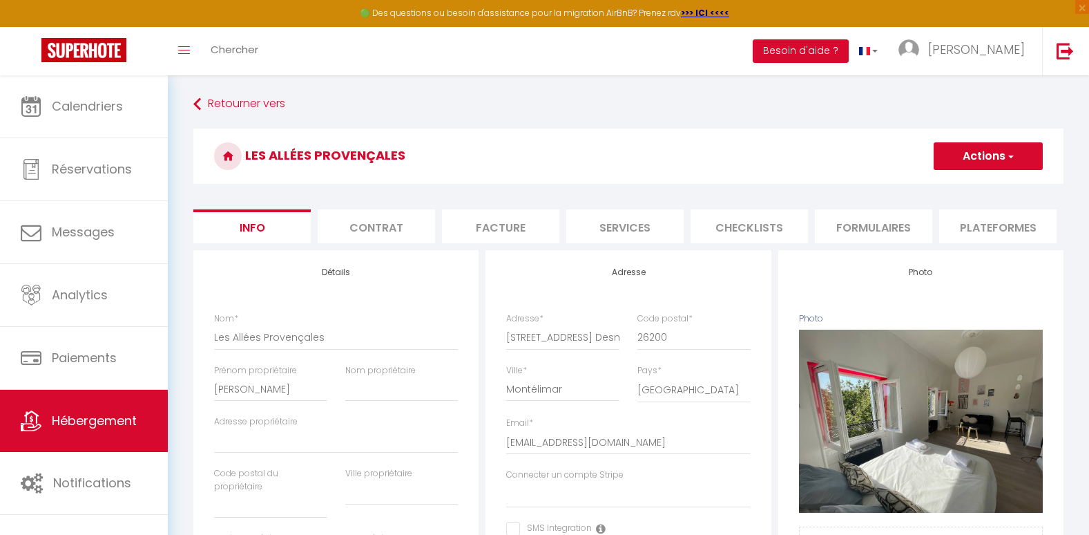
click at [641, 229] on li "Services" at bounding box center [624, 226] width 117 height 34
select select
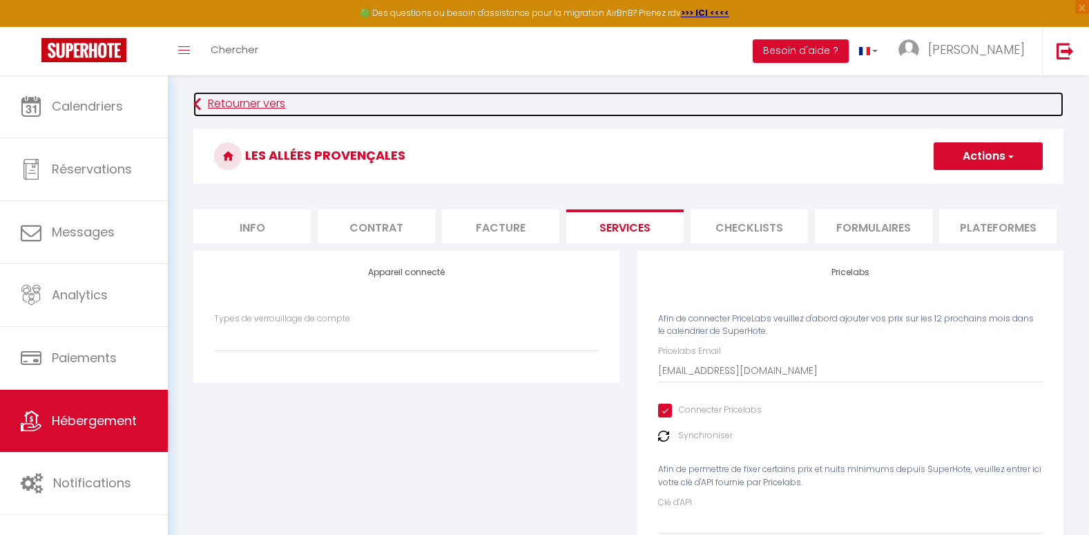
click at [224, 105] on link "Retourner vers" at bounding box center [628, 104] width 870 height 25
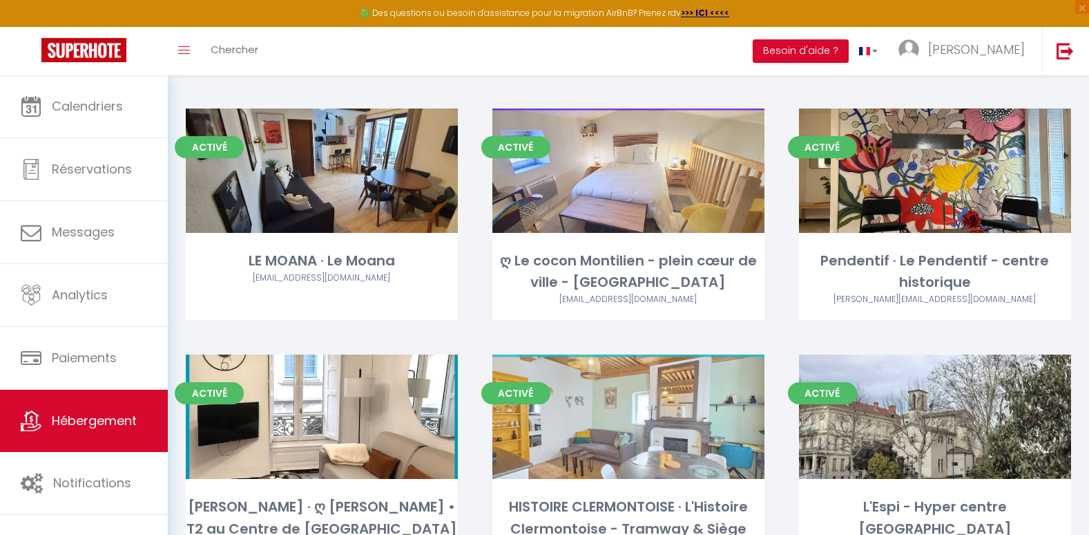
scroll to position [497, 0]
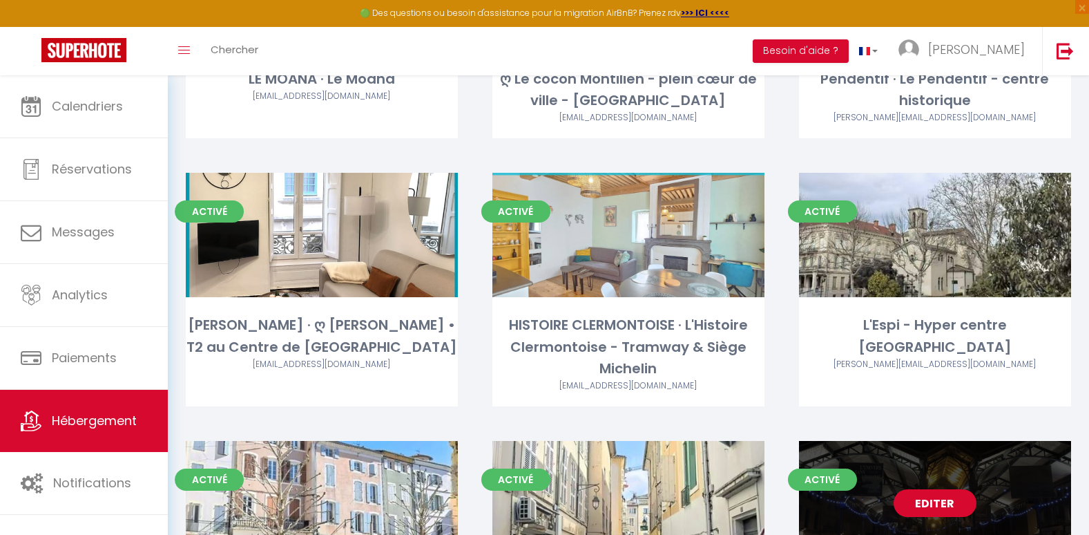
click at [914, 506] on link "Editer" at bounding box center [935, 503] width 83 height 28
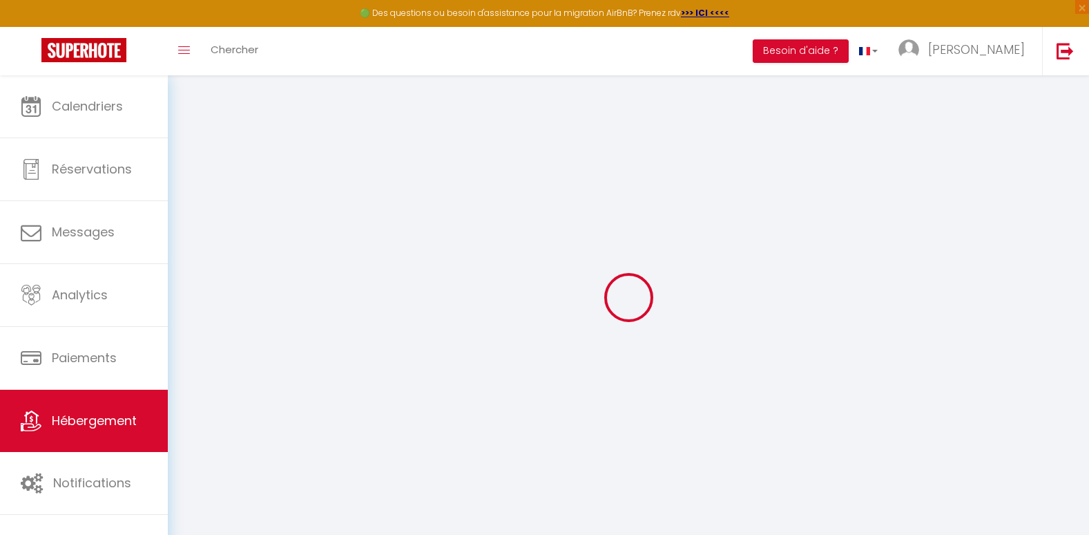
select select
checkbox input "false"
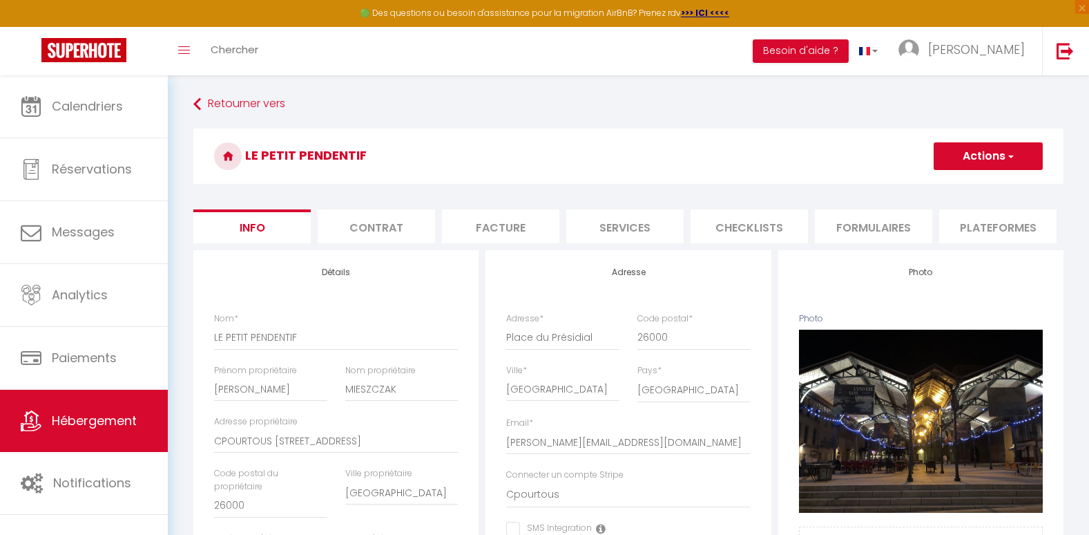
click at [649, 236] on li "Services" at bounding box center [624, 226] width 117 height 34
select select
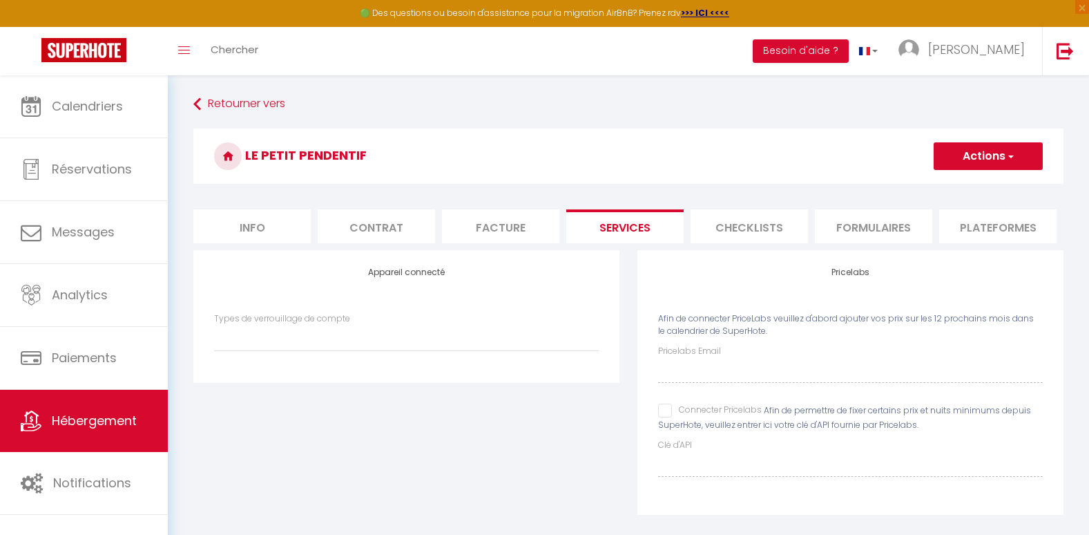
click at [663, 417] on input "Connecter Pricelabs" at bounding box center [710, 410] width 104 height 14
checkbox input "true"
select select
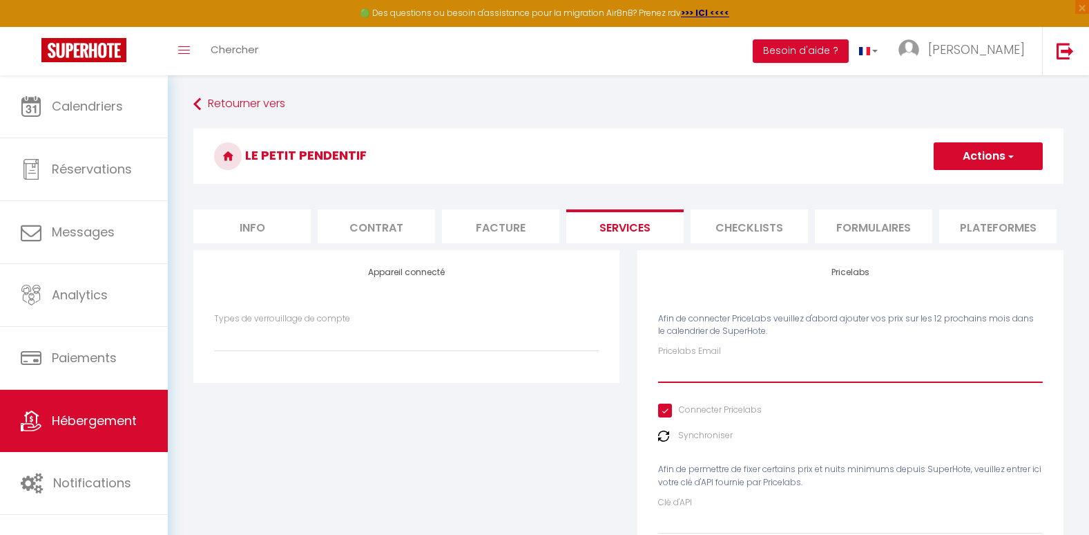
click at [676, 381] on input "Pricelabs Email" at bounding box center [850, 370] width 385 height 25
type input "f"
select select
type input "fm"
select select
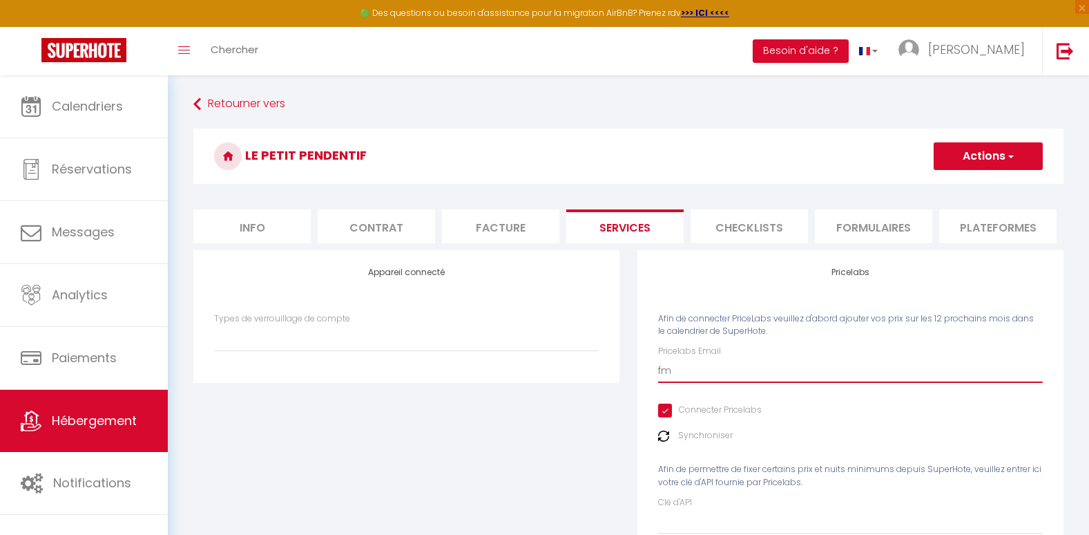
type input "[EMAIL_ADDRESS][DOMAIN_NAME]"
select select
click at [664, 441] on img at bounding box center [663, 435] width 11 height 11
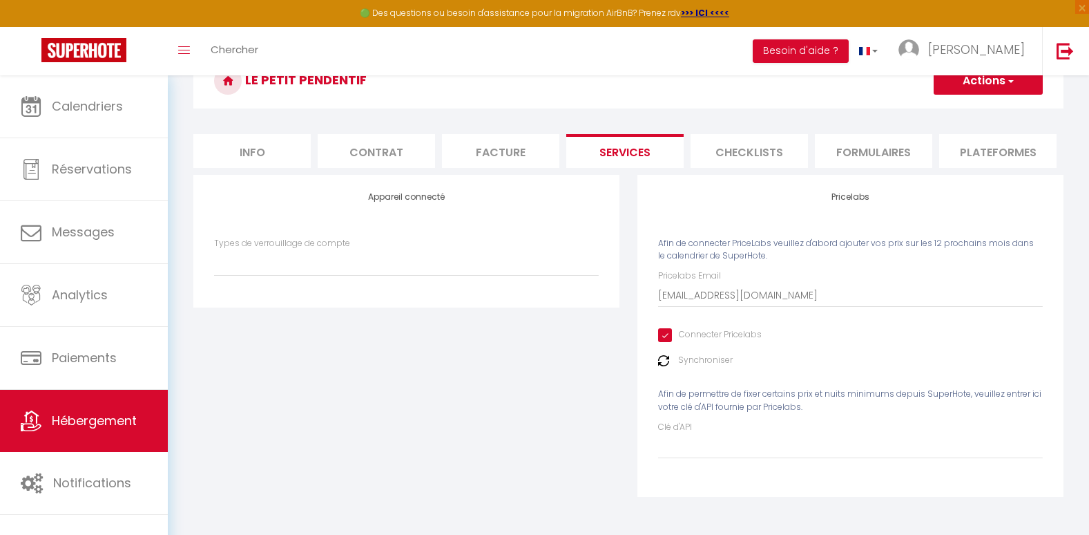
click at [664, 362] on img at bounding box center [663, 360] width 11 height 11
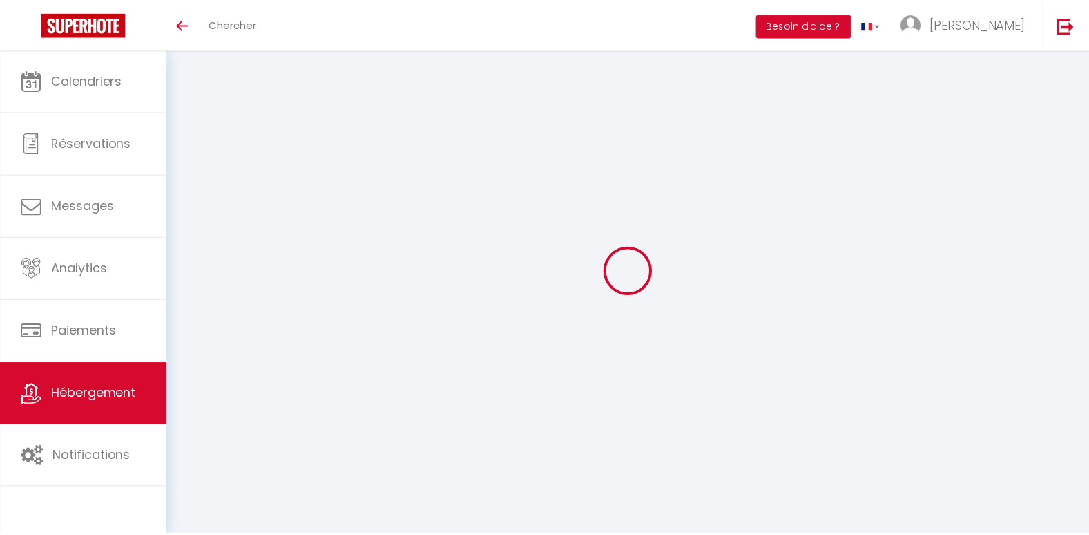
scroll to position [48, 0]
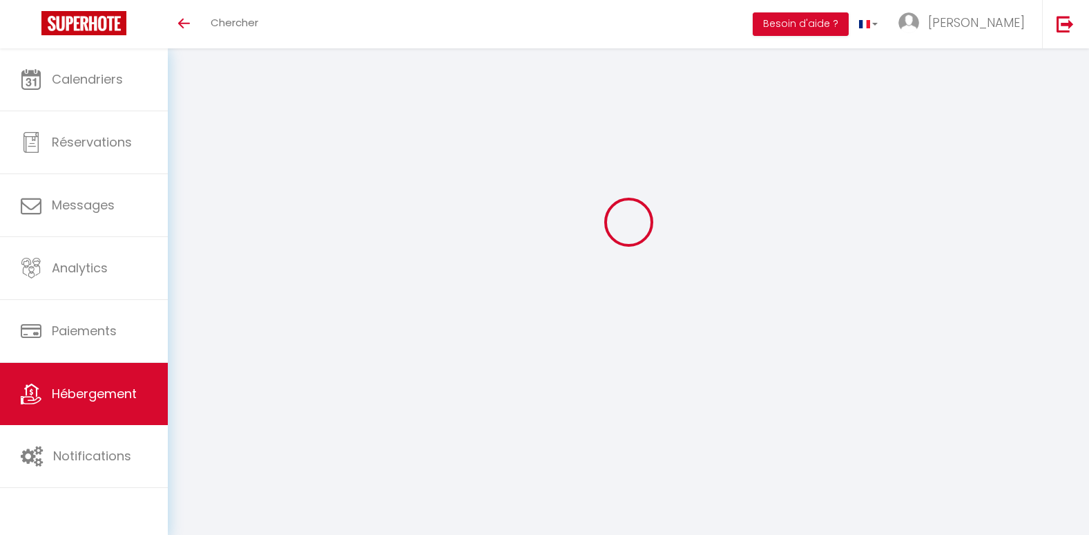
select select
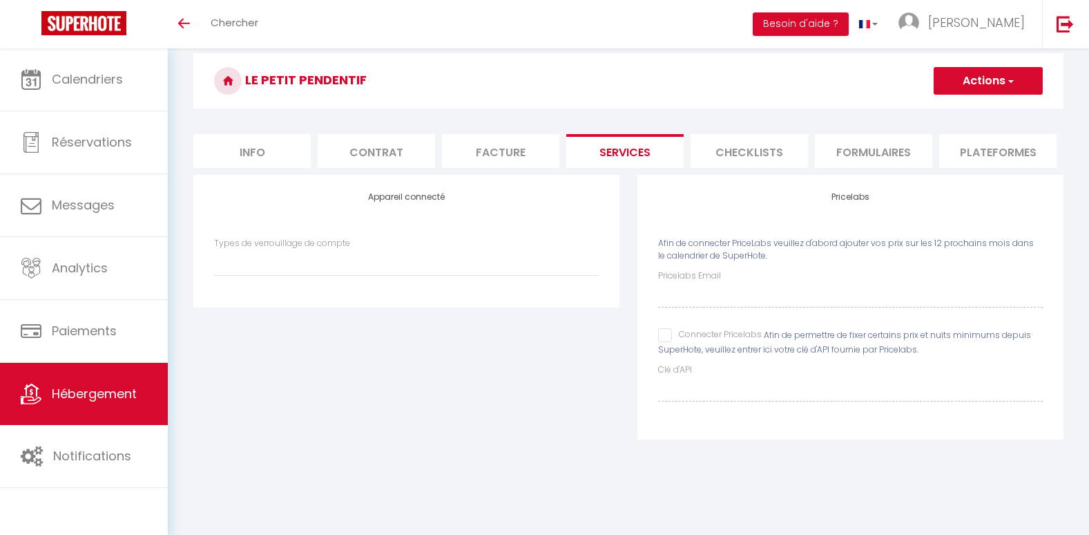
click at [667, 342] on input "Connecter Pricelabs" at bounding box center [710, 335] width 104 height 14
checkbox input "true"
select select
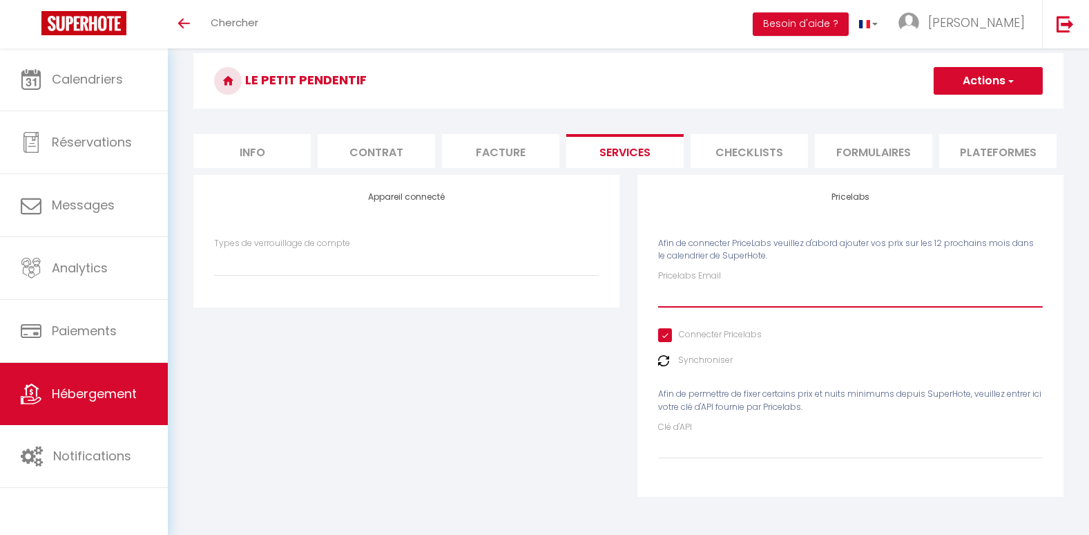
click at [689, 305] on input "Pricelabs Email" at bounding box center [850, 294] width 385 height 25
type input "[EMAIL_ADDRESS][DOMAIN_NAME]"
select select
click at [665, 366] on img at bounding box center [663, 360] width 11 height 11
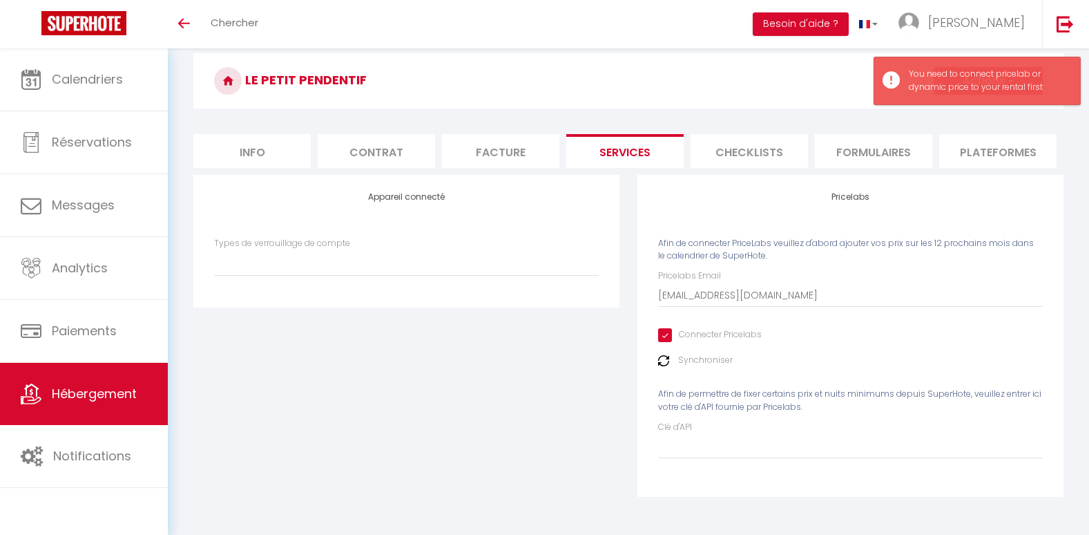
click at [541, 386] on div "Appareil connecté Types de verrouillage de compte" at bounding box center [406, 345] width 444 height 340
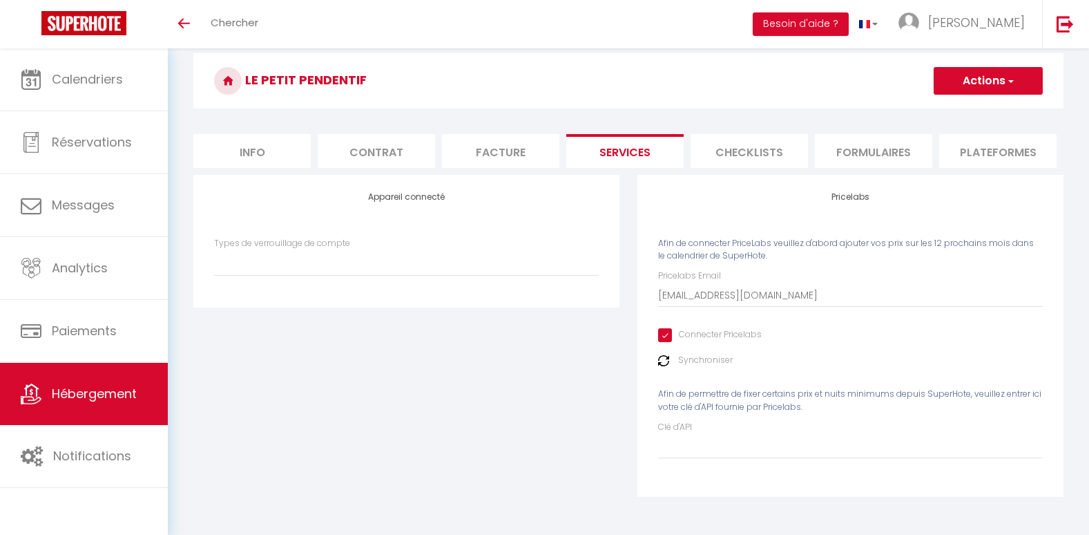
click at [674, 367] on div "Synchroniser" at bounding box center [850, 360] width 385 height 13
click at [667, 366] on img at bounding box center [663, 360] width 11 height 11
click at [1017, 85] on button "Actions" at bounding box center [988, 81] width 109 height 28
click at [978, 110] on link "Enregistrer" at bounding box center [987, 111] width 109 height 18
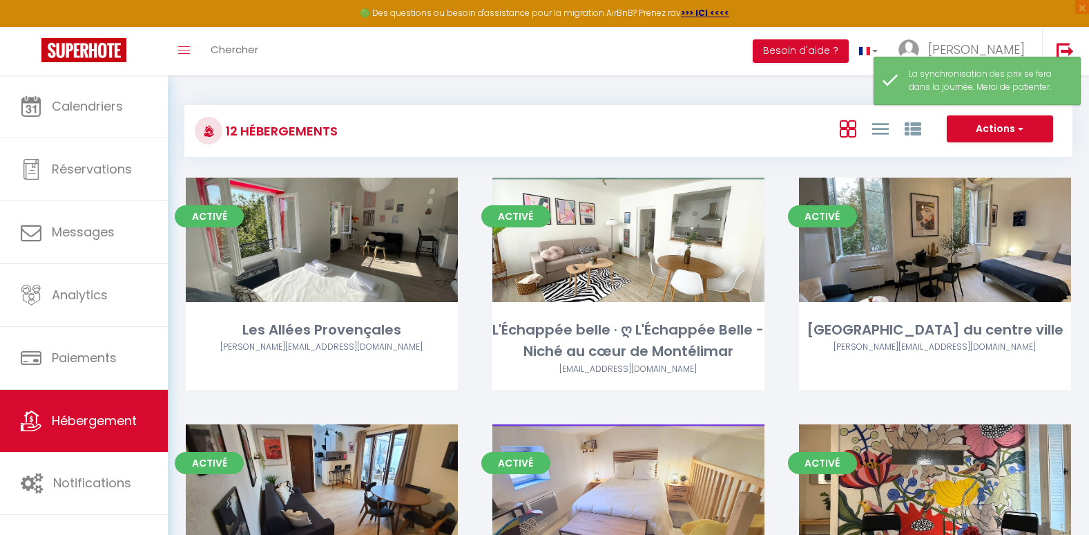
scroll to position [468, 0]
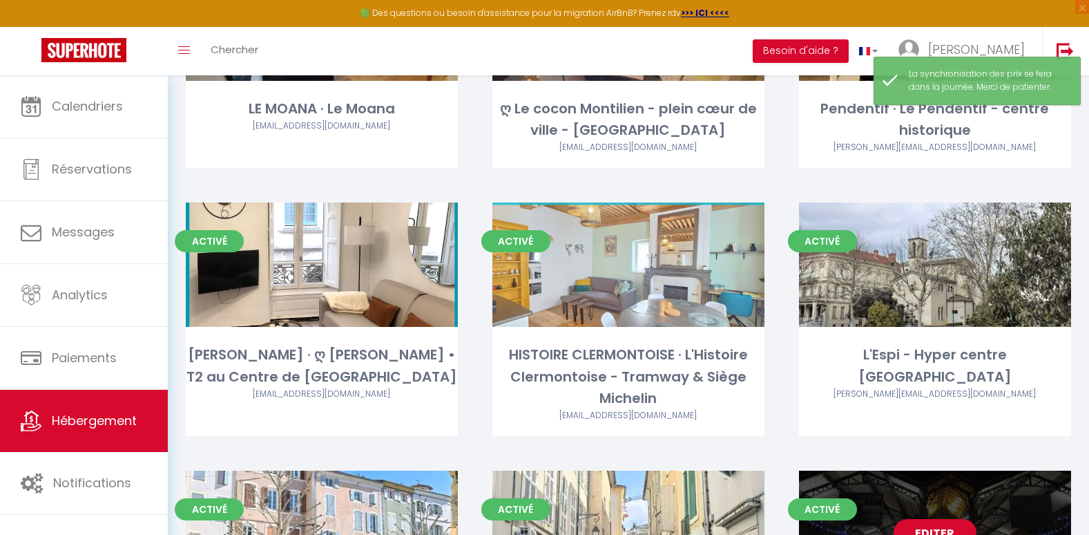
click at [942, 499] on div "Editer" at bounding box center [935, 532] width 272 height 124
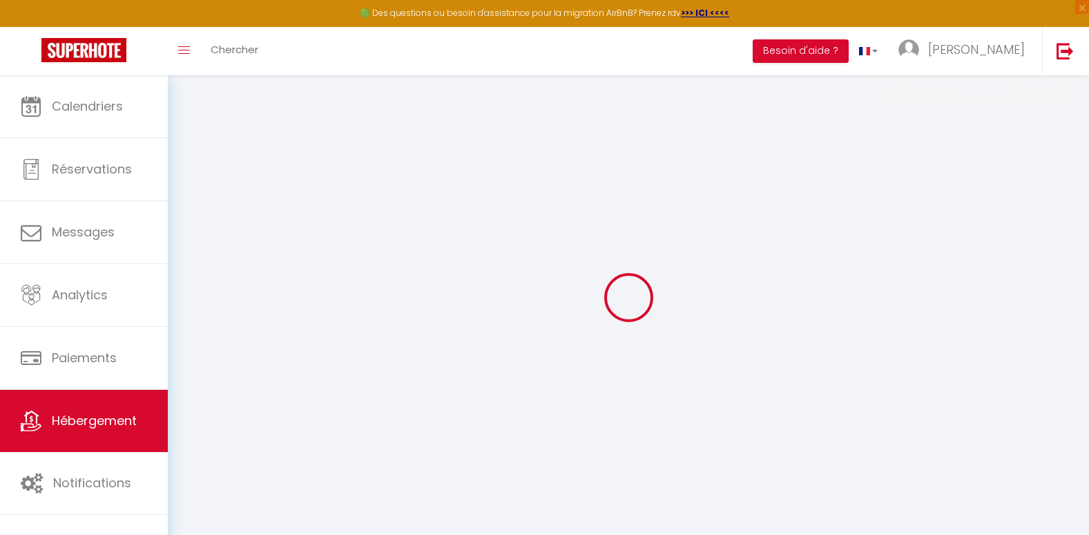
select select
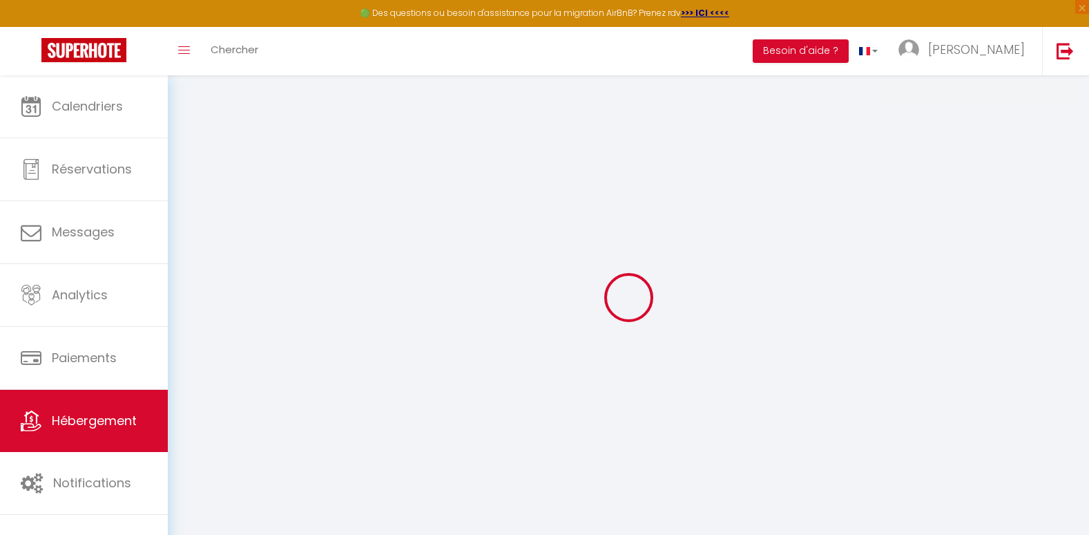
select select
checkbox input "false"
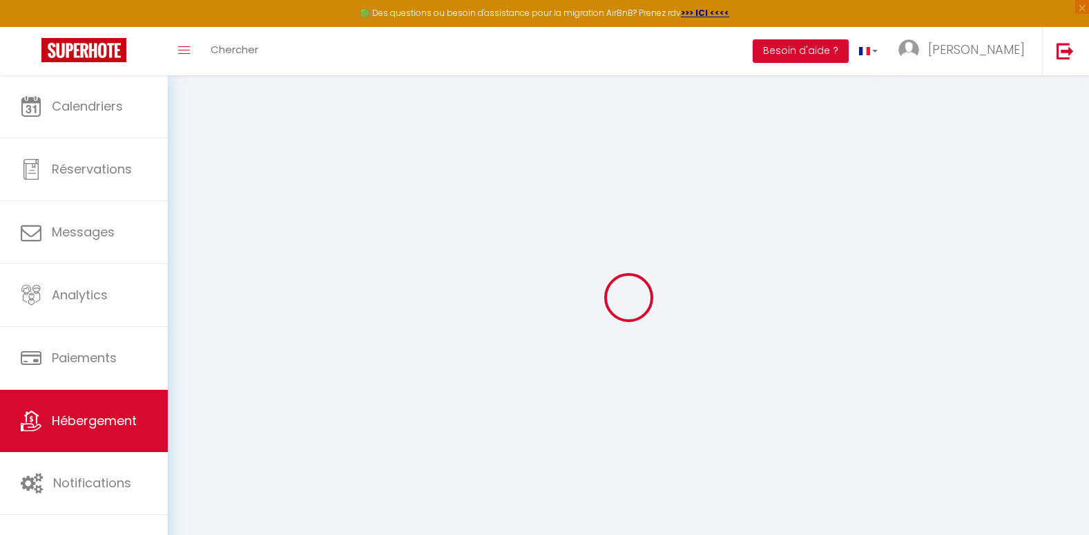
select select
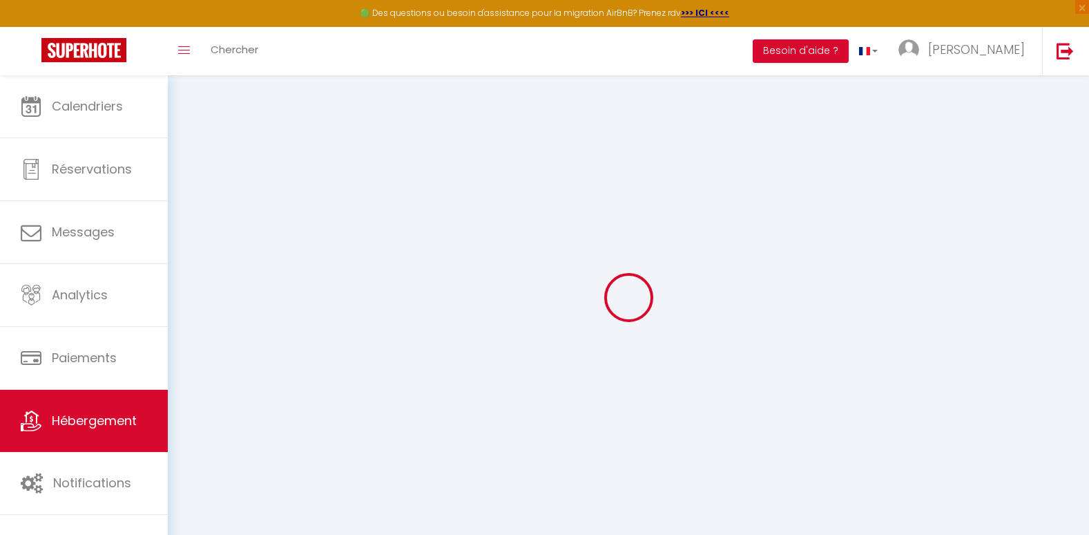
select select
checkbox input "false"
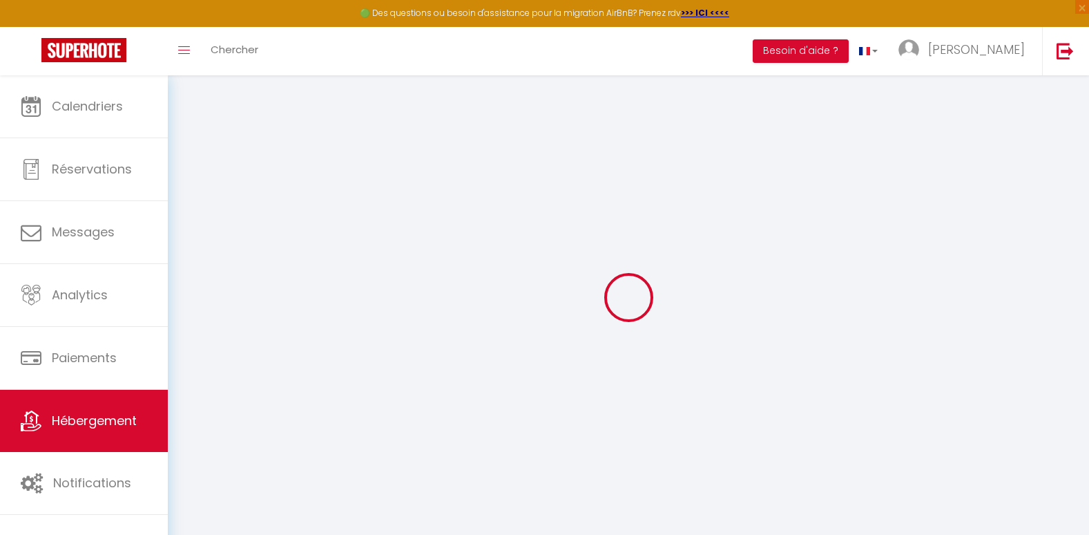
checkbox input "false"
select select
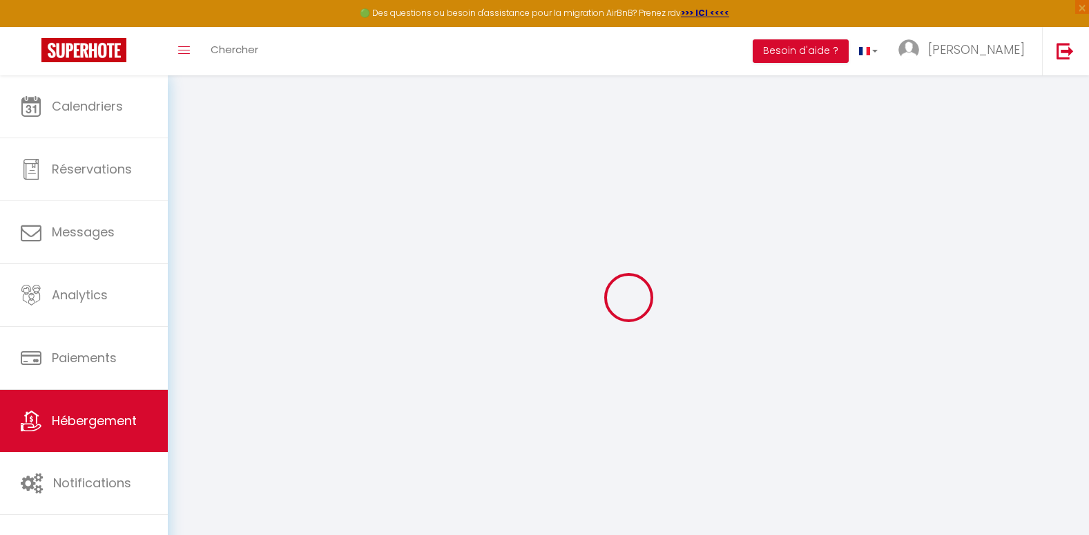
select select
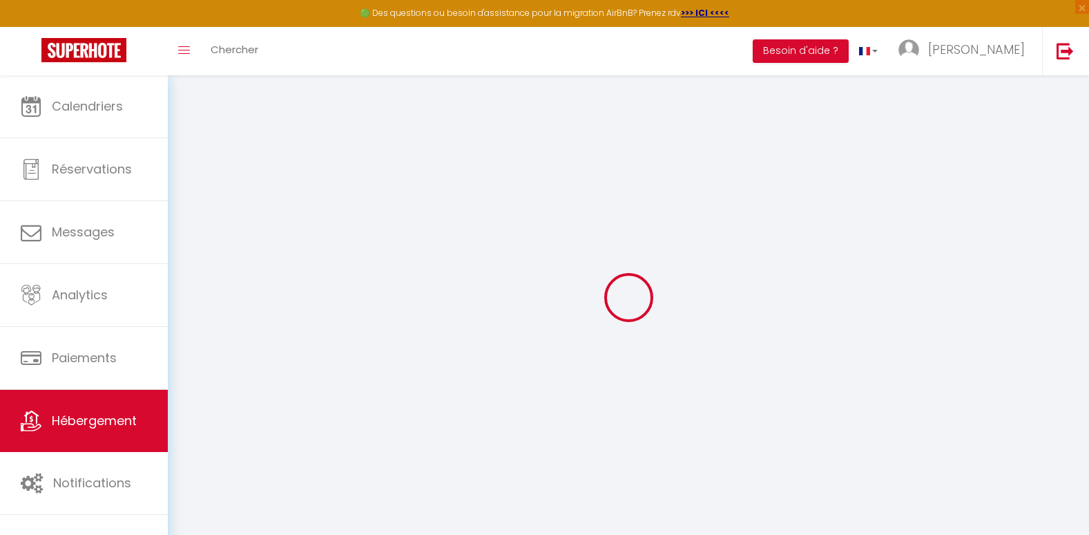
checkbox input "false"
select select
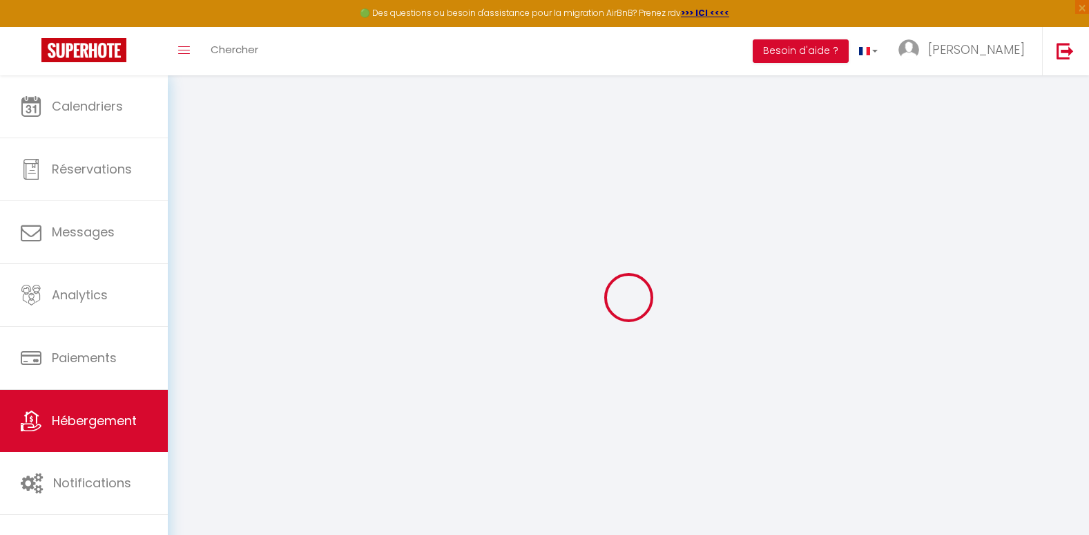
select select
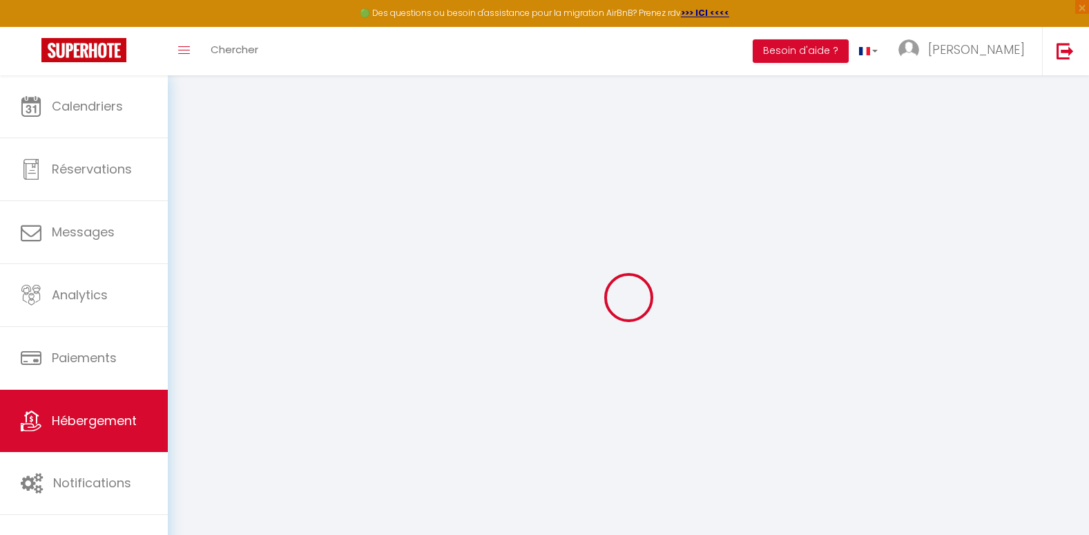
select select
checkbox input "false"
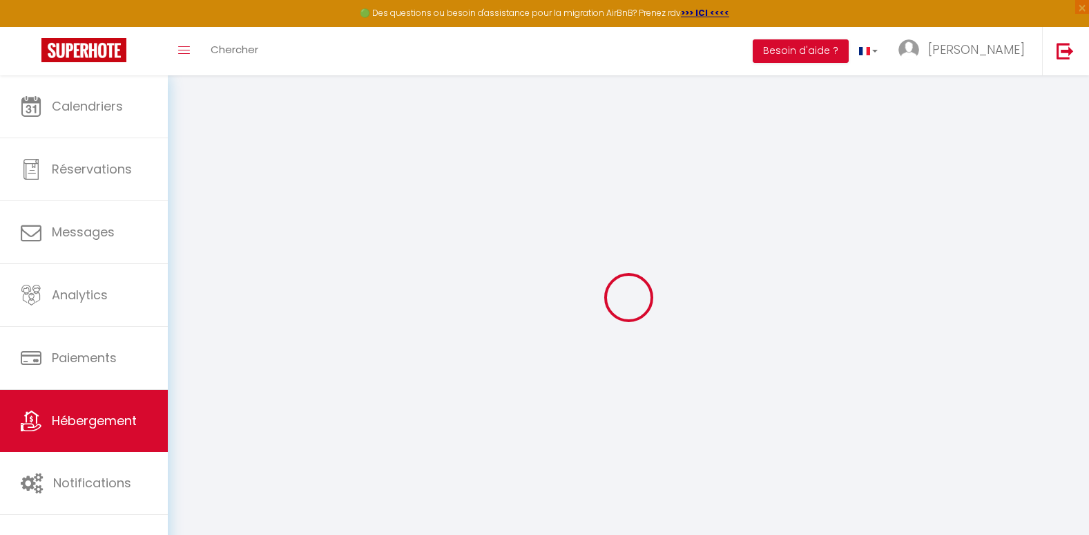
checkbox input "false"
select select
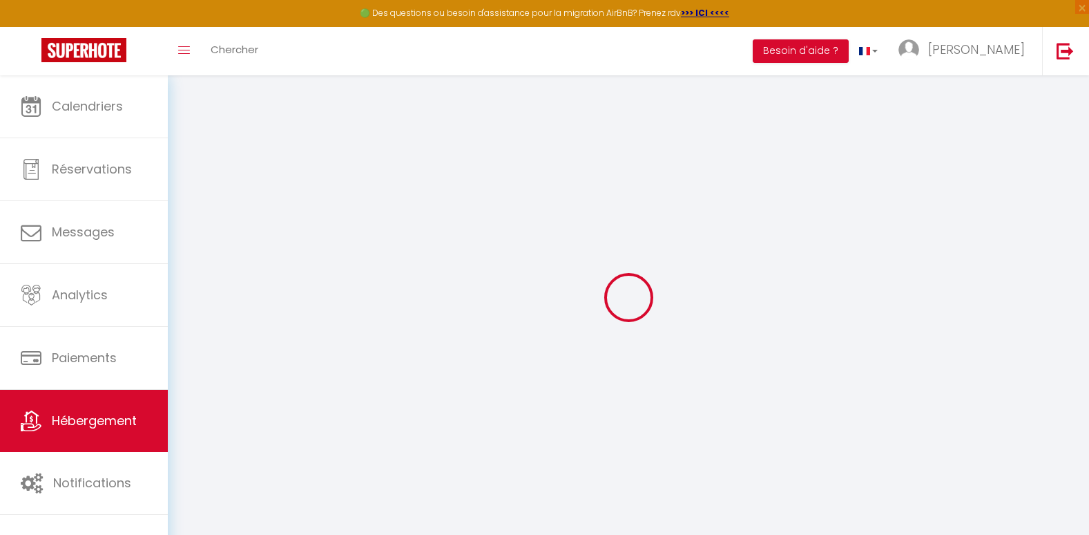
select select
checkbox input "false"
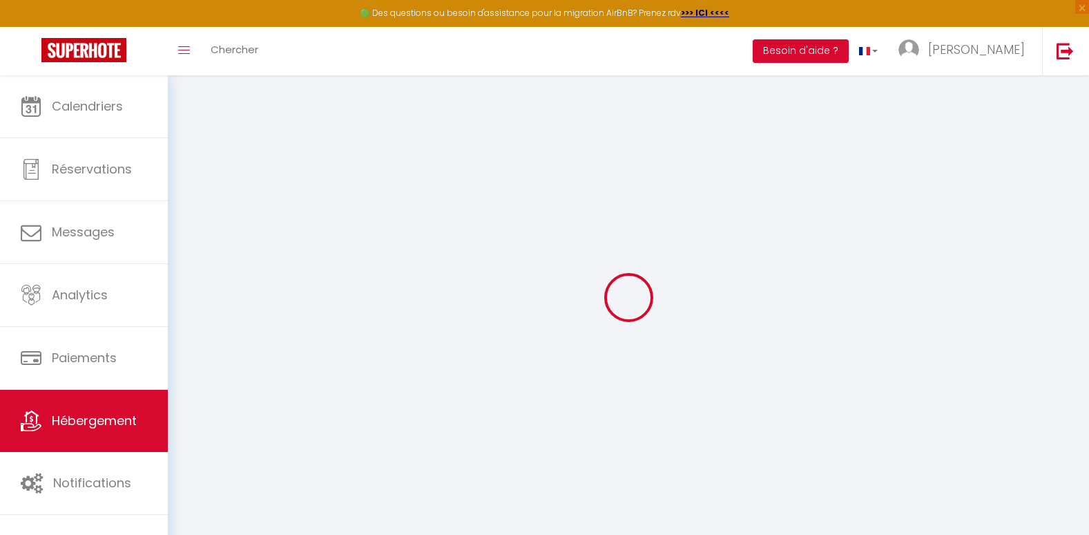
checkbox input "false"
select select
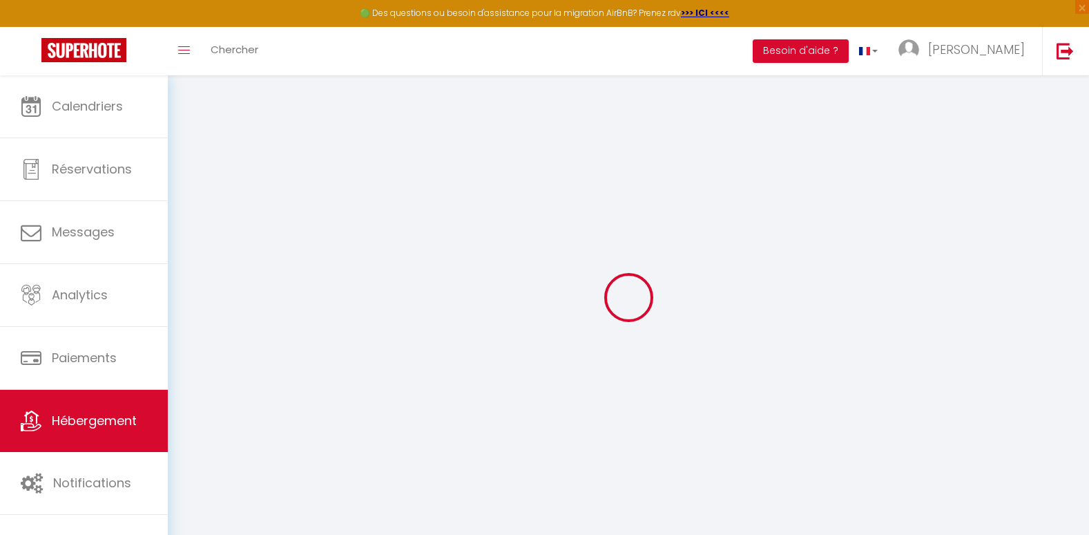
type input "LE PETIT PENDENTIF"
type input "[PERSON_NAME]"
type input "MIESZCZAK"
type input "CPOURTOUS [STREET_ADDRESS]"
type input "26000"
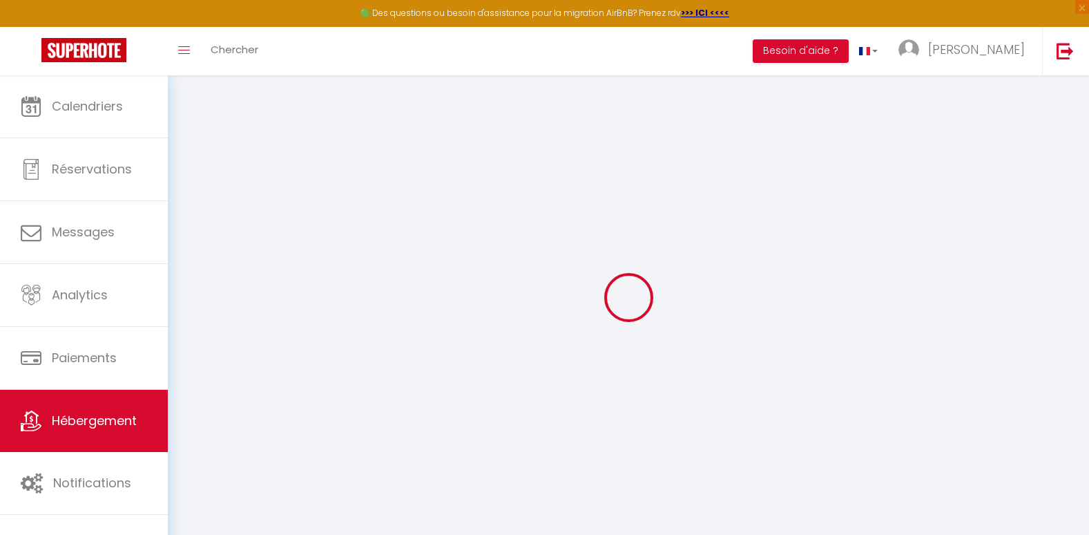
type input "[GEOGRAPHIC_DATA]"
select select "2"
type input "250"
type input "10"
type input "25"
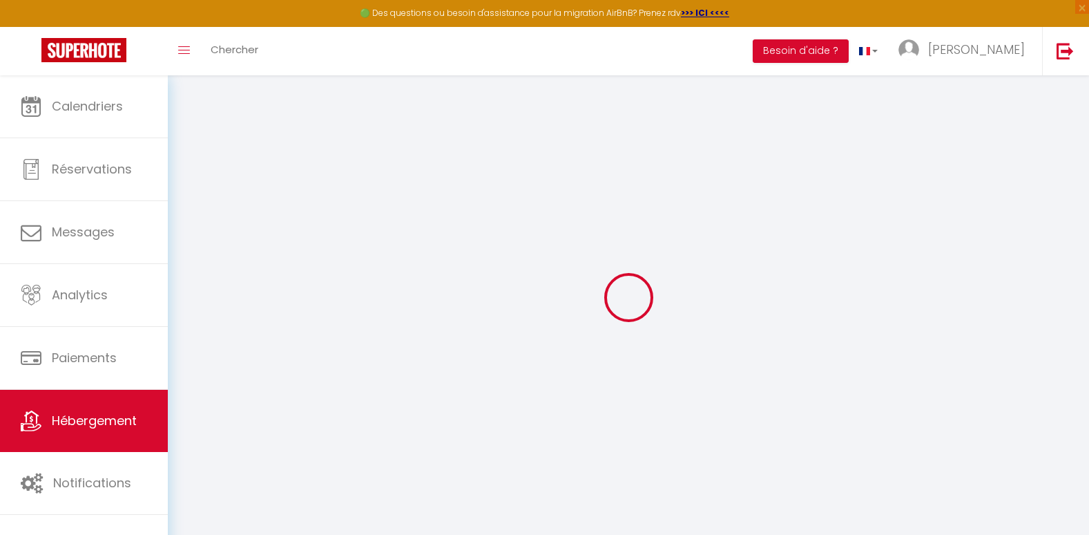
type input "5"
type input "300"
select select
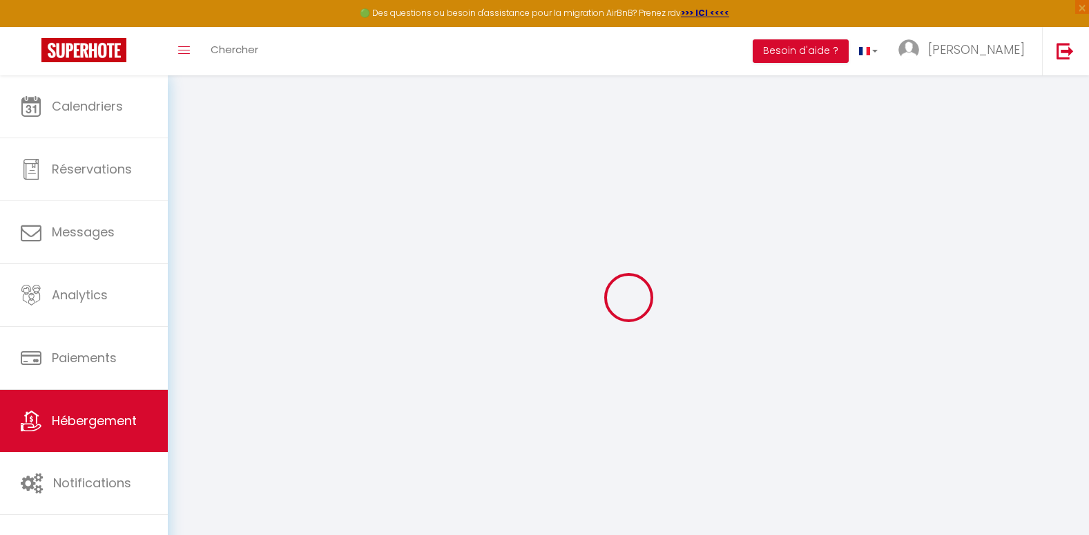
select select
type input "Place du Présidial"
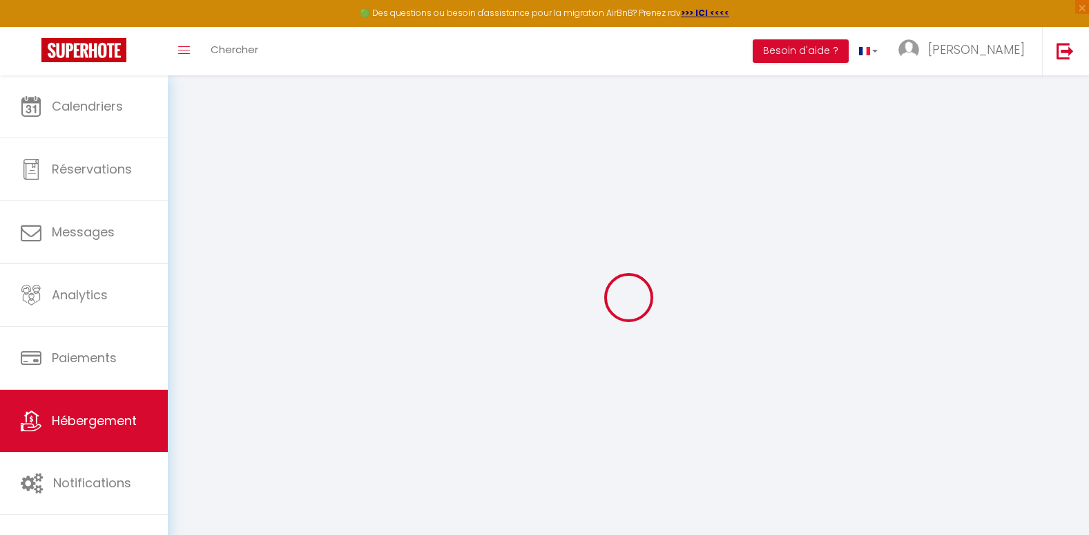
type input "26000"
type input "[GEOGRAPHIC_DATA]"
type input "[PERSON_NAME][EMAIL_ADDRESS][DOMAIN_NAME]"
select select "14699"
checkbox input "false"
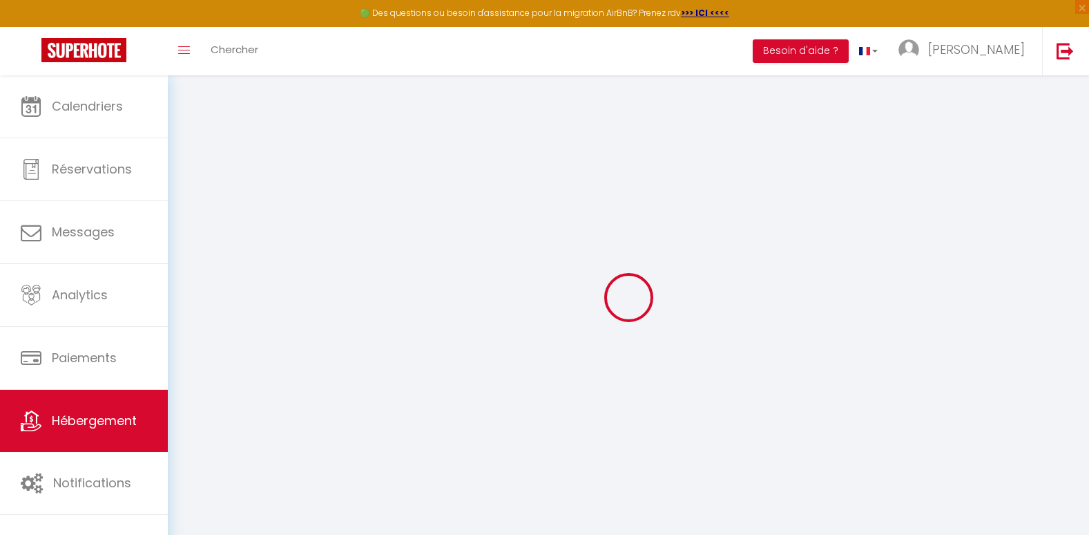
checkbox input "false"
radio input "true"
type input "0"
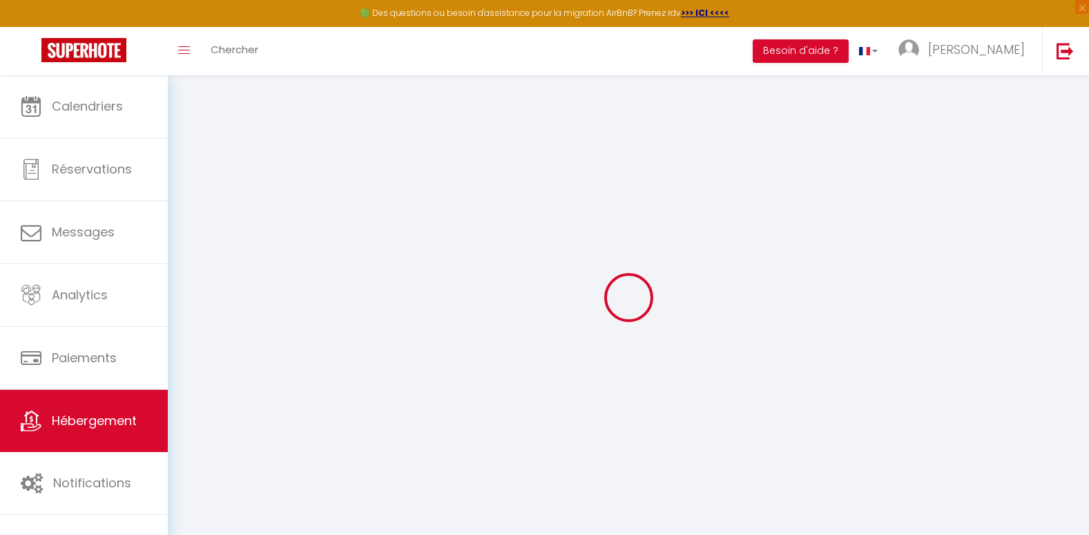
type input "0"
select select
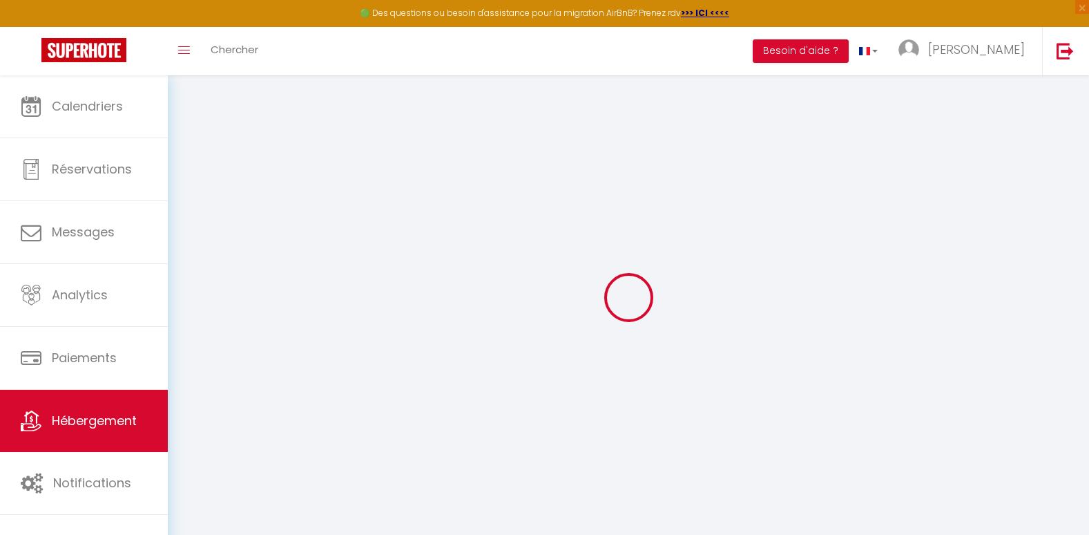
select select
checkbox input "false"
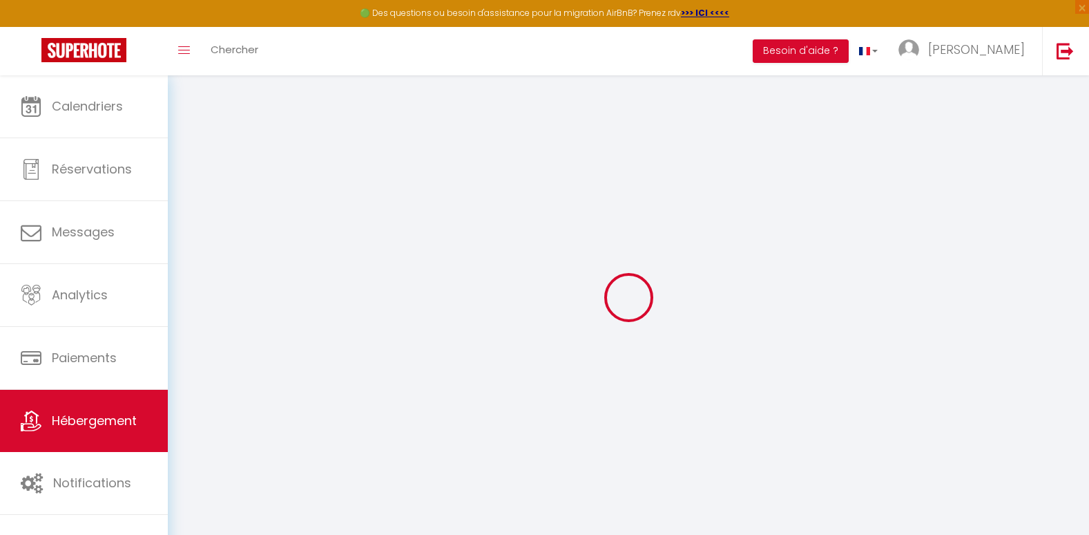
checkbox input "false"
select select
checkbox input "false"
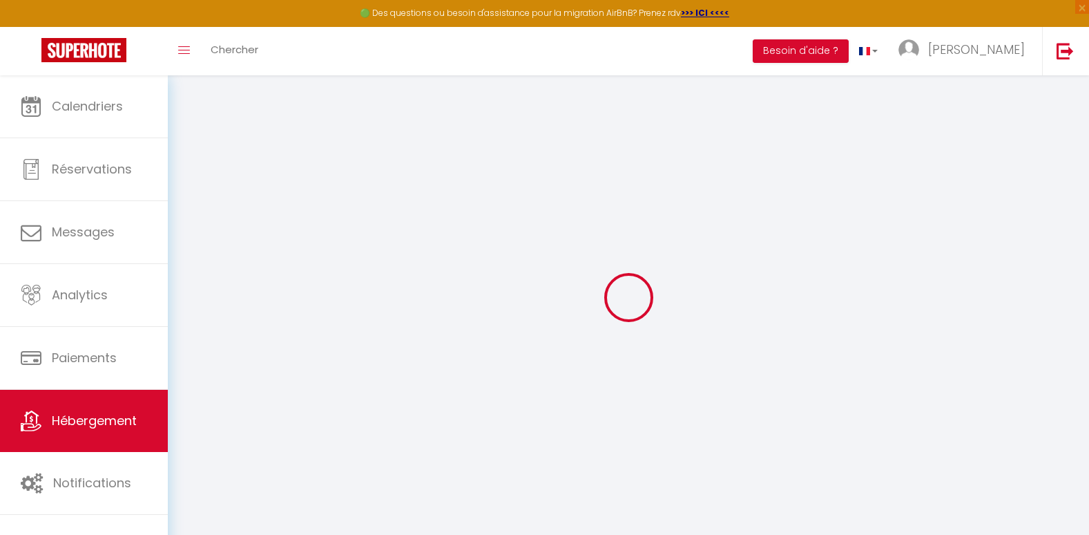
checkbox input "false"
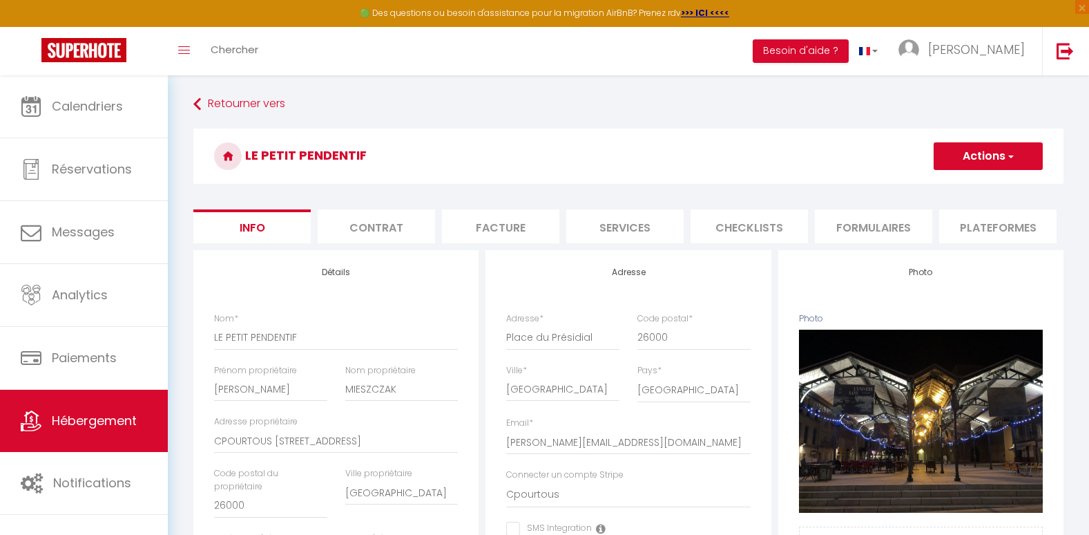
click at [630, 225] on li "Services" at bounding box center [624, 226] width 117 height 34
select select
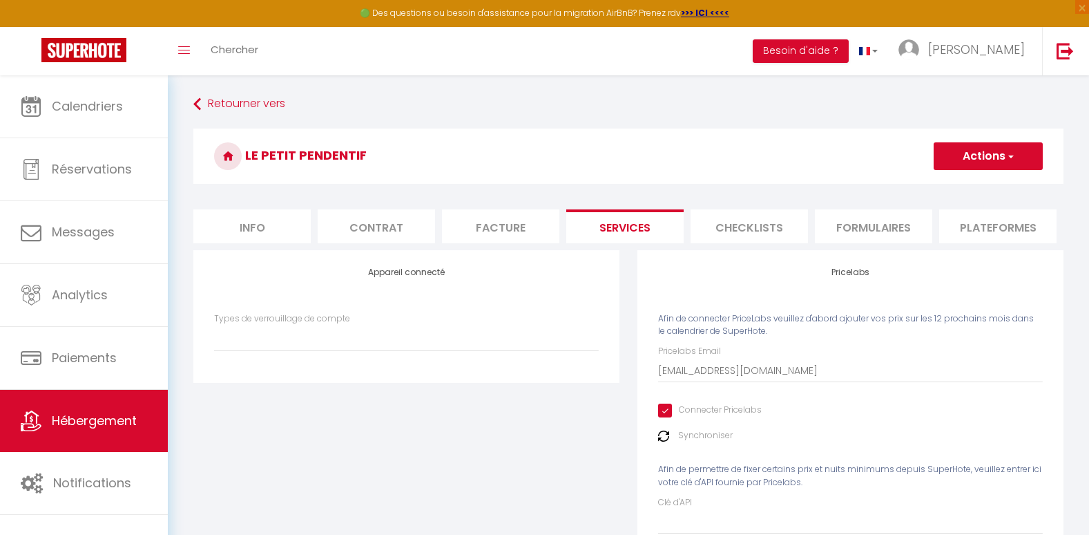
click at [662, 441] on img at bounding box center [663, 435] width 11 height 11
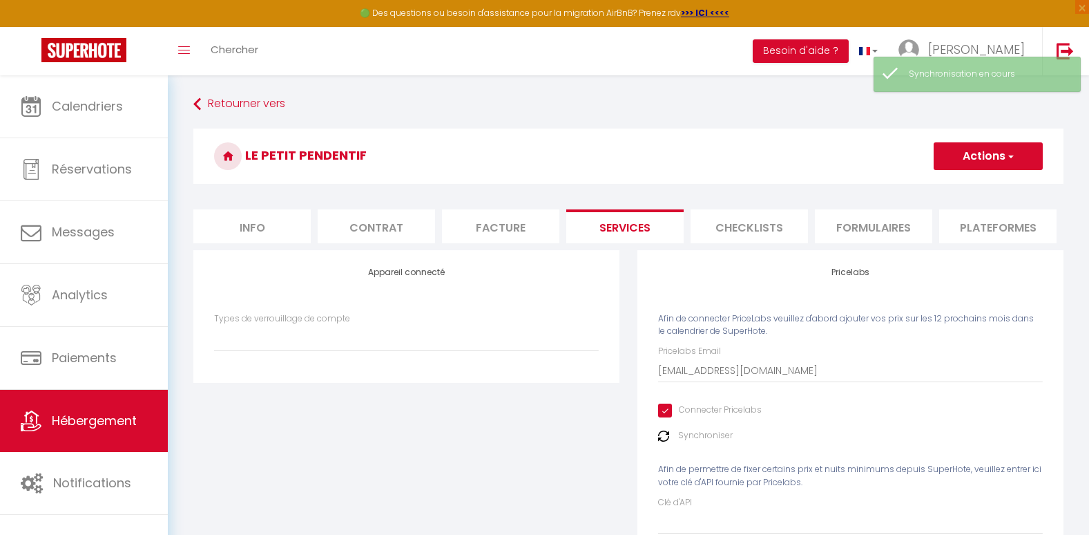
click at [664, 441] on img at bounding box center [663, 435] width 11 height 11
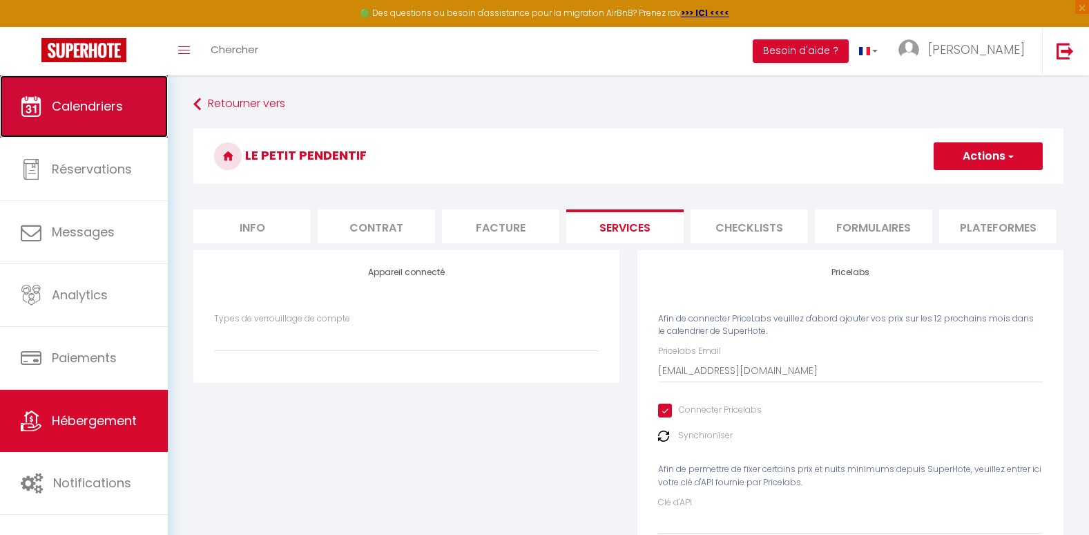
click at [119, 99] on span "Calendriers" at bounding box center [87, 105] width 71 height 17
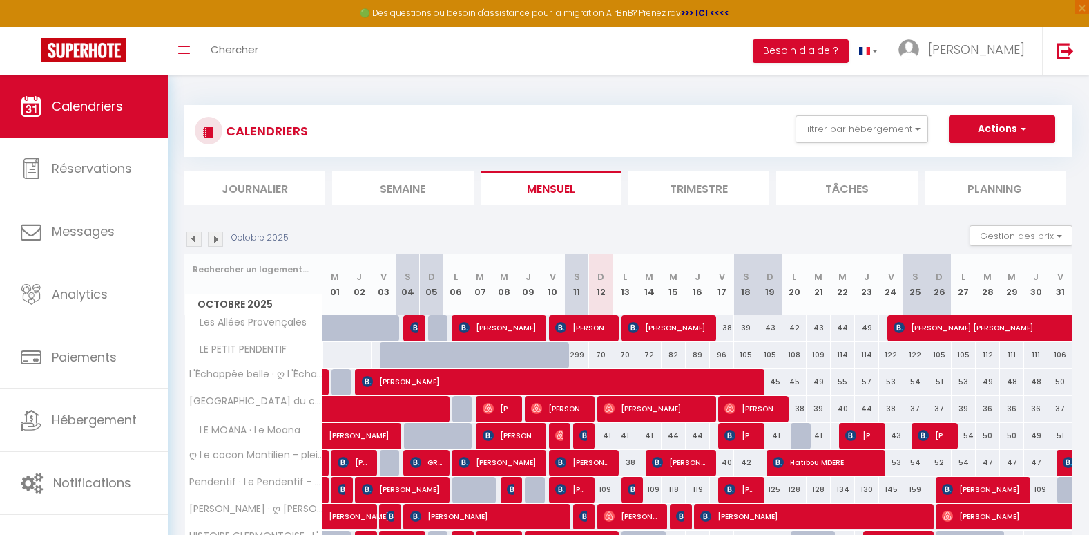
click at [599, 354] on div "70" at bounding box center [601, 355] width 24 height 26
type input "70"
select select "1"
type input "Dim 12 Octobre 2025"
type input "Lun 13 Octobre 2025"
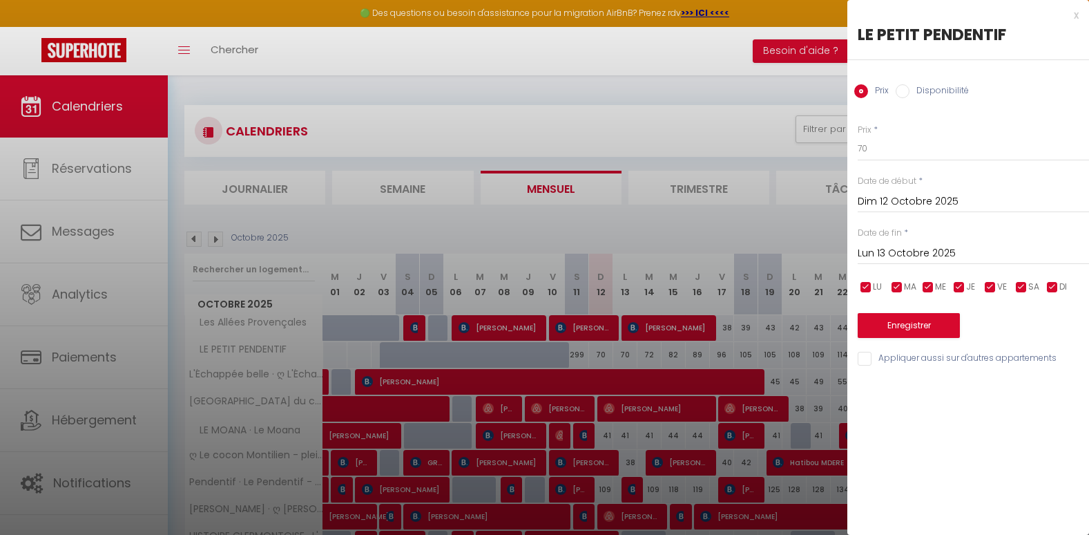
click at [908, 90] on input "Disponibilité" at bounding box center [903, 91] width 14 height 14
radio input "true"
radio input "false"
click at [915, 148] on select "Disponible Indisponible" at bounding box center [973, 149] width 231 height 26
select select "0"
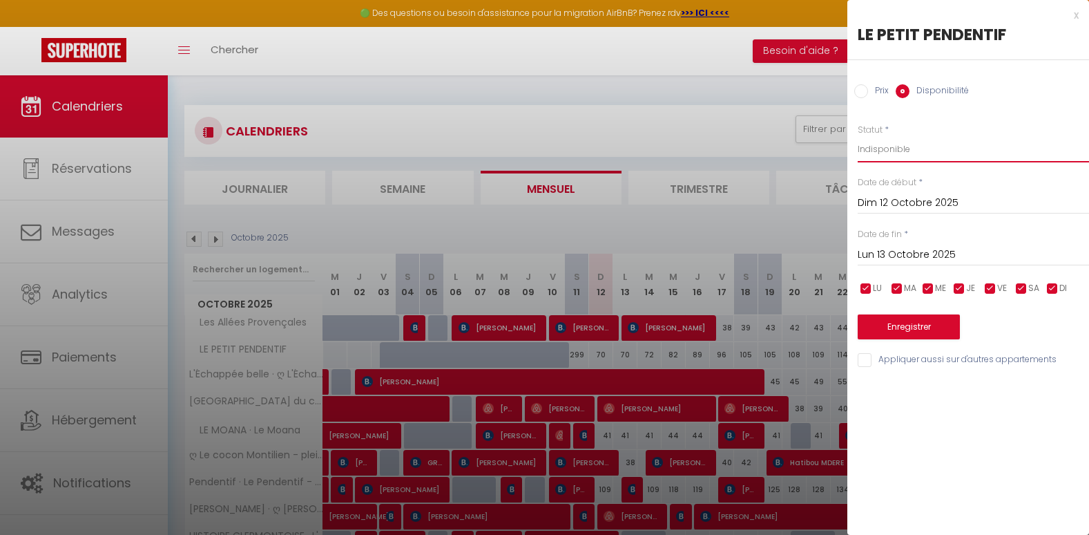
click at [858, 136] on select "Disponible Indisponible" at bounding box center [973, 149] width 231 height 26
click at [898, 255] on input "Lun 13 Octobre 2025" at bounding box center [973, 255] width 231 height 18
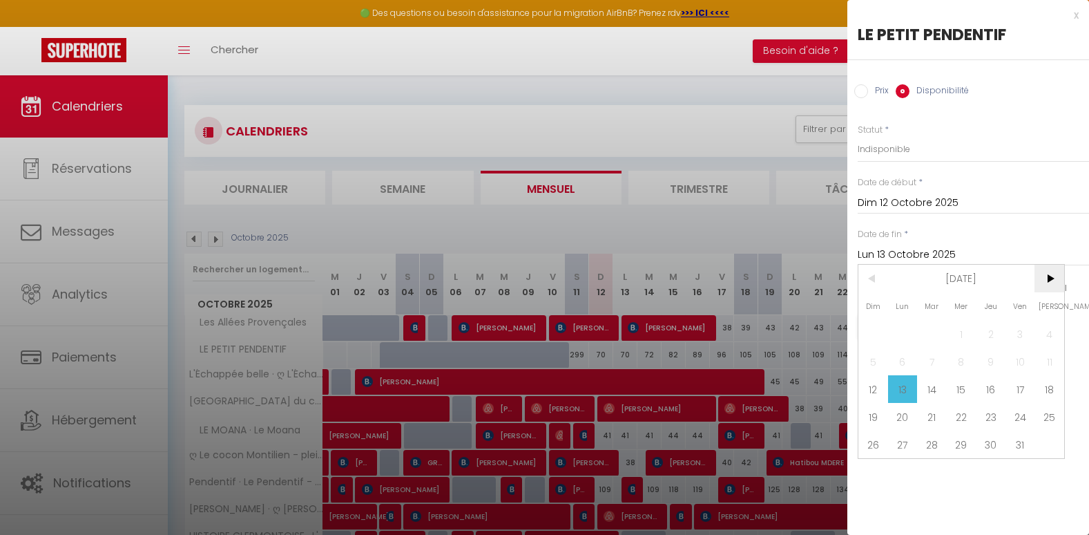
click at [1052, 278] on span ">" at bounding box center [1050, 279] width 30 height 28
click at [1019, 387] on span "16" at bounding box center [1021, 389] width 30 height 28
type input "Ven 16 Janvier 2026"
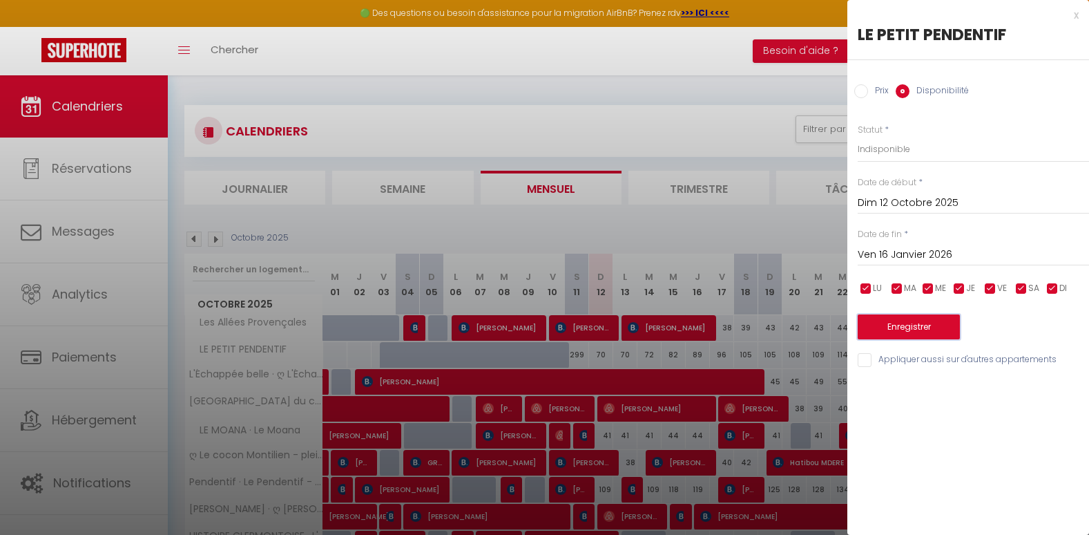
click at [898, 329] on button "Enregistrer" at bounding box center [909, 326] width 102 height 25
